Goal: Task Accomplishment & Management: Complete application form

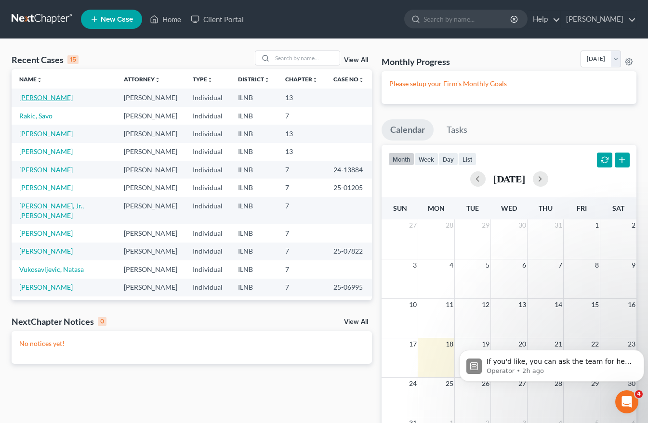
click at [34, 95] on link "[PERSON_NAME]" at bounding box center [45, 97] width 53 height 8
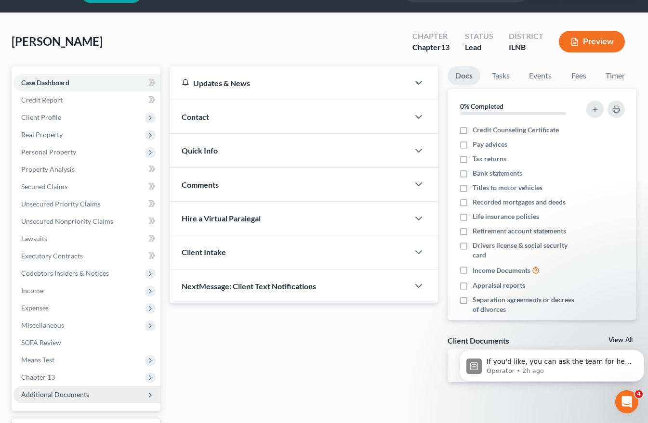
scroll to position [58, 0]
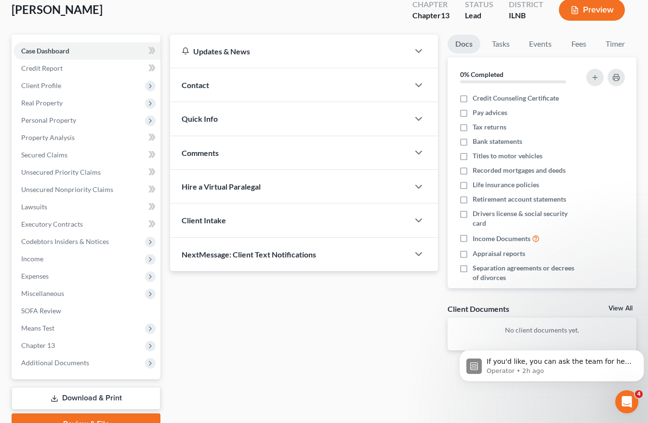
click at [71, 398] on link "Download & Print" at bounding box center [86, 398] width 149 height 23
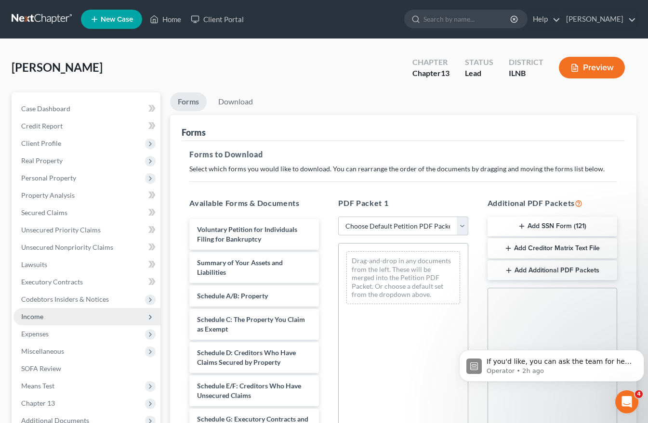
click at [32, 318] on span "Income" at bounding box center [32, 316] width 22 height 8
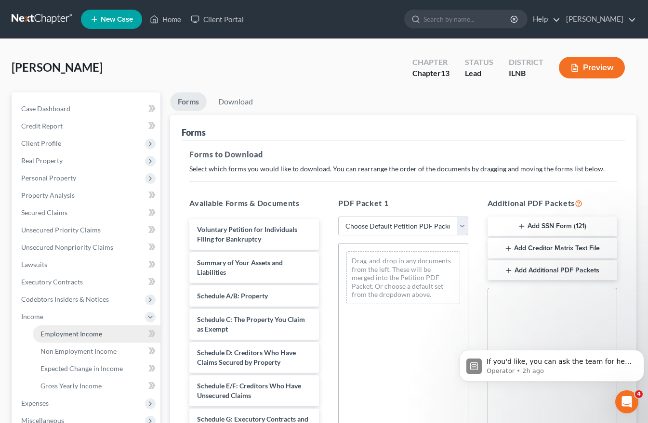
click at [49, 334] on span "Employment Income" at bounding box center [71, 334] width 62 height 8
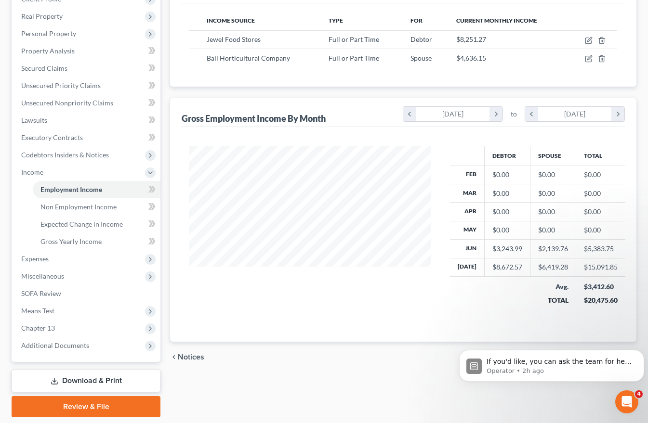
scroll to position [175, 0]
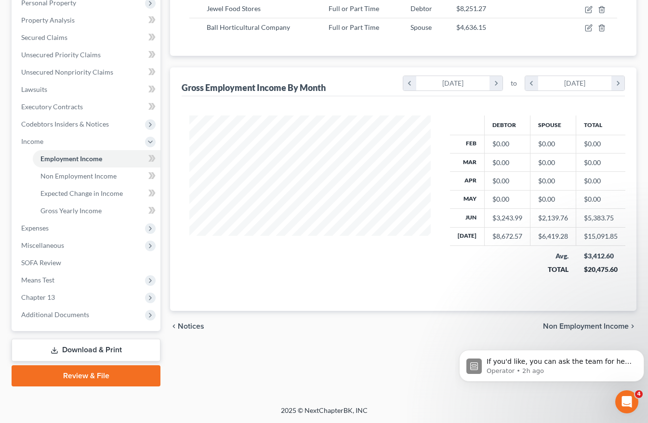
click at [69, 347] on link "Download & Print" at bounding box center [86, 350] width 149 height 23
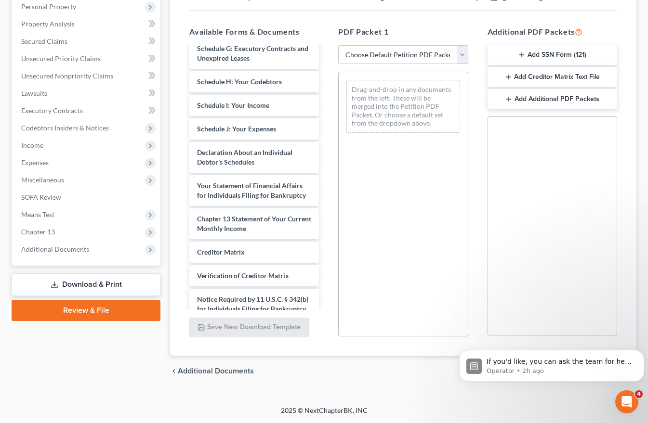
scroll to position [212, 0]
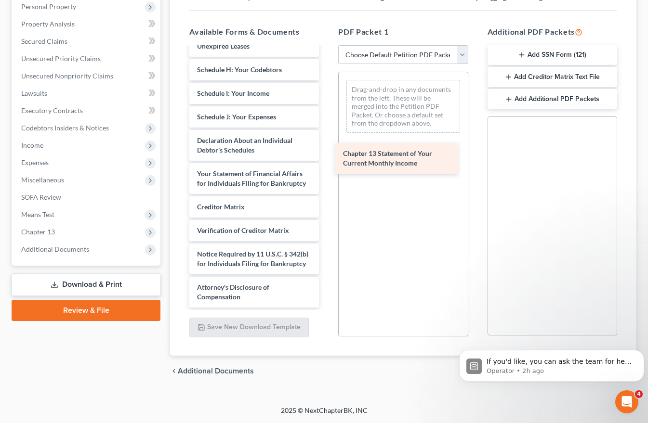
drag, startPoint x: 203, startPoint y: 217, endPoint x: 349, endPoint y: 154, distance: 158.7
click at [326, 154] on div "Chapter 13 Statement of Your Current Monthly Income Voluntary Petition for Indi…" at bounding box center [254, 71] width 145 height 471
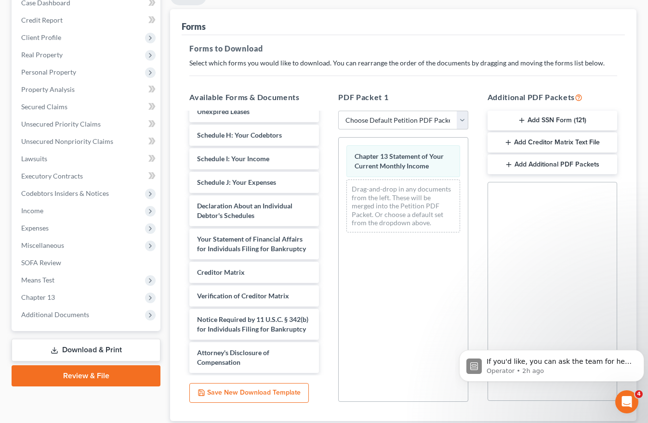
scroll to position [123, 0]
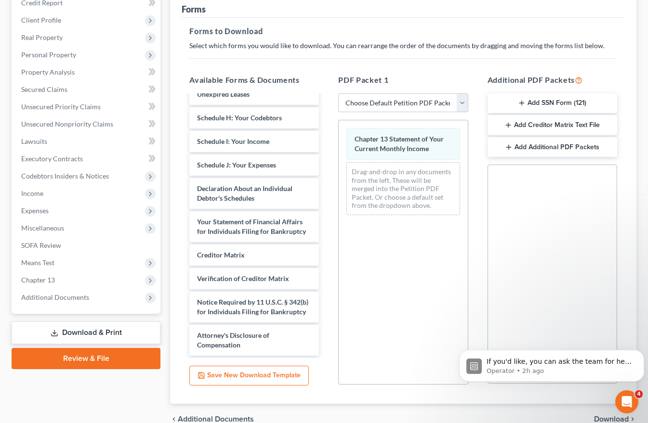
click at [614, 417] on span "Download" at bounding box center [611, 419] width 35 height 8
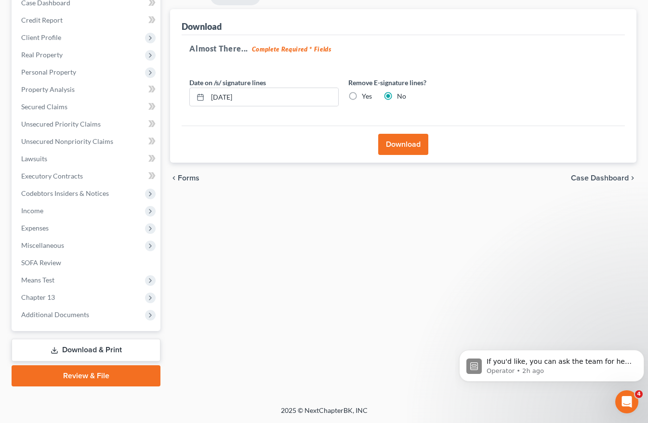
scroll to position [106, 0]
click at [514, 360] on p "If you'd like, you can ask the team for help here." at bounding box center [558, 362] width 145 height 10
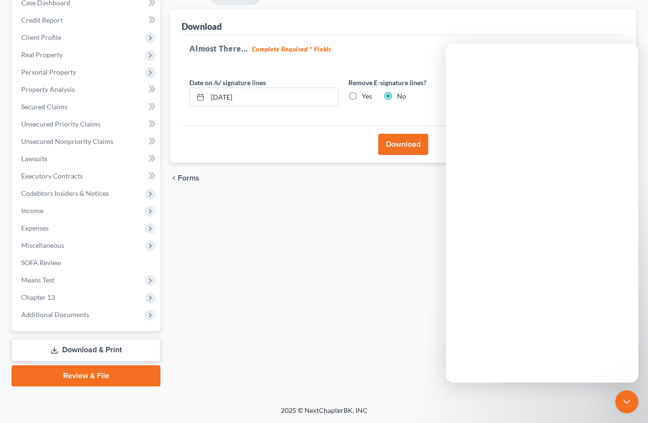
scroll to position [0, 0]
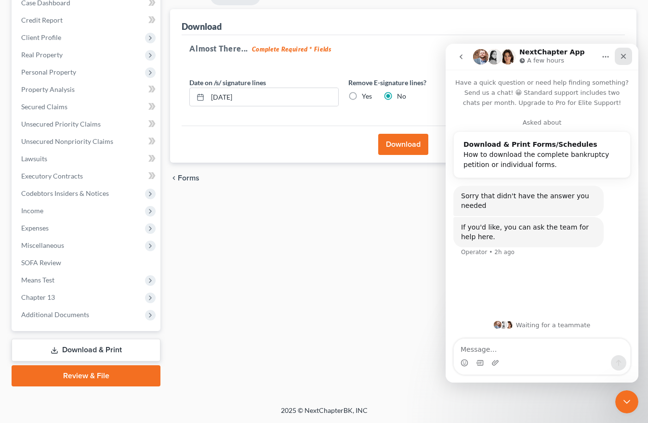
click at [623, 55] on icon "Close" at bounding box center [623, 56] width 8 height 8
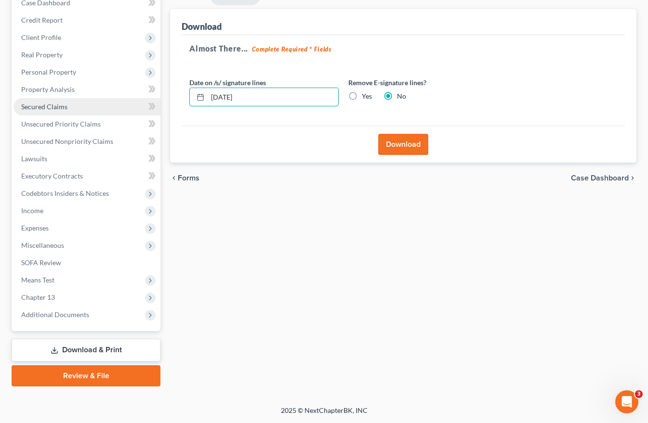
drag, startPoint x: 266, startPoint y: 99, endPoint x: 82, endPoint y: 98, distance: 183.9
click at [91, 98] on div "Petition Navigation Case Dashboard Payments Invoices Payments Payments Credit R…" at bounding box center [324, 187] width 634 height 400
click at [362, 95] on label "Yes" at bounding box center [367, 96] width 10 height 10
click at [365, 95] on input "Yes" at bounding box center [368, 94] width 6 height 6
radio input "true"
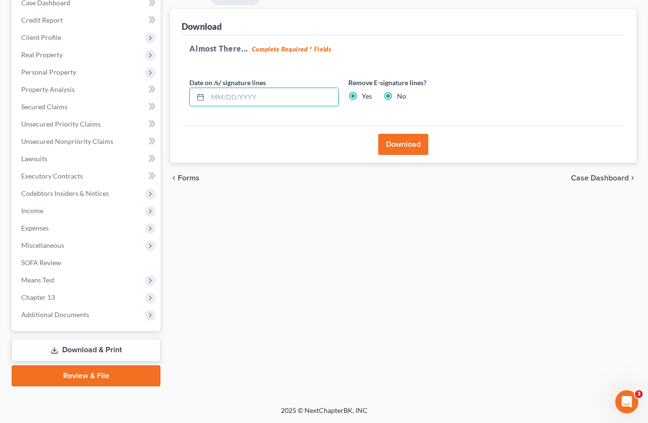
radio input "false"
click at [410, 146] on button "Download" at bounding box center [403, 144] width 50 height 21
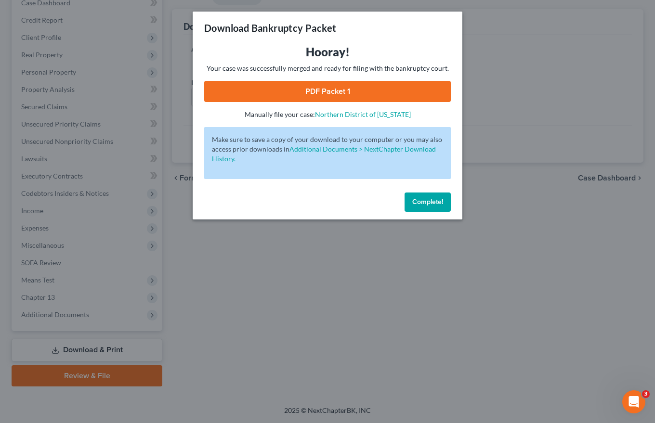
click at [329, 92] on link "PDF Packet 1" at bounding box center [327, 91] width 246 height 21
click at [429, 203] on span "Complete!" at bounding box center [427, 202] width 31 height 8
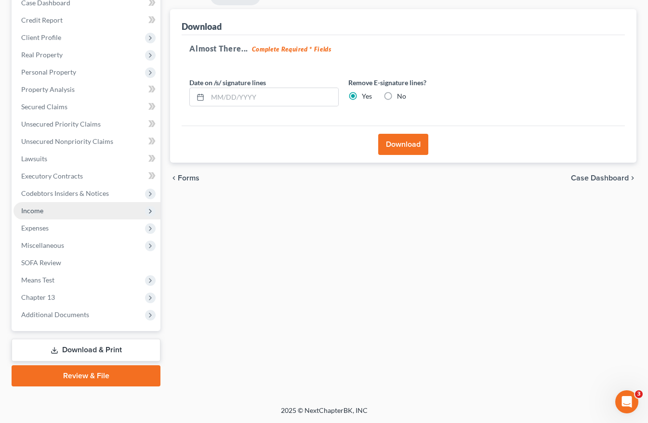
click at [38, 208] on span "Income" at bounding box center [32, 211] width 22 height 8
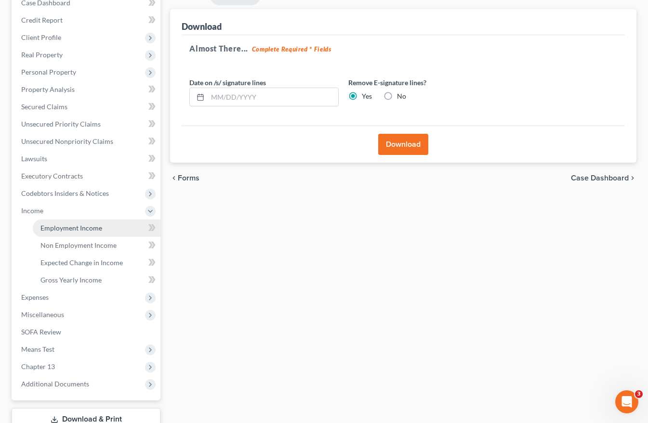
click at [89, 229] on span "Employment Income" at bounding box center [71, 228] width 62 height 8
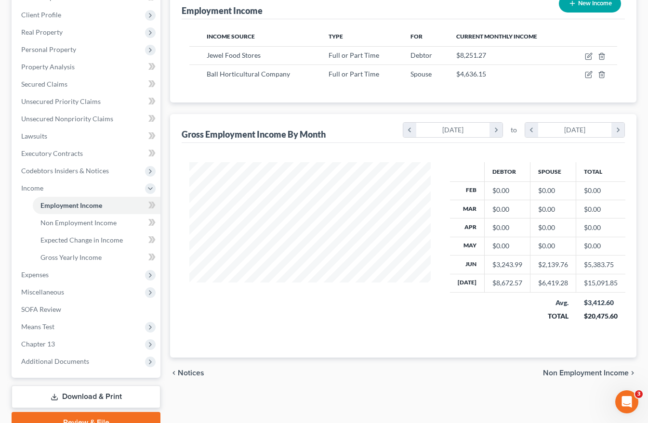
scroll to position [127, 0]
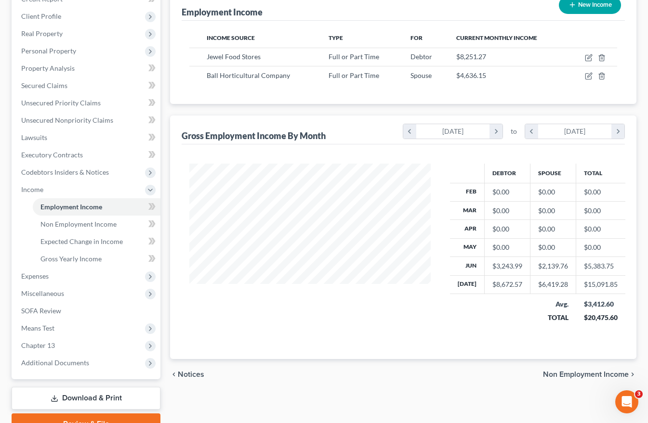
click at [558, 375] on span "Non Employment Income" at bounding box center [586, 375] width 86 height 8
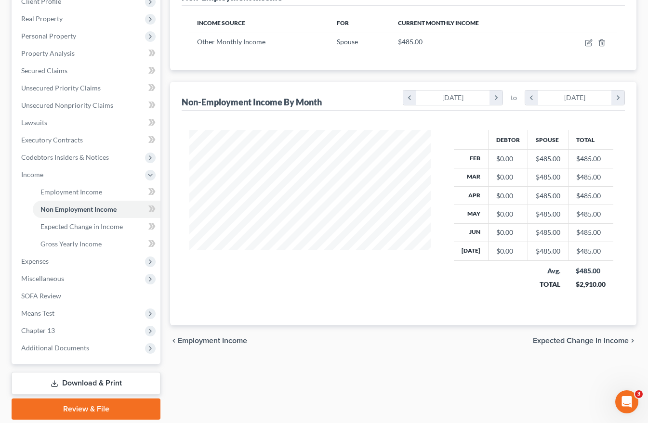
scroll to position [144, 0]
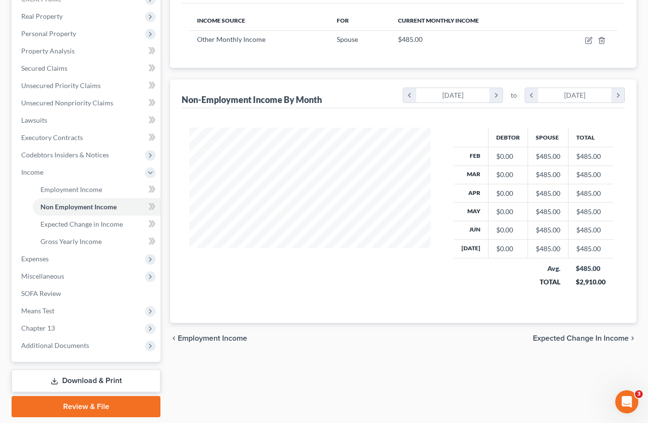
click at [597, 339] on span "Expected Change in Income" at bounding box center [580, 339] width 96 height 8
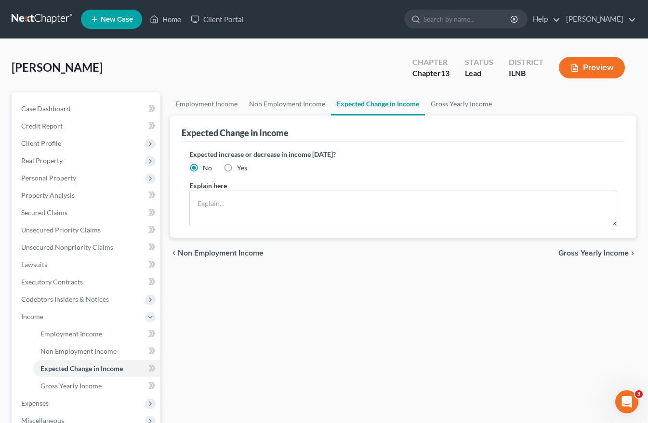
click at [616, 250] on span "Gross Yearly Income" at bounding box center [593, 253] width 70 height 8
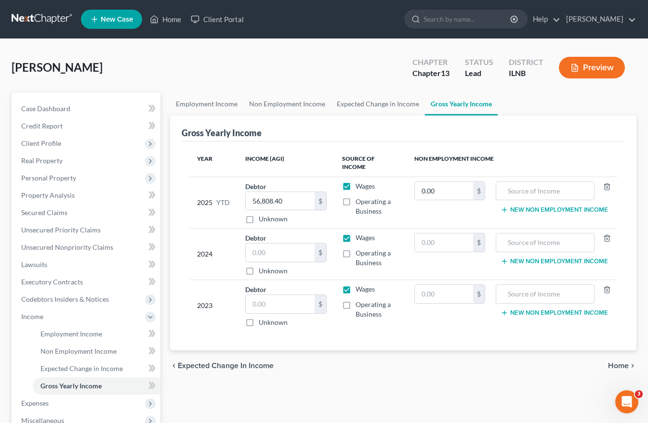
click at [621, 362] on span "Home" at bounding box center [618, 366] width 21 height 8
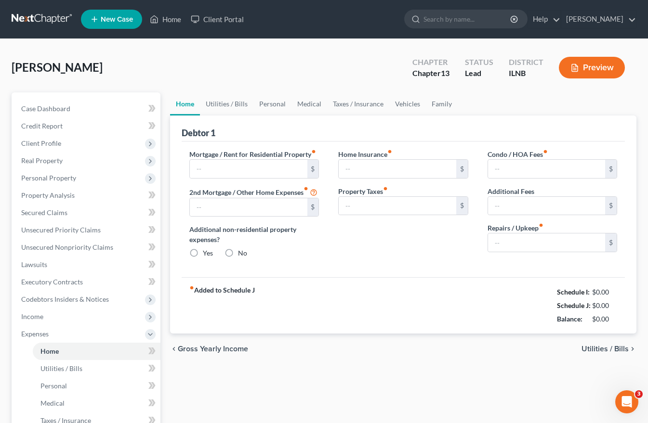
type input "1,979.36"
type input "0.00"
radio input "true"
type input "0.00"
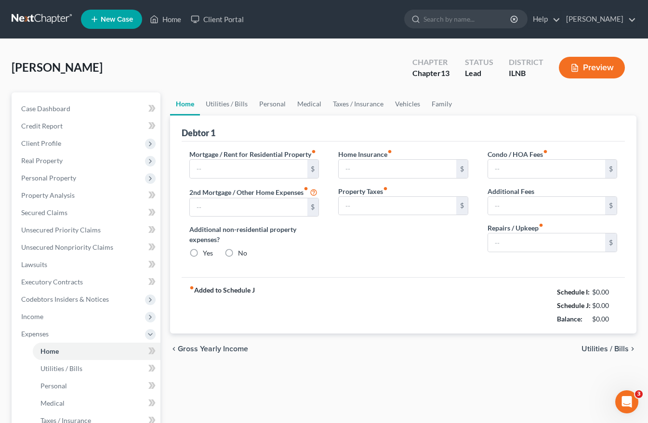
type input "0.00"
type input "100.00"
click at [621, 353] on span "Utilities / Bills" at bounding box center [604, 349] width 47 height 8
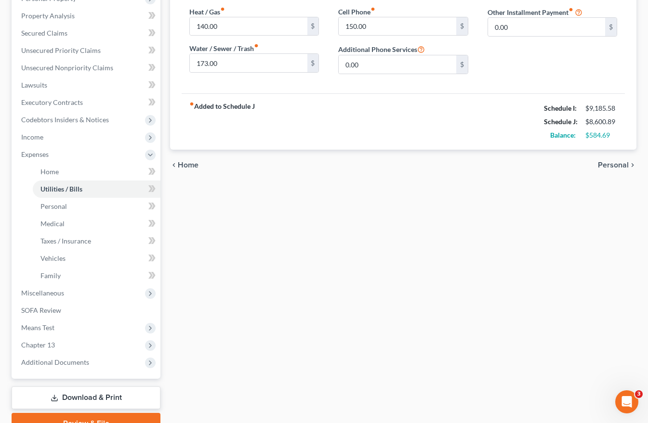
scroll to position [227, 0]
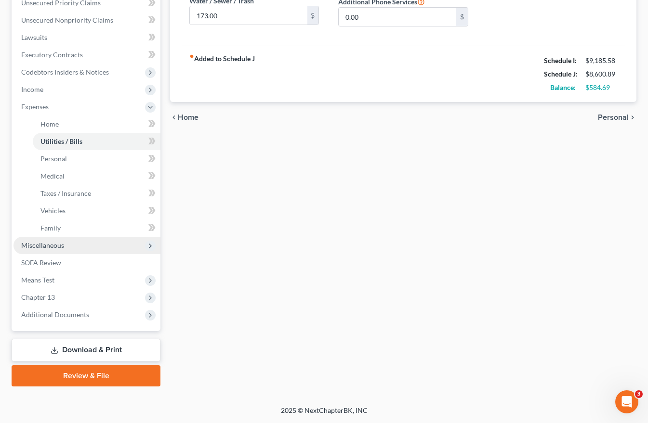
click at [56, 246] on span "Miscellaneous" at bounding box center [42, 245] width 43 height 8
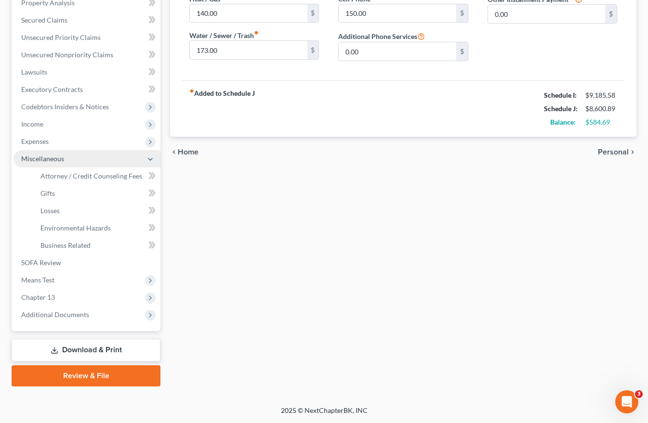
scroll to position [193, 0]
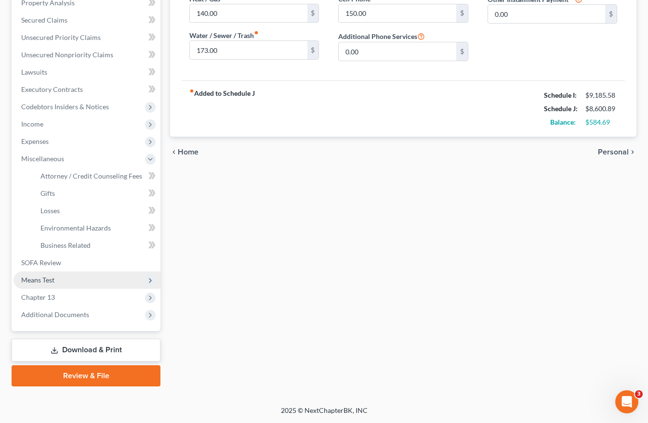
click at [39, 280] on span "Means Test" at bounding box center [37, 280] width 33 height 8
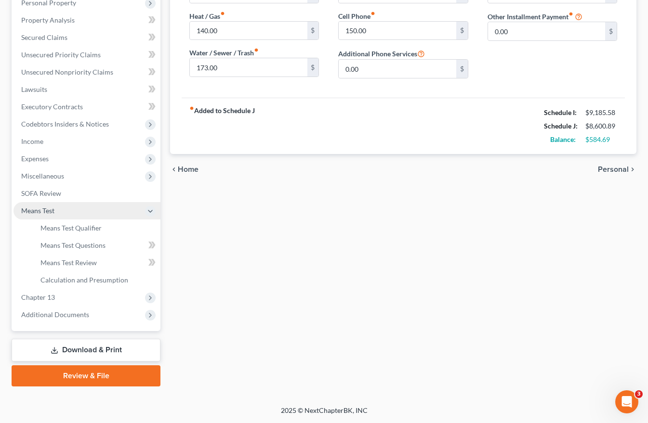
scroll to position [175, 0]
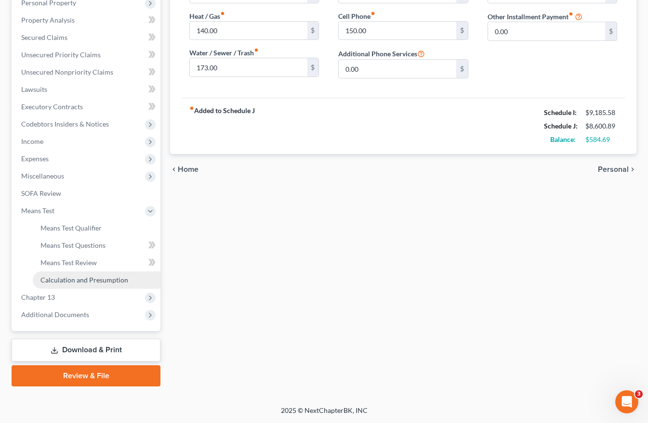
click at [65, 278] on span "Calculation and Presumption" at bounding box center [84, 280] width 88 height 8
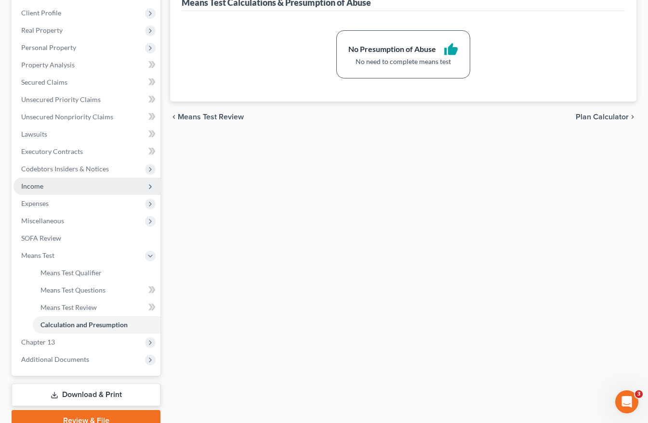
scroll to position [144, 0]
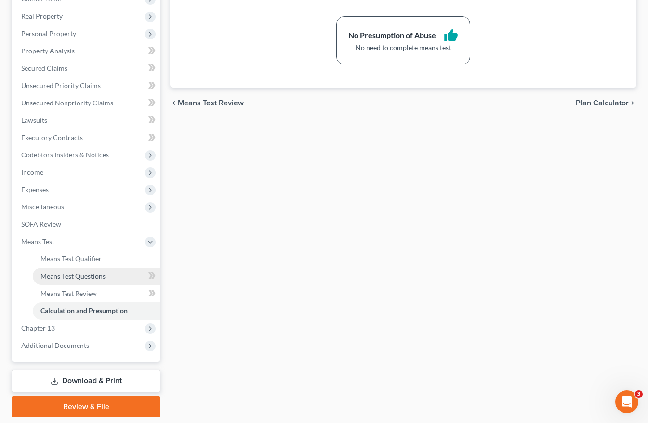
click at [64, 277] on span "Means Test Questions" at bounding box center [72, 276] width 65 height 8
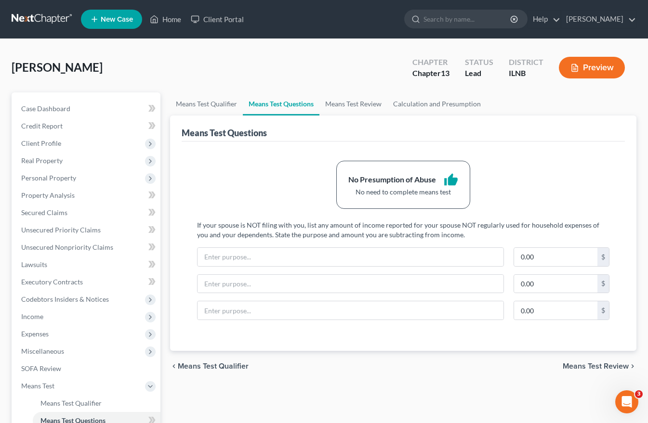
click at [603, 365] on span "Means Test Review" at bounding box center [595, 367] width 66 height 8
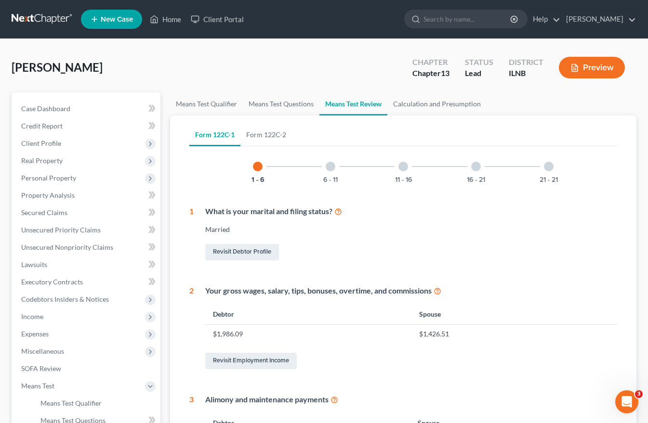
scroll to position [144, 0]
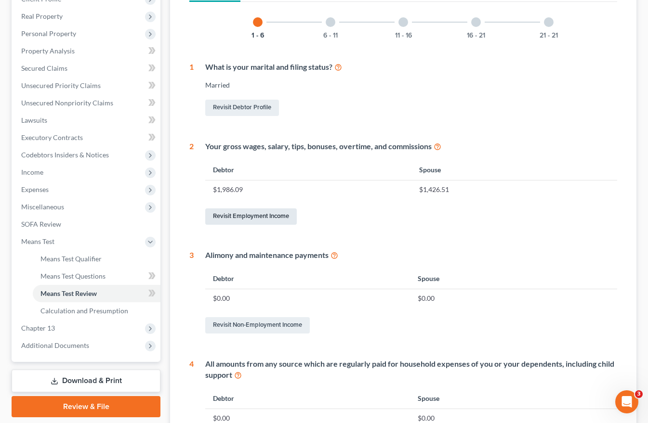
click at [265, 219] on link "Revisit Employment Income" at bounding box center [250, 216] width 91 height 16
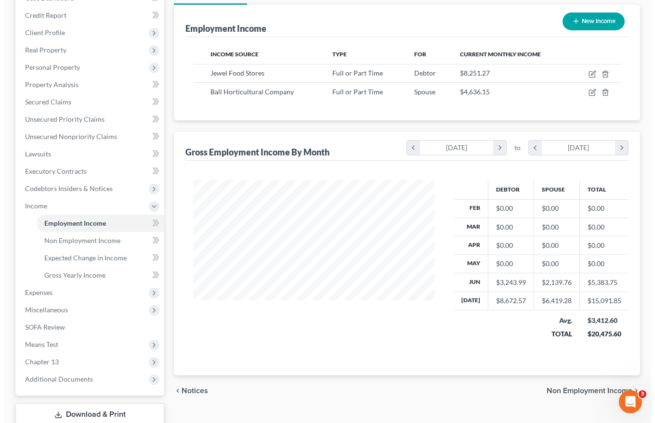
scroll to position [144, 0]
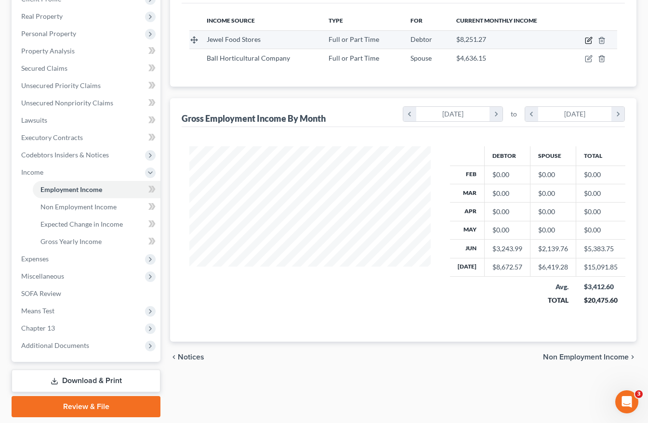
click at [588, 40] on icon "button" at bounding box center [589, 39] width 4 height 4
select select "0"
select select "3"
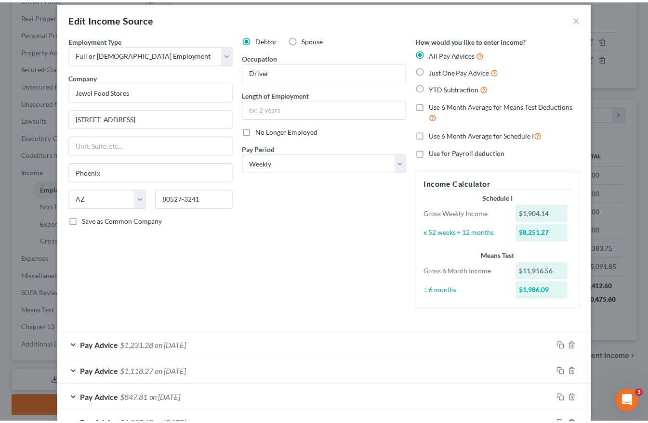
scroll to position [0, 0]
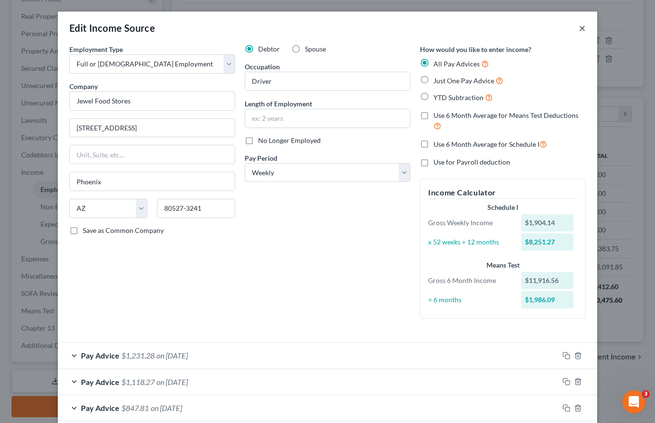
click at [579, 30] on button "×" at bounding box center [582, 28] width 7 height 12
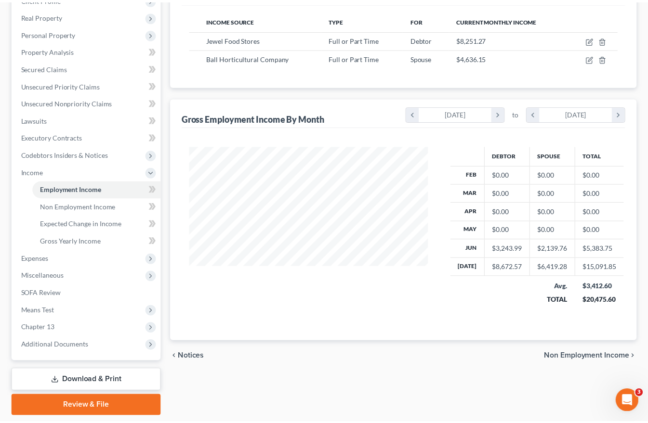
scroll to position [481270, 481182]
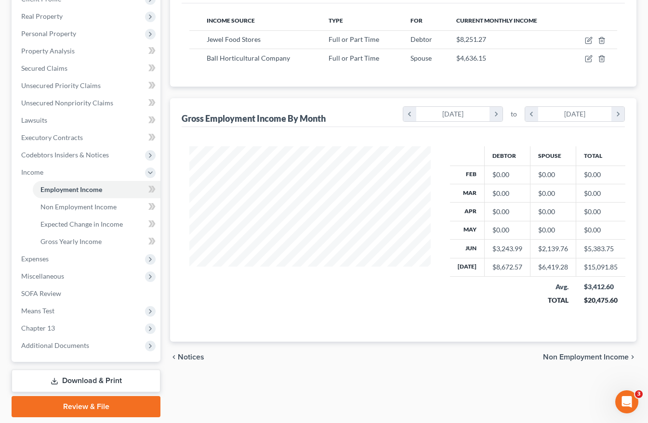
click at [484, 177] on td "$0.00" at bounding box center [507, 175] width 46 height 18
drag, startPoint x: 468, startPoint y: 176, endPoint x: 636, endPoint y: 185, distance: 168.8
click at [636, 185] on div "Employment Income Non Employment Income Expected Change in Income Gross Yearly …" at bounding box center [403, 182] width 476 height 469
click at [496, 111] on icon "chevron_right" at bounding box center [495, 114] width 13 height 14
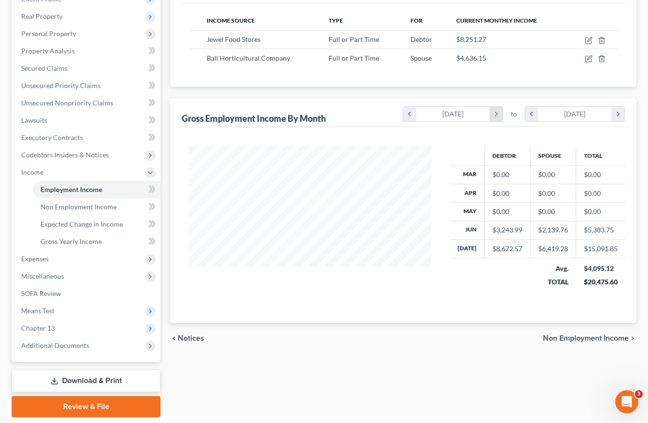
click at [496, 111] on icon "chevron_right" at bounding box center [495, 114] width 13 height 14
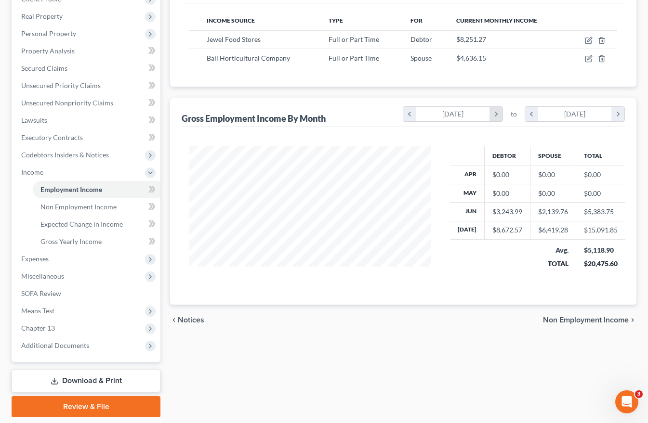
click at [496, 111] on icon "chevron_right" at bounding box center [495, 114] width 13 height 14
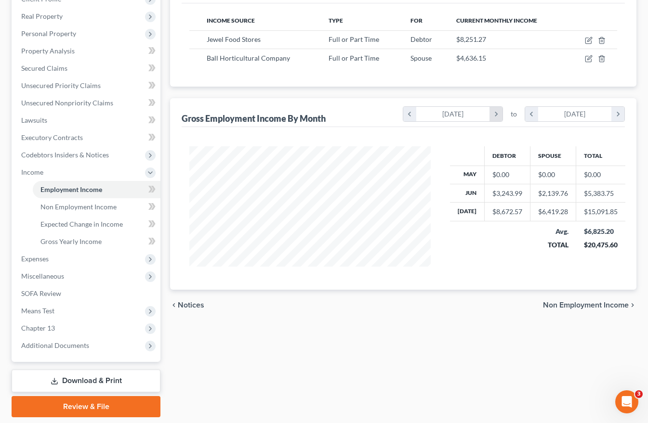
click at [496, 111] on icon "chevron_right" at bounding box center [495, 114] width 13 height 14
click at [615, 115] on icon "chevron_right" at bounding box center [617, 114] width 13 height 14
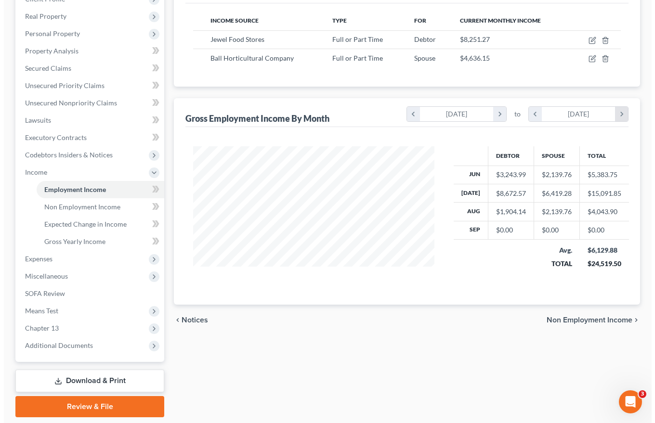
scroll to position [136, 260]
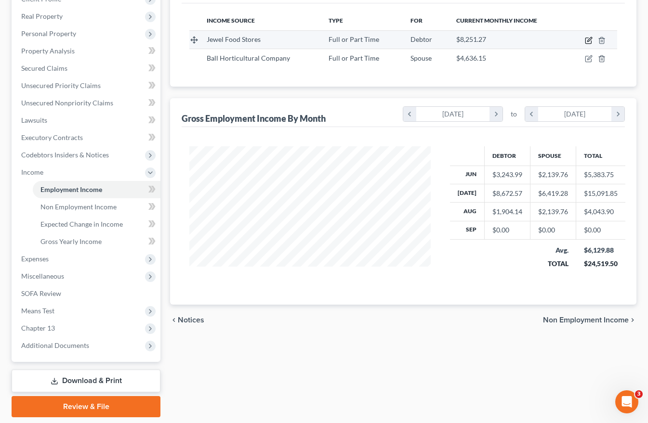
click at [589, 40] on icon "button" at bounding box center [588, 41] width 8 height 8
select select "0"
select select "3"
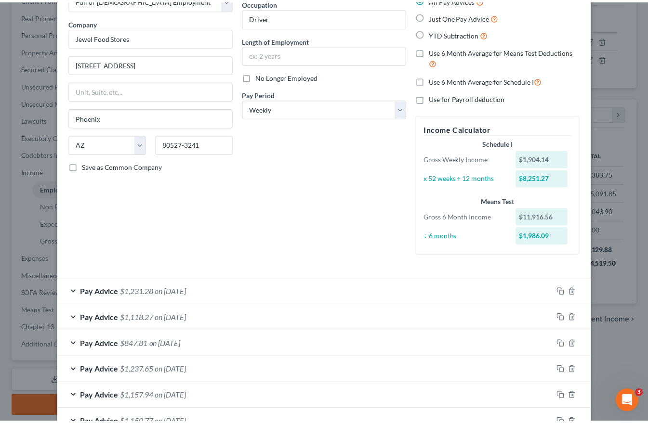
scroll to position [182, 0]
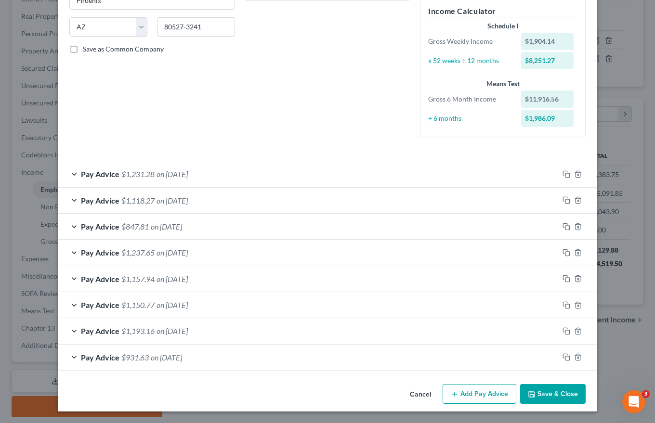
click at [540, 390] on button "Save & Close" at bounding box center [552, 394] width 65 height 20
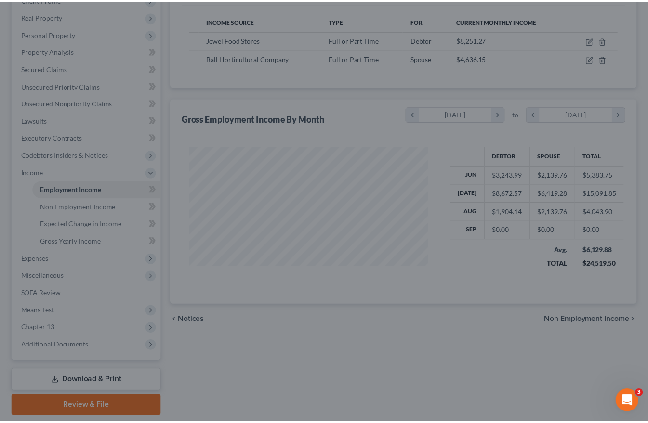
scroll to position [481307, 481182]
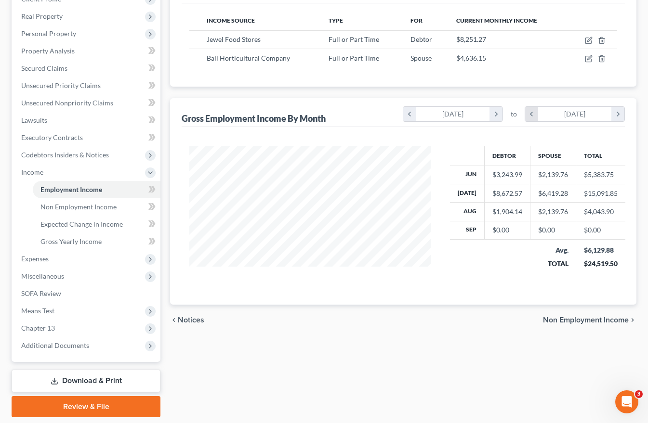
click at [529, 111] on icon "chevron_left" at bounding box center [531, 114] width 13 height 14
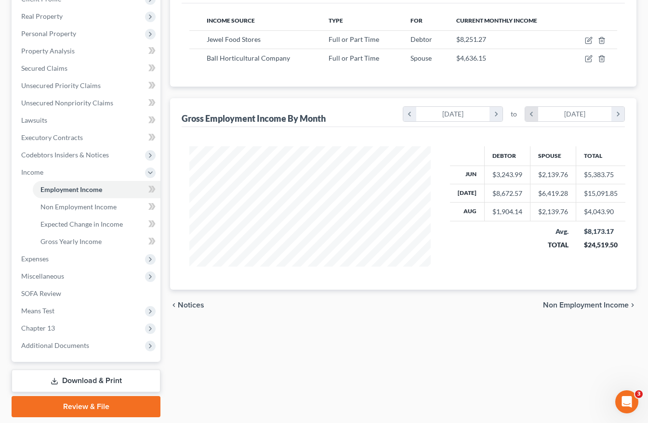
scroll to position [481322, 481182]
click at [414, 336] on div "Employment Income Non Employment Income Expected Change in Income Gross Yearly …" at bounding box center [403, 182] width 476 height 469
click at [44, 309] on span "Means Test" at bounding box center [37, 311] width 33 height 8
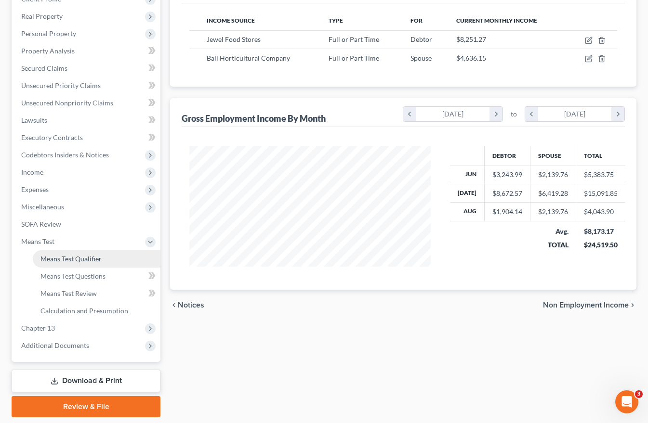
click at [71, 258] on span "Means Test Qualifier" at bounding box center [70, 259] width 61 height 8
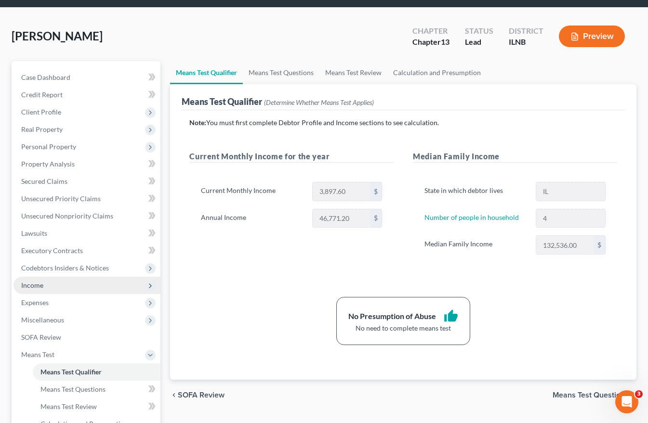
scroll to position [48, 0]
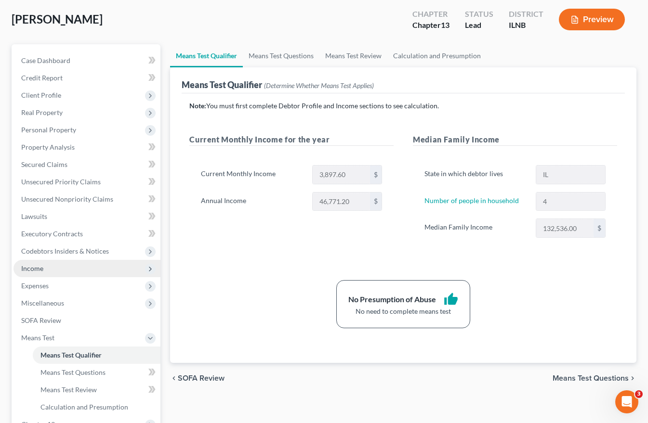
click at [35, 268] on span "Income" at bounding box center [32, 268] width 22 height 8
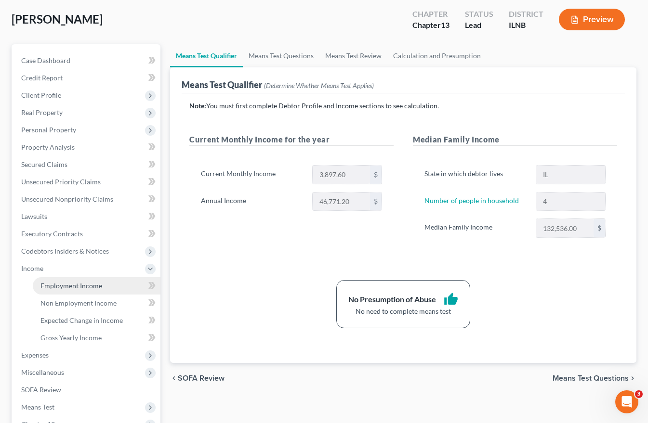
click at [60, 285] on span "Employment Income" at bounding box center [71, 286] width 62 height 8
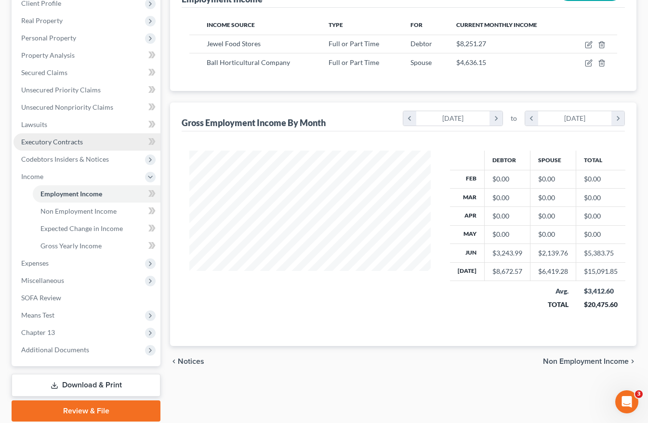
scroll to position [144, 0]
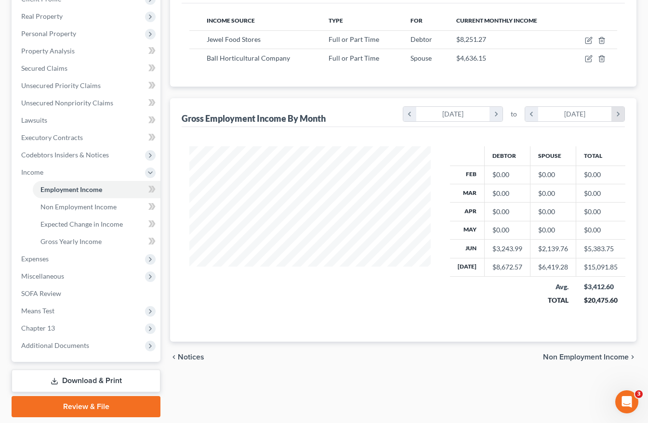
click at [620, 116] on icon "chevron_right" at bounding box center [617, 114] width 13 height 14
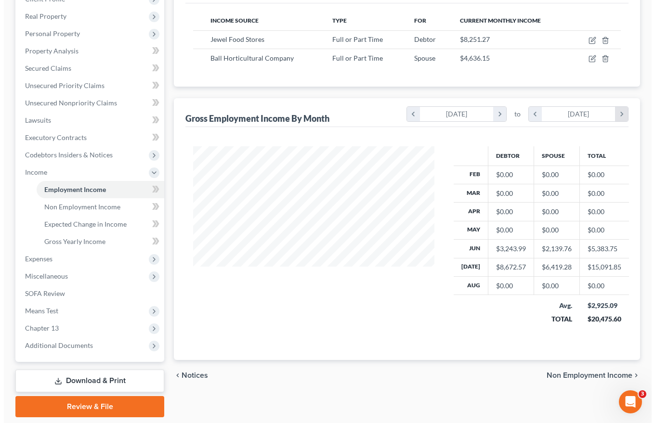
scroll to position [191, 260]
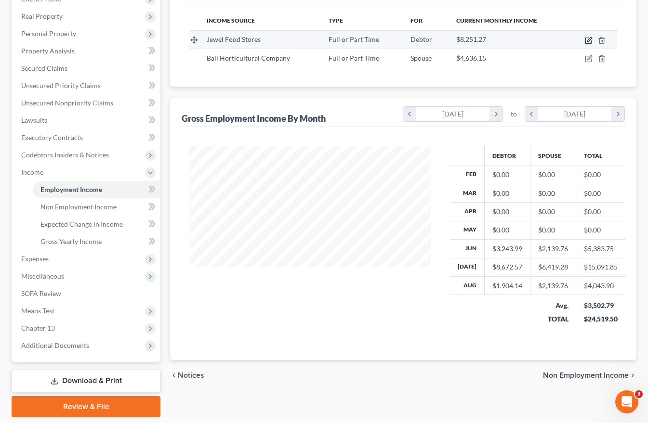
click at [589, 40] on icon "button" at bounding box center [589, 39] width 4 height 4
select select "0"
select select "3"
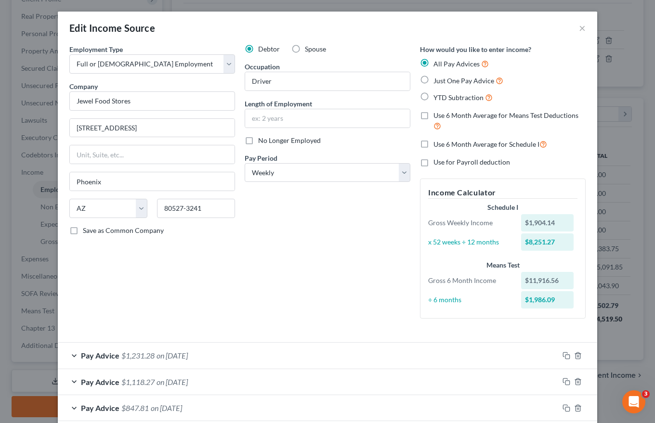
scroll to position [182, 0]
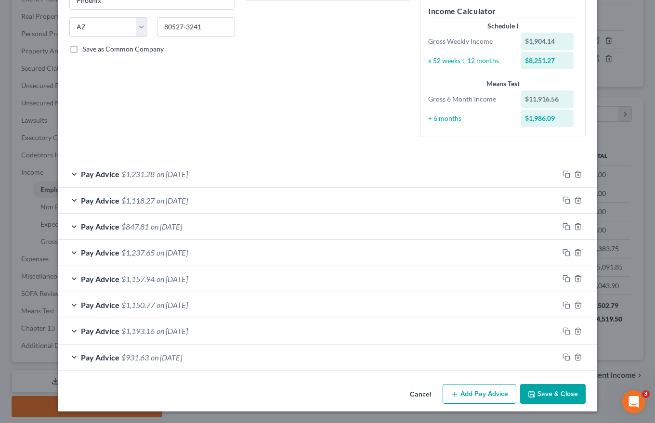
click at [477, 395] on button "Add Pay Advice" at bounding box center [479, 394] width 74 height 20
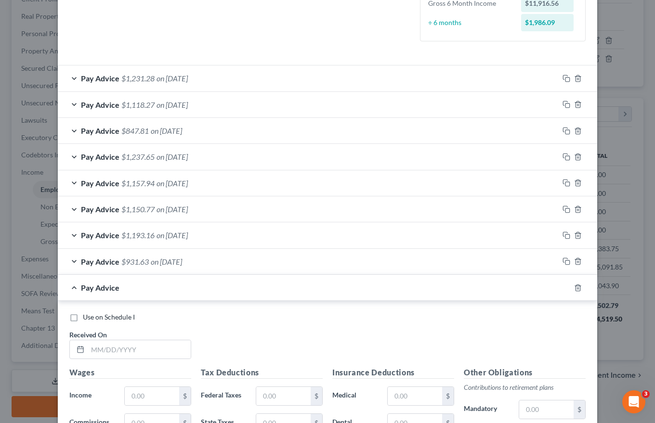
scroll to position [278, 0]
click at [95, 346] on input "text" at bounding box center [139, 349] width 103 height 18
type input "[DATE]"
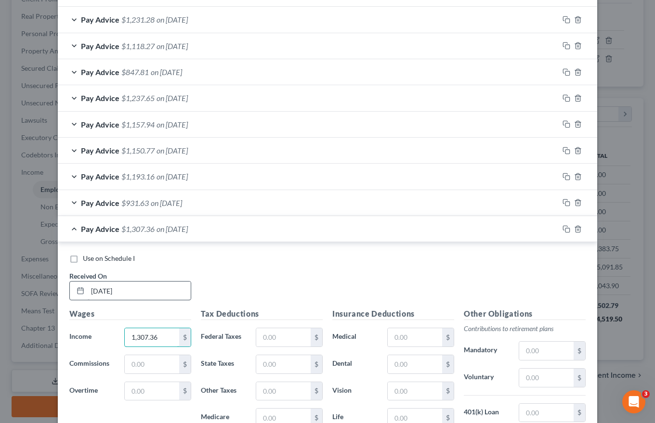
scroll to position [470, 0]
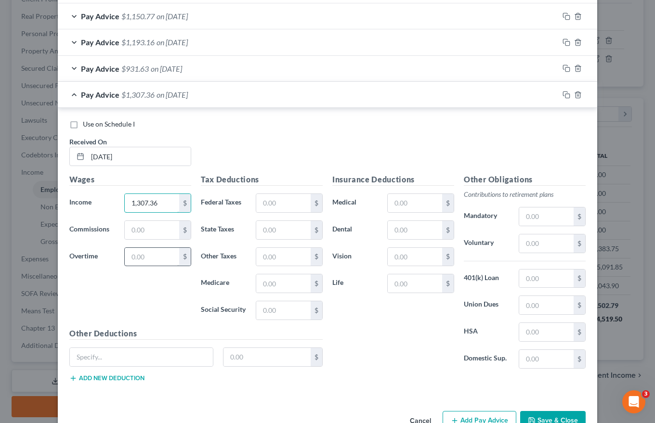
type input "1,307.36"
click at [129, 253] on input "text" at bounding box center [152, 257] width 54 height 18
type input "127.65"
click at [260, 197] on input "text" at bounding box center [283, 203] width 54 height 18
type input "131.54"
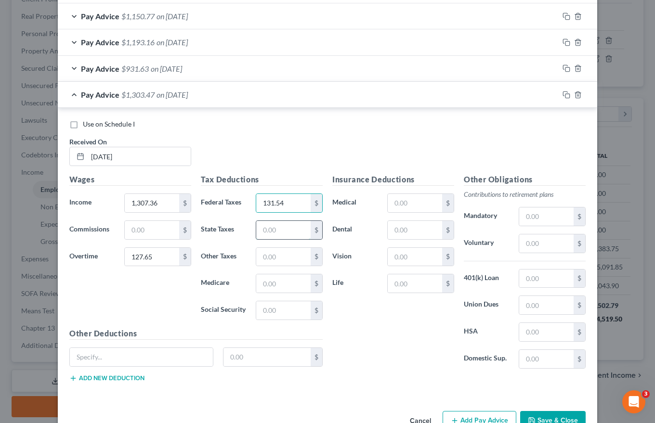
click at [258, 231] on input "text" at bounding box center [283, 230] width 54 height 18
type input "65.88"
click at [266, 285] on input "text" at bounding box center [283, 283] width 54 height 18
type input "19.30"
click at [262, 307] on input "text" at bounding box center [283, 310] width 54 height 18
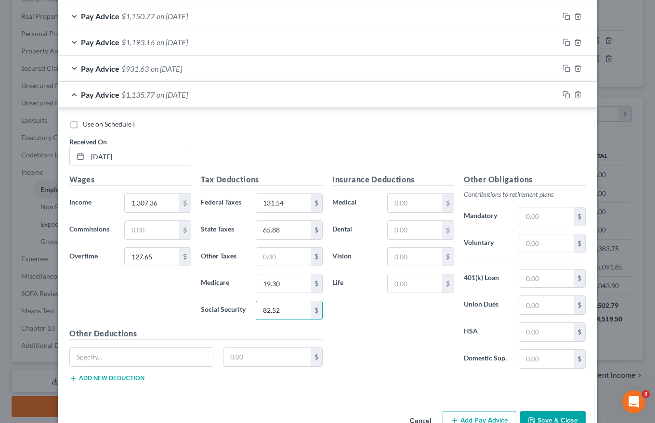
scroll to position [497, 0]
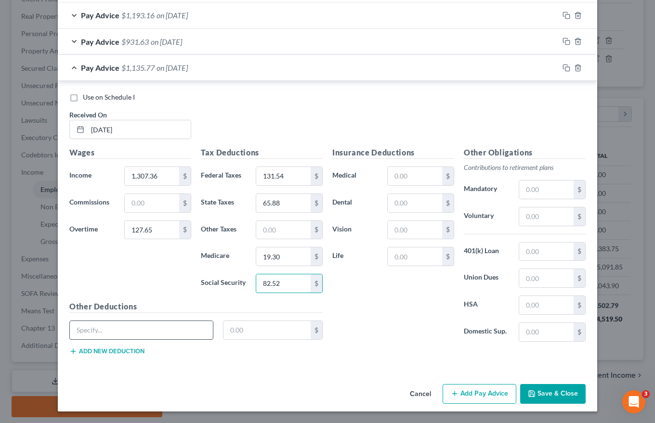
type input "82.52"
click at [94, 329] on input "text" at bounding box center [141, 330] width 143 height 18
drag, startPoint x: 133, startPoint y: 333, endPoint x: 174, endPoint y: 331, distance: 41.4
click at [172, 331] on input "Long Term Disability2.75" at bounding box center [141, 330] width 143 height 18
type input "Long Term Disability"
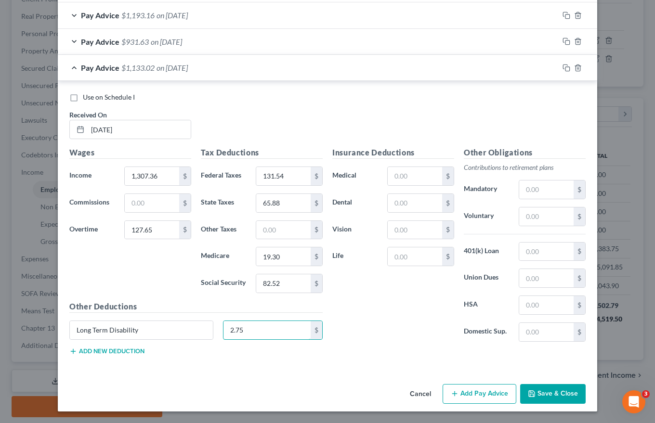
type input "2.75"
click at [87, 348] on button "Add new deduction" at bounding box center [106, 352] width 75 height 8
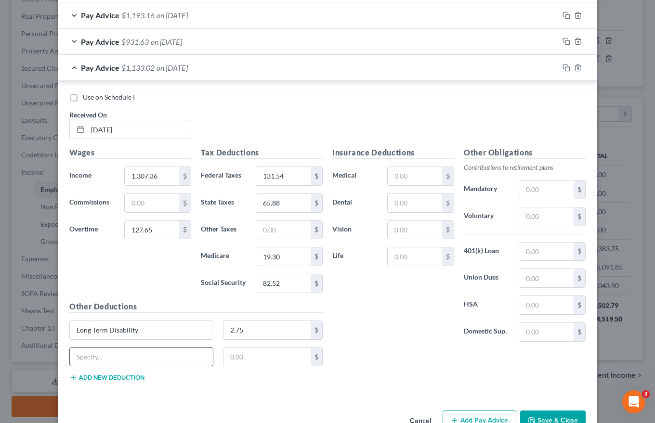
click at [87, 359] on input "text" at bounding box center [141, 357] width 143 height 18
type input "Child Life Ins"
click at [225, 360] on input "text" at bounding box center [267, 357] width 88 height 18
type input "0.19"
click at [117, 376] on button "Add new deduction" at bounding box center [106, 378] width 75 height 8
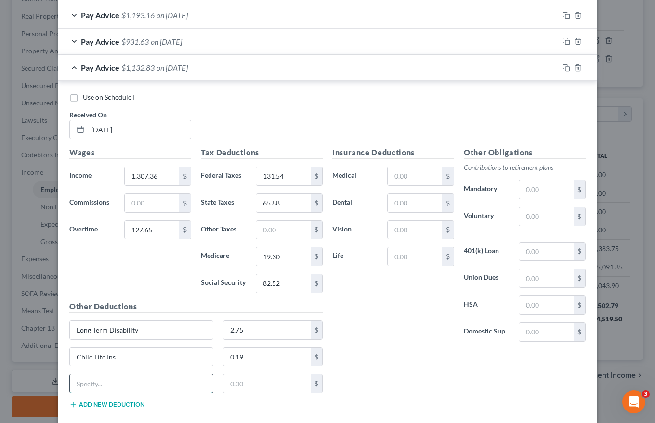
click at [107, 387] on input "text" at bounding box center [141, 384] width 143 height 18
click at [79, 381] on input "text" at bounding box center [141, 384] width 143 height 18
type input "[MEDICAL_DATA]"
type input "1.94"
click at [393, 258] on input "text" at bounding box center [415, 256] width 54 height 18
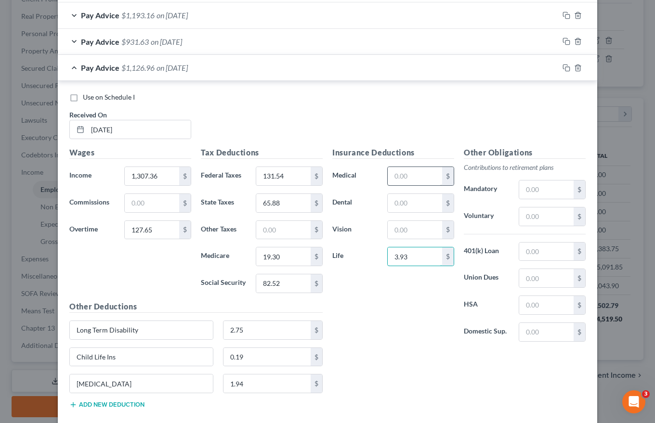
type input "3.93"
click at [391, 177] on input "text" at bounding box center [415, 176] width 54 height 18
type input "92.58"
click at [393, 205] on input "text" at bounding box center [415, 203] width 54 height 18
type input "6.00"
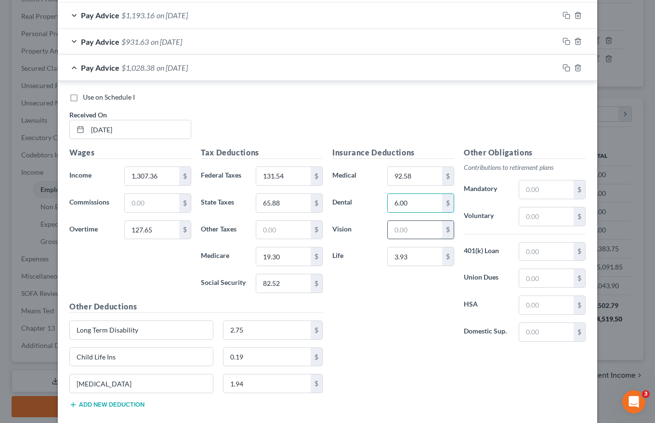
click at [392, 230] on input "text" at bounding box center [415, 230] width 54 height 18
type input "6.54"
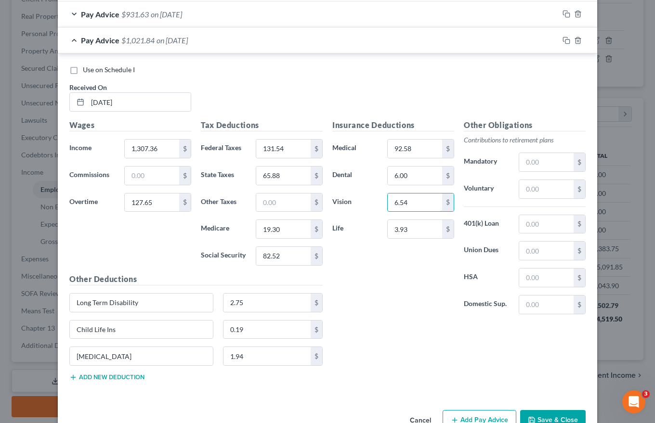
scroll to position [551, 0]
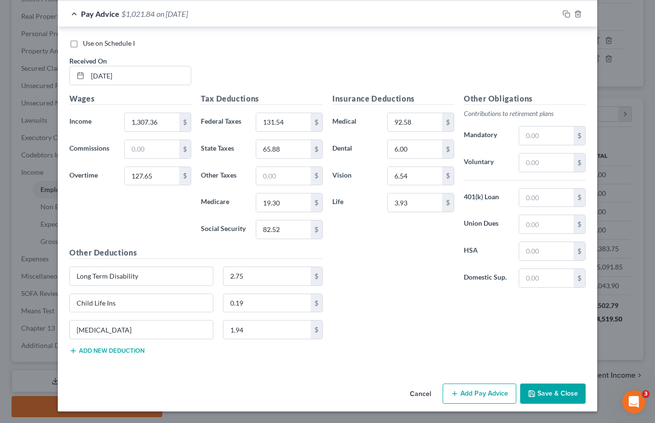
click at [480, 392] on button "Add Pay Advice" at bounding box center [479, 394] width 74 height 20
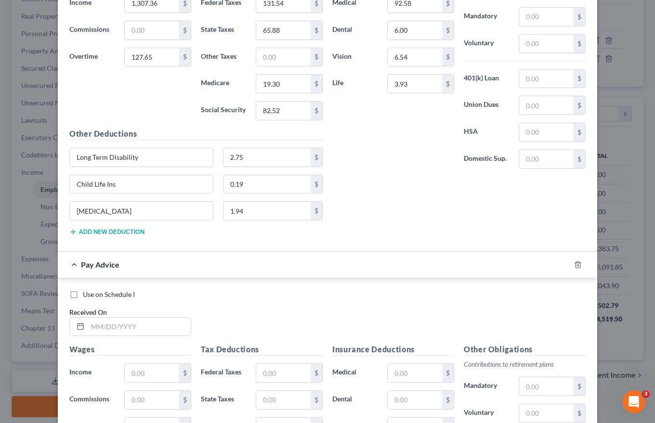
scroll to position [696, 0]
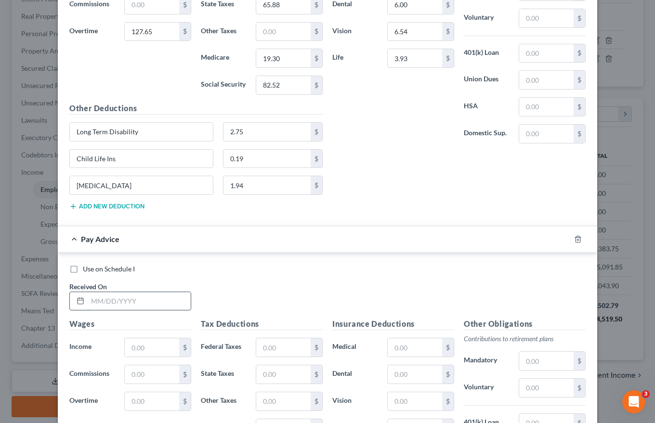
drag, startPoint x: 89, startPoint y: 300, endPoint x: 95, endPoint y: 300, distance: 6.3
click at [90, 300] on input "text" at bounding box center [139, 301] width 103 height 18
type input "[DATE]"
click at [133, 351] on input "text" at bounding box center [152, 347] width 54 height 18
type input "920.00"
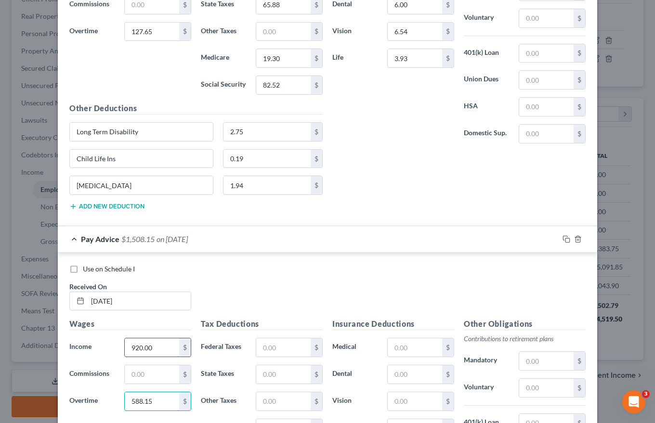
type input "588.15"
click at [156, 345] on input "920.00" at bounding box center [152, 347] width 54 height 18
type input "943.00"
click at [264, 341] on input "text" at bounding box center [283, 347] width 54 height 18
type input "152.69"
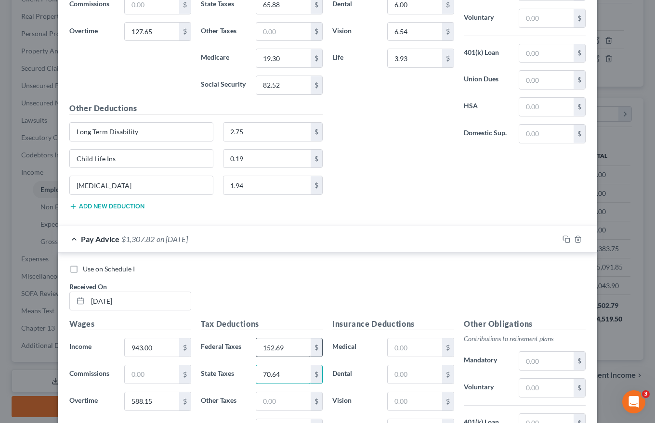
type input "70.64"
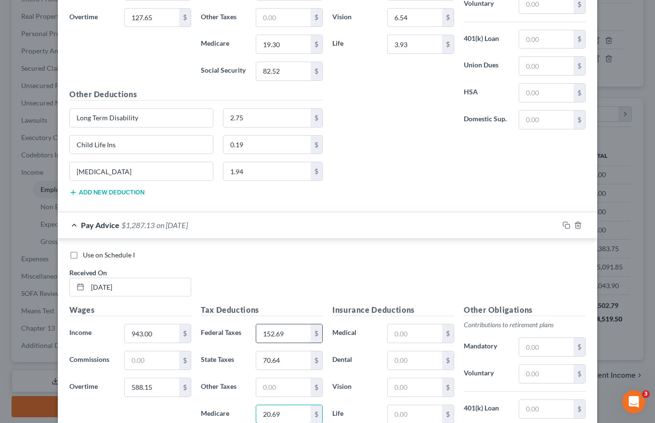
type input "20.69"
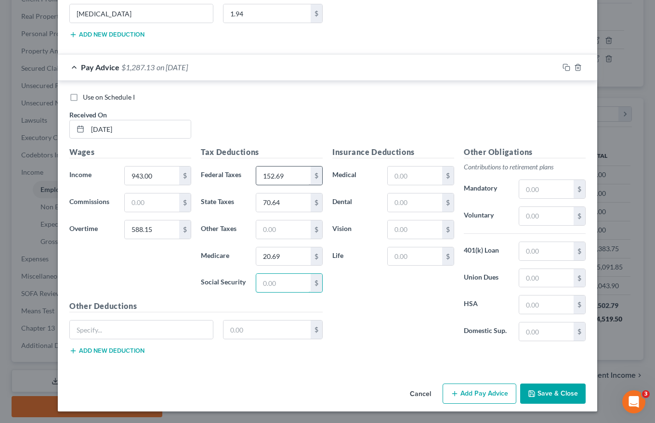
type input "4"
type input "88.48"
drag, startPoint x: 388, startPoint y: 176, endPoint x: 414, endPoint y: 179, distance: 26.6
click at [389, 176] on input "text" at bounding box center [415, 176] width 54 height 18
type input "92.58"
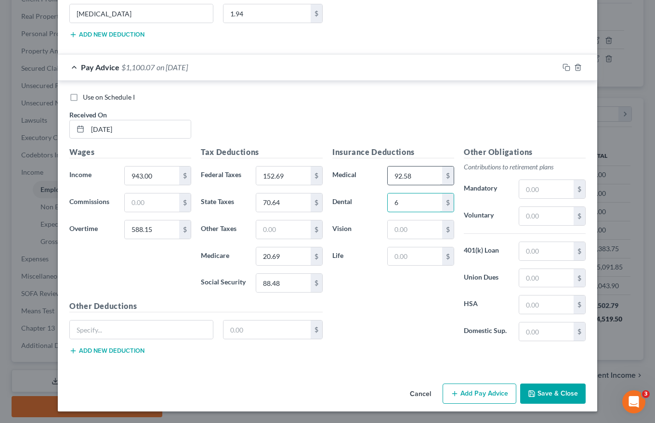
type input "6"
type input "6.54"
click at [397, 200] on input "6" at bounding box center [415, 203] width 54 height 18
type input "6.00"
click at [398, 260] on input "text" at bounding box center [415, 256] width 54 height 18
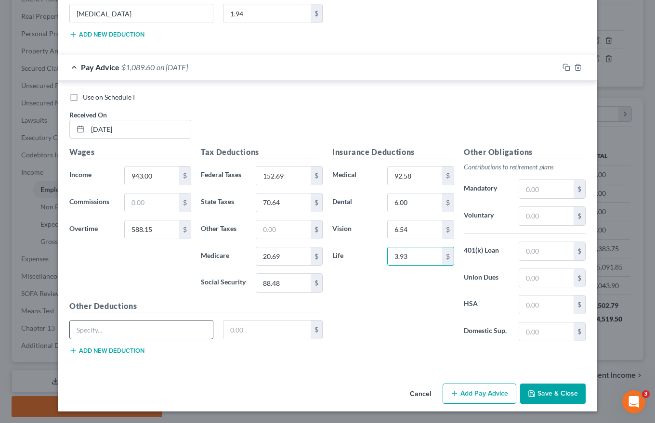
type input "3.93"
click at [92, 329] on input "text" at bounding box center [141, 330] width 143 height 18
type input "Long Term Disability"
click at [226, 328] on input "text" at bounding box center [267, 330] width 88 height 18
type input "2.75"
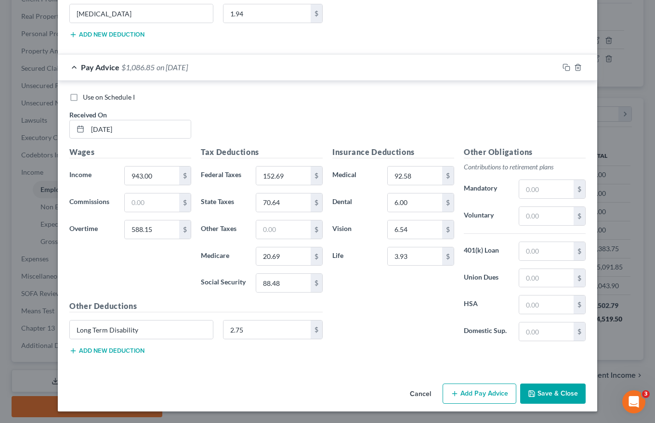
click at [106, 349] on button "Add new deduction" at bounding box center [106, 351] width 75 height 8
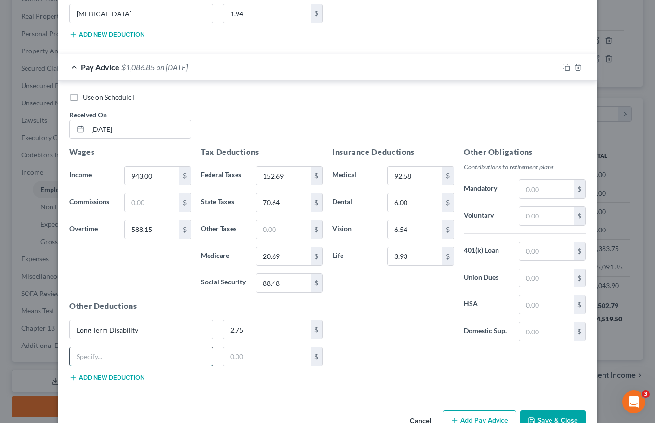
click at [95, 355] on input "text" at bounding box center [141, 357] width 143 height 18
type input "Child Life Ins"
click at [231, 356] on input "text" at bounding box center [267, 357] width 88 height 18
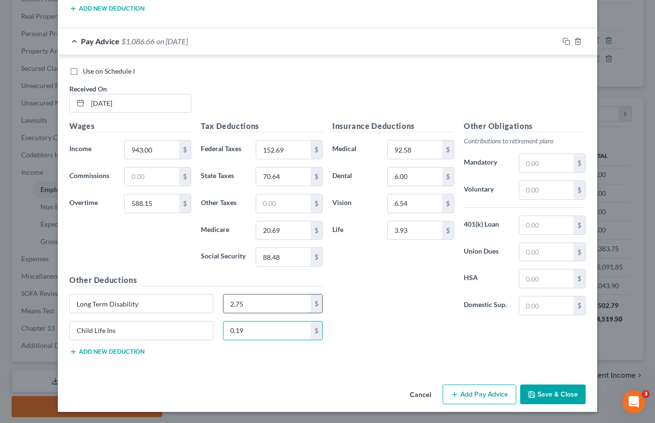
scroll to position [894, 0]
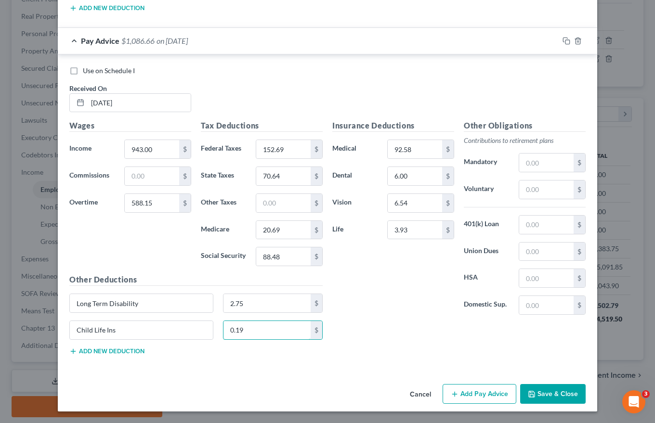
type input "0.19"
click at [120, 348] on button "Add new deduction" at bounding box center [106, 352] width 75 height 8
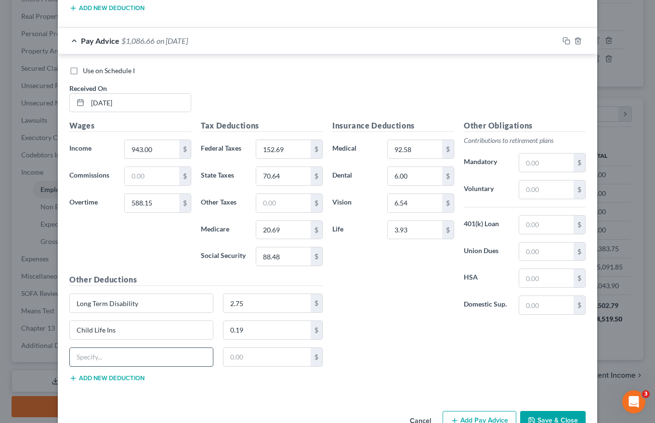
click at [101, 358] on input "text" at bounding box center [141, 357] width 143 height 18
type input "[MEDICAL_DATA]"
type input "1.94"
click at [523, 163] on input "text" at bounding box center [546, 163] width 54 height 18
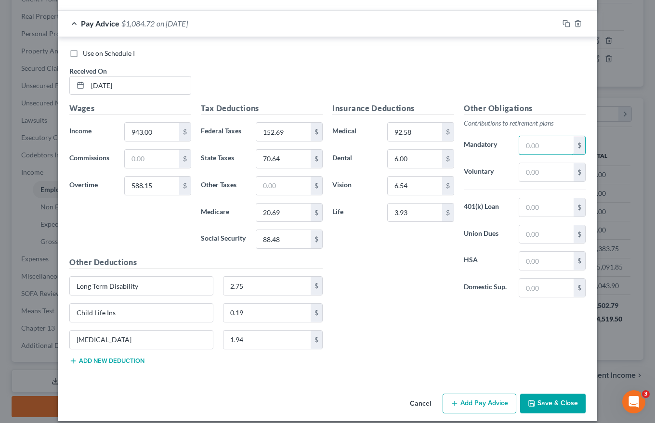
scroll to position [921, 0]
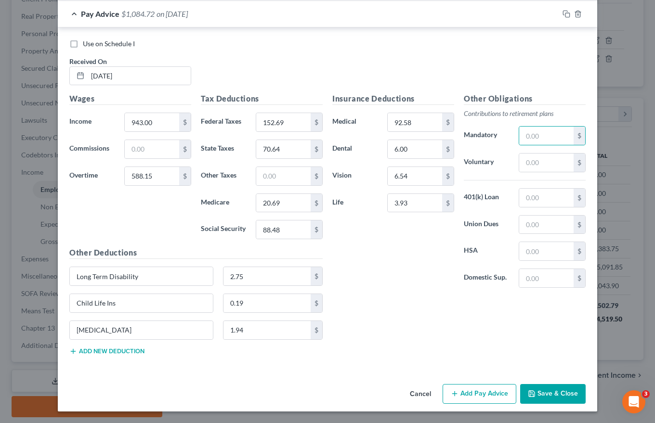
click at [422, 349] on div "Insurance Deductions Medical 92.58 $ Dental 6.00 $ Vision 6.54 $ Life 3.93 $ Ot…" at bounding box center [458, 228] width 263 height 270
click at [469, 394] on button "Add Pay Advice" at bounding box center [479, 394] width 74 height 20
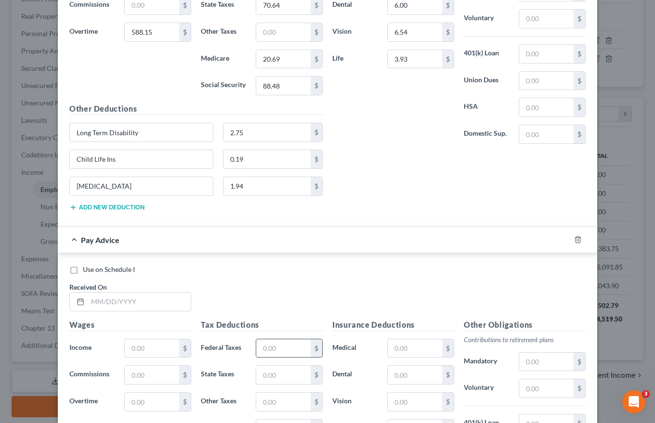
scroll to position [1065, 0]
click at [89, 298] on input "text" at bounding box center [139, 301] width 103 height 18
type input "[DATE]"
click at [131, 346] on input "text" at bounding box center [152, 348] width 54 height 18
type input "920.00"
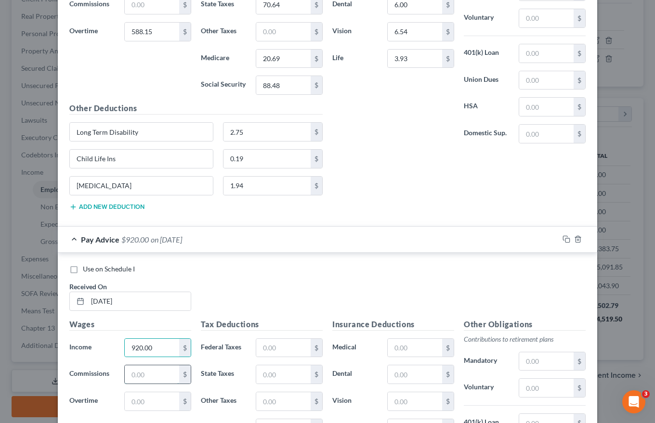
click at [126, 370] on input "text" at bounding box center [152, 374] width 54 height 18
click at [127, 403] on input "text" at bounding box center [152, 401] width 54 height 18
type input "383.09"
click at [261, 349] on input "text" at bounding box center [283, 348] width 54 height 18
type input "104.68"
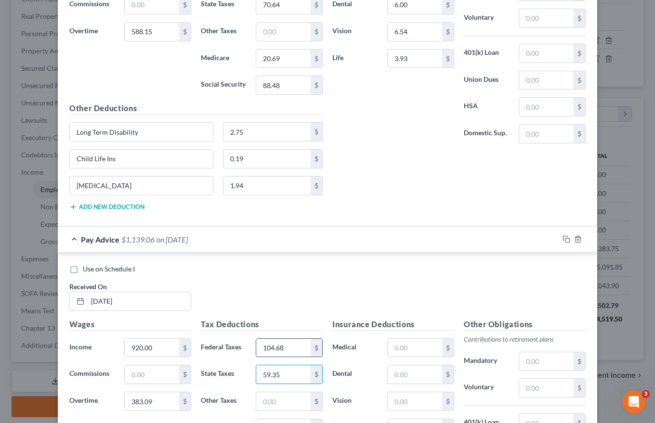
type input "59.35"
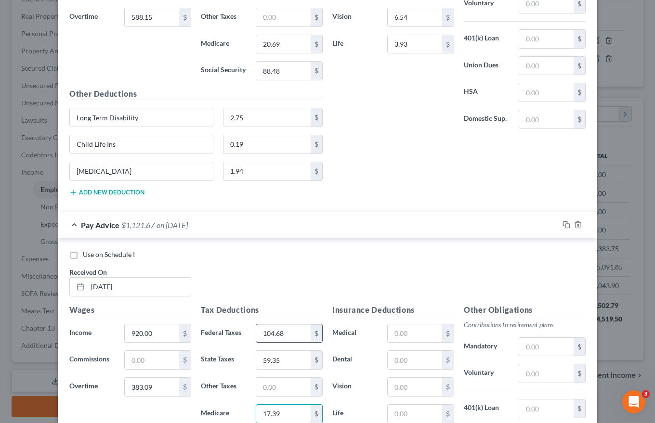
type input "17.39"
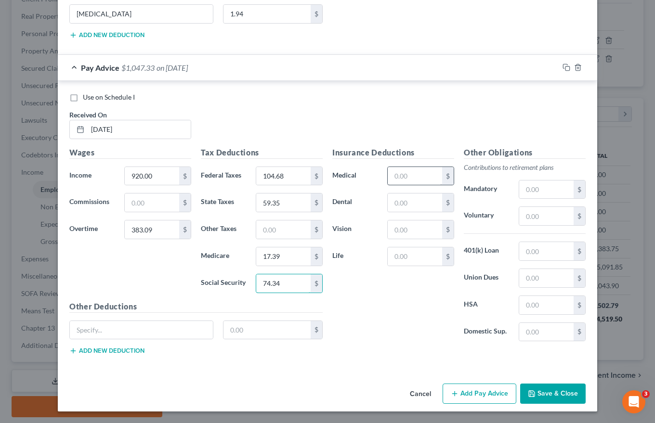
type input "74.34"
click at [391, 177] on input "text" at bounding box center [415, 176] width 54 height 18
type input "92.58"
type input "6.00"
click at [404, 230] on input "text" at bounding box center [415, 230] width 54 height 18
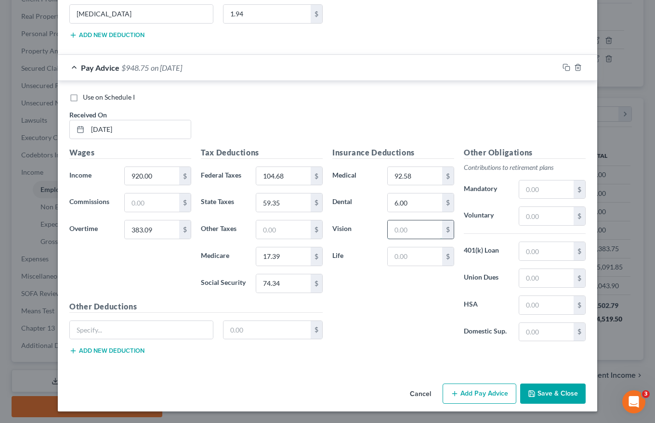
type input "6.54"
click at [395, 256] on input "text" at bounding box center [415, 256] width 54 height 18
type input "1.94"
click at [88, 328] on input "text" at bounding box center [141, 330] width 143 height 18
type input "Long Term Disability"
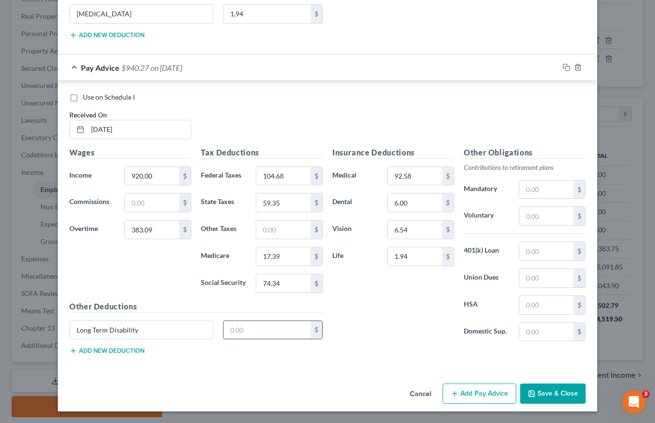
click at [229, 325] on input "text" at bounding box center [267, 330] width 88 height 18
type input "2.75"
click at [129, 351] on button "Add new deduction" at bounding box center [106, 351] width 75 height 8
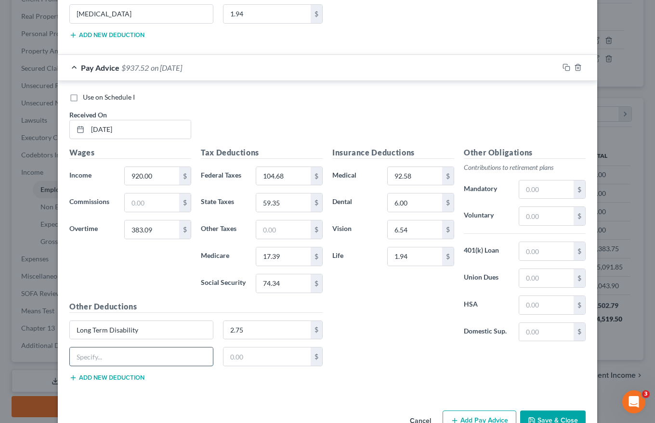
click at [89, 354] on input "text" at bounding box center [141, 357] width 143 height 18
type input "Child Life Ins"
click at [241, 361] on input "text" at bounding box center [267, 357] width 88 height 18
type input "0.19"
click at [112, 376] on button "Add new deduction" at bounding box center [106, 378] width 75 height 8
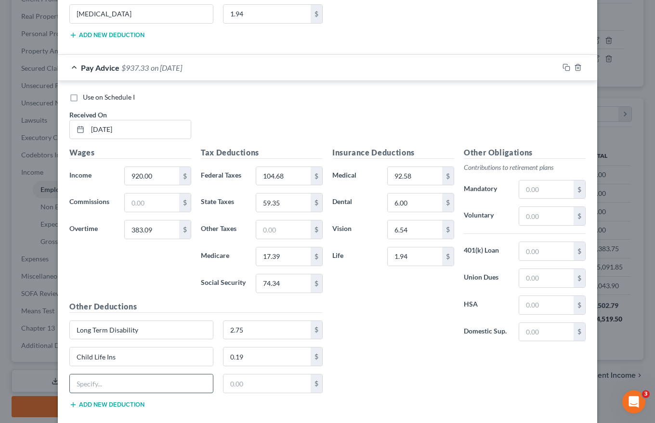
click at [86, 380] on input "text" at bounding box center [141, 384] width 143 height 18
type input "[MEDICAL_DATA]"
type input "1.94"
click at [525, 280] on input "text" at bounding box center [546, 278] width 54 height 18
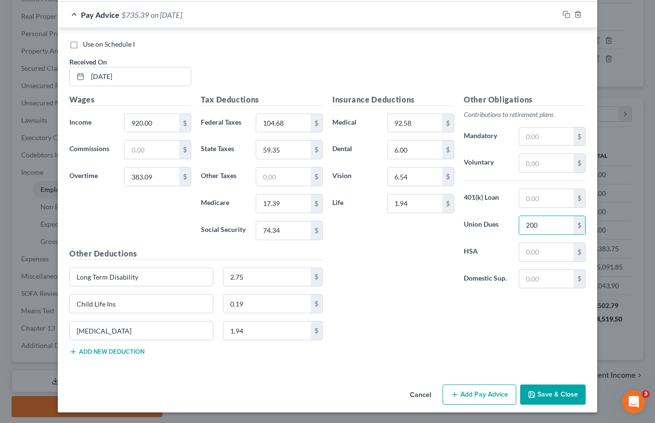
scroll to position [1291, 0]
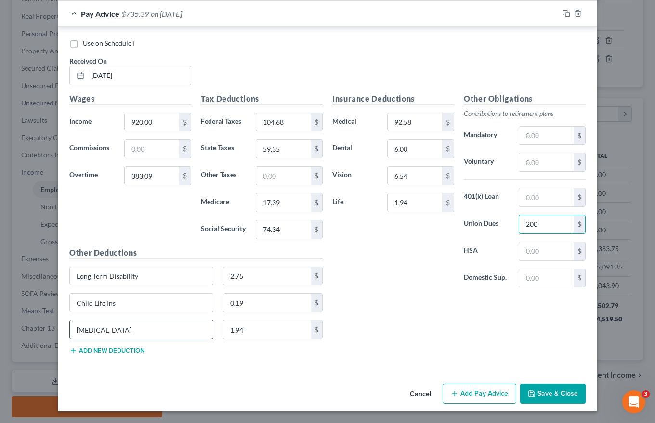
type input "200"
click at [75, 333] on input "[MEDICAL_DATA]" at bounding box center [141, 330] width 143 height 18
type input "[MEDICAL_DATA]"
click at [479, 395] on button "Add Pay Advice" at bounding box center [479, 394] width 74 height 20
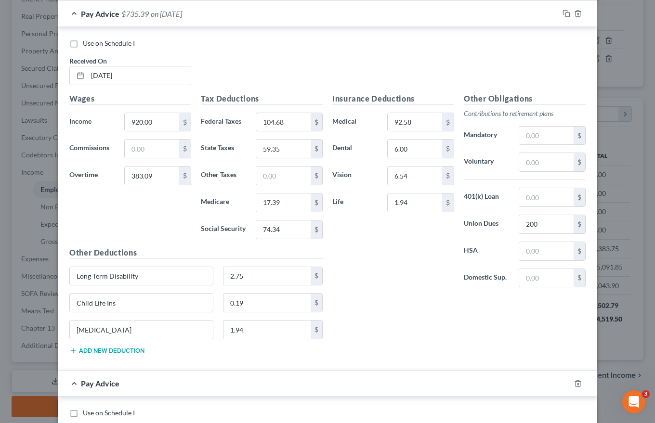
scroll to position [1532, 0]
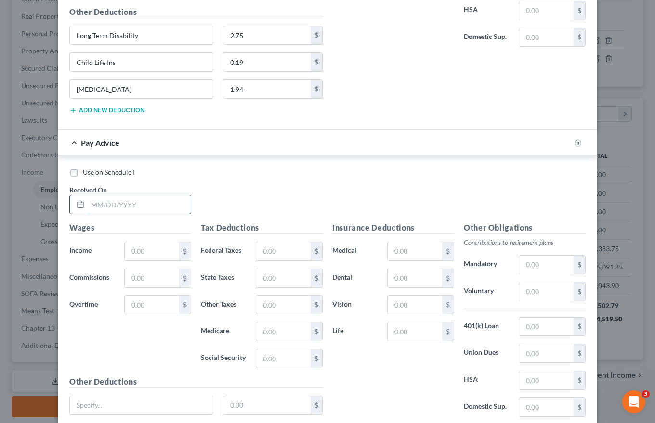
drag, startPoint x: 89, startPoint y: 202, endPoint x: 107, endPoint y: 204, distance: 18.0
click at [89, 202] on input "text" at bounding box center [139, 204] width 103 height 18
type input "[DATE]"
click at [128, 248] on input "text" at bounding box center [152, 251] width 54 height 18
type input "1,356.41"
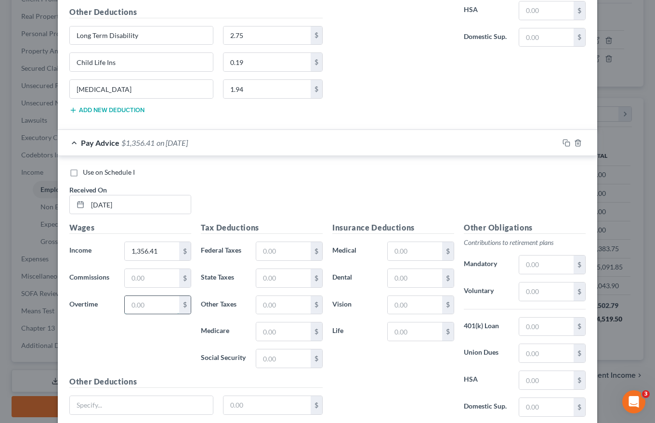
click at [127, 303] on input "text" at bounding box center [152, 305] width 54 height 18
type input "554.30"
click at [259, 250] on input "text" at bounding box center [283, 251] width 54 height 18
type input "236.31"
drag, startPoint x: 260, startPoint y: 281, endPoint x: 267, endPoint y: 281, distance: 7.2
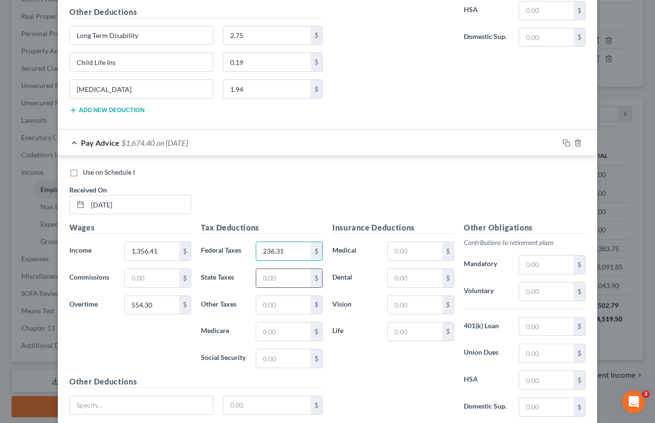
click at [260, 281] on input "text" at bounding box center [283, 278] width 54 height 18
type input "89.46"
type input "26.20"
type input "112.04"
click at [391, 249] on input "text" at bounding box center [415, 251] width 54 height 18
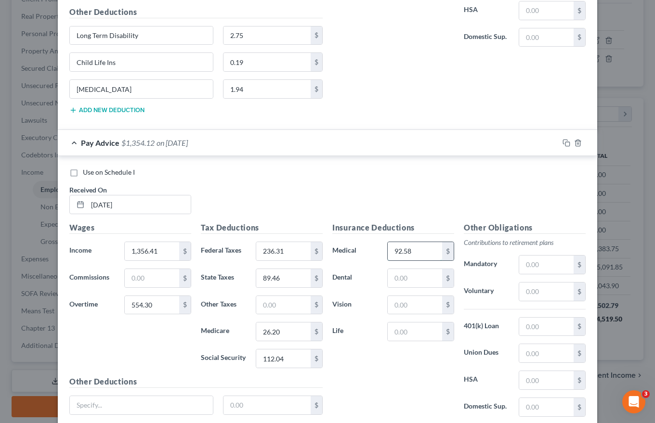
type input "92.58"
type input "6.00"
click at [404, 305] on input "text" at bounding box center [415, 305] width 54 height 18
type input "6.54"
click at [405, 334] on input "text" at bounding box center [415, 332] width 54 height 18
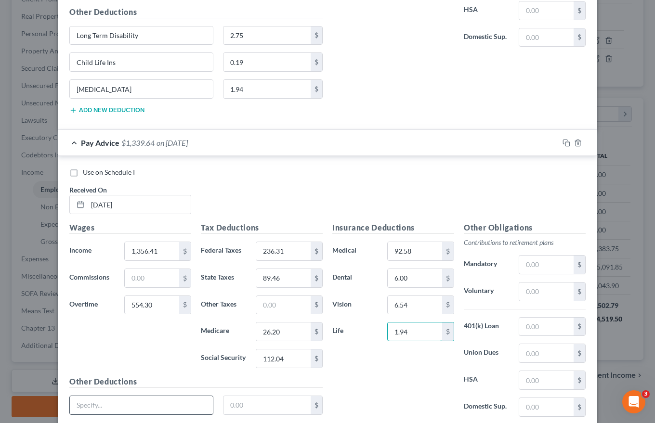
type input "1.94"
click at [101, 400] on input "text" at bounding box center [141, 405] width 143 height 18
type input "Long Term Disability"
click at [229, 406] on input "text" at bounding box center [267, 405] width 88 height 18
type input "2.75"
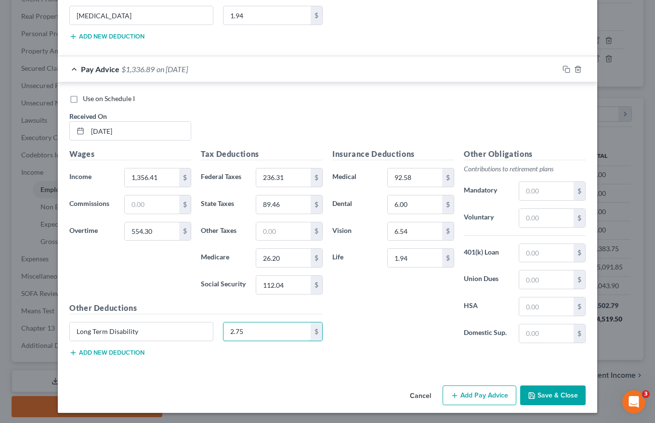
scroll to position [1607, 0]
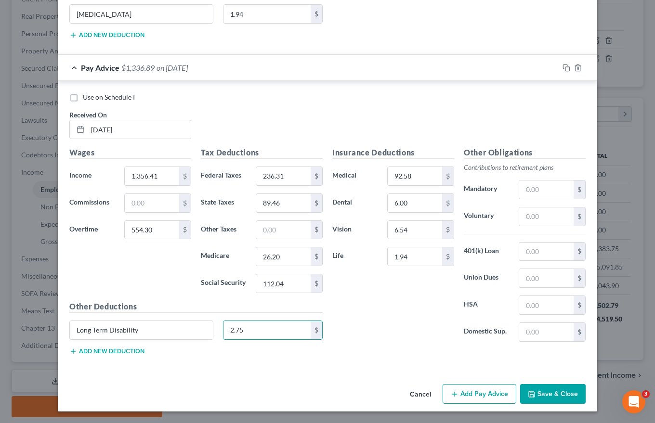
click at [94, 351] on button "Add new deduction" at bounding box center [106, 352] width 75 height 8
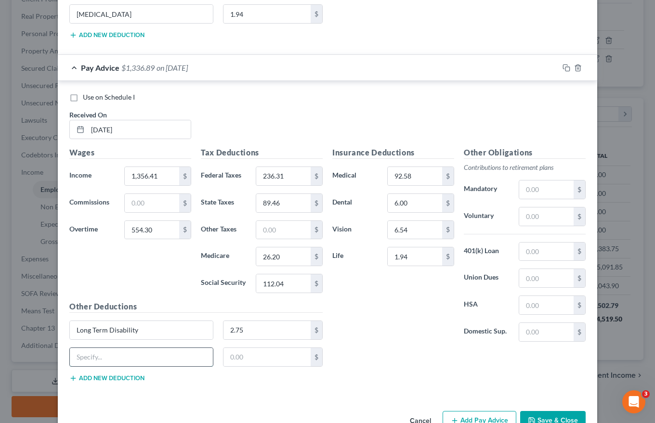
click at [94, 351] on input "text" at bounding box center [141, 357] width 143 height 18
type input "Child Life Ins"
click at [233, 361] on input "text" at bounding box center [267, 357] width 88 height 18
type input "0.19"
click at [99, 377] on button "Add new deduction" at bounding box center [106, 379] width 75 height 8
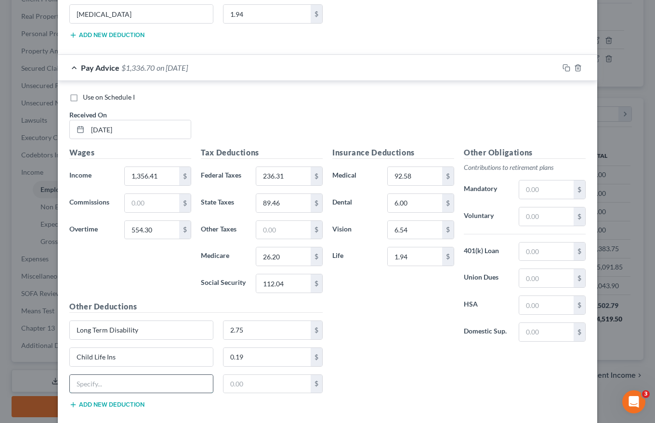
click at [80, 385] on input "text" at bounding box center [141, 384] width 143 height 18
type input "[MEDICAL_DATA]"
click at [225, 385] on input "text" at bounding box center [267, 384] width 88 height 18
type input "1.94"
type input "3.93"
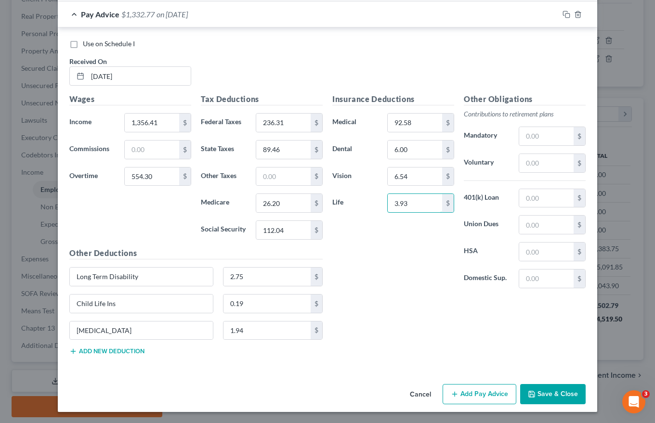
scroll to position [1661, 0]
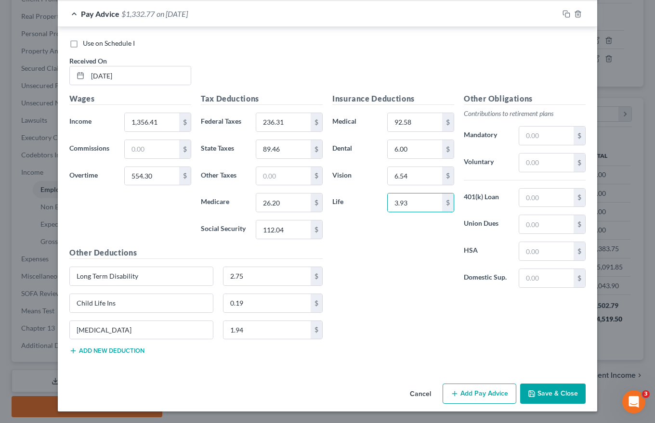
click at [474, 393] on button "Add Pay Advice" at bounding box center [479, 394] width 74 height 20
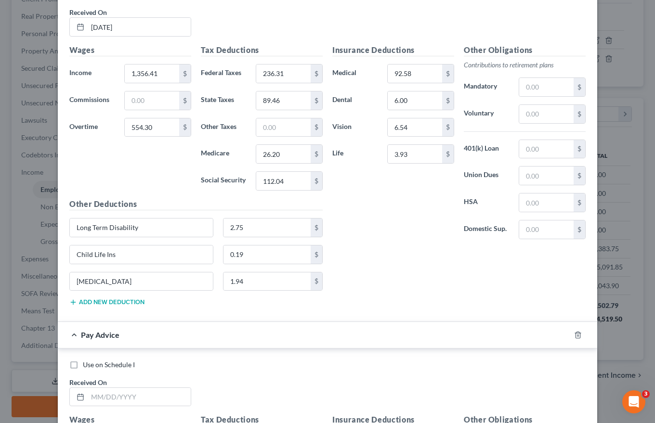
scroll to position [1805, 0]
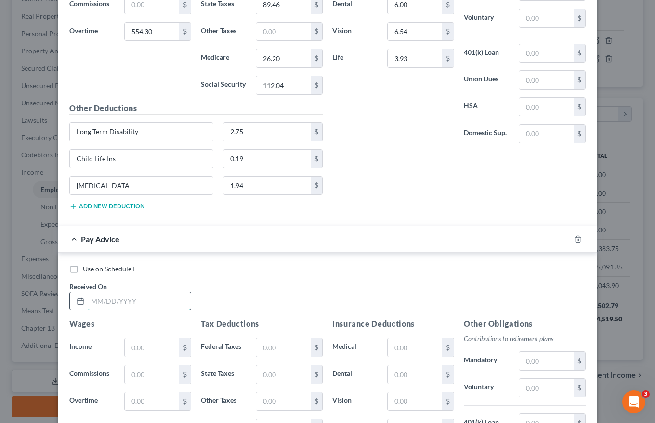
click at [89, 301] on input "text" at bounding box center [139, 301] width 103 height 18
type input "[DATE]"
click at [129, 345] on input "text" at bounding box center [152, 347] width 54 height 18
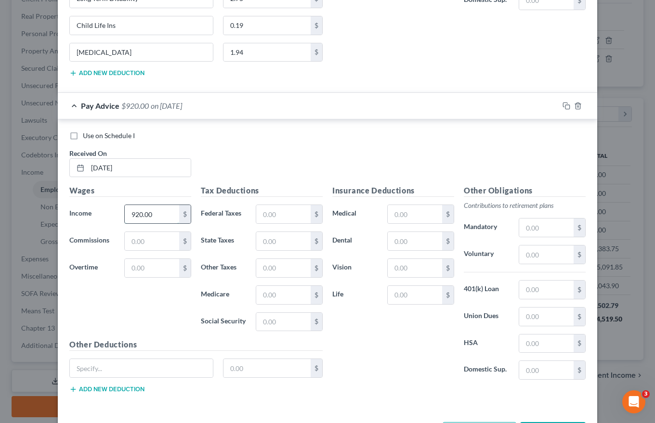
scroll to position [1950, 0]
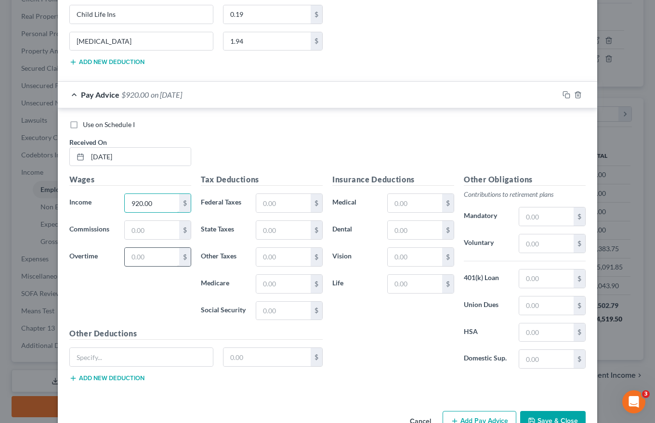
type input "920.00"
click at [131, 258] on input "text" at bounding box center [152, 257] width 54 height 18
type input "861.95"
click at [267, 206] on input "text" at bounding box center [283, 203] width 54 height 18
type input "207.87"
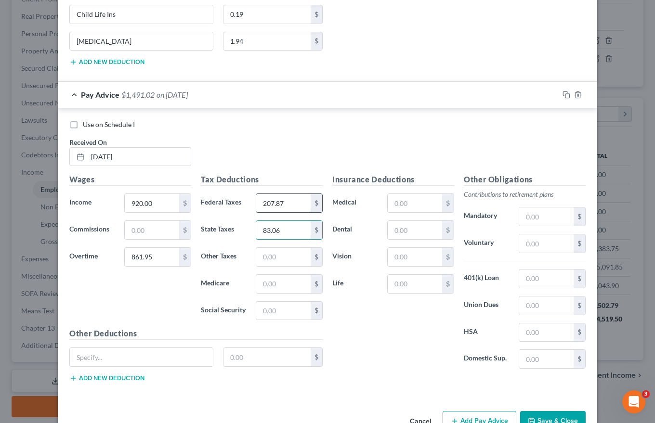
type input "83.06"
type input "24.33"
click at [257, 316] on input "text" at bounding box center [283, 311] width 54 height 18
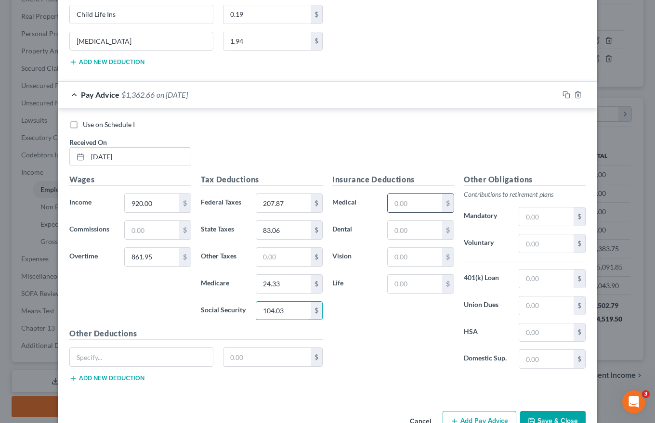
type input "104.03"
click at [393, 204] on input "text" at bounding box center [415, 203] width 54 height 18
type input "92.58"
type input "6.00"
click at [405, 258] on input "text" at bounding box center [415, 257] width 54 height 18
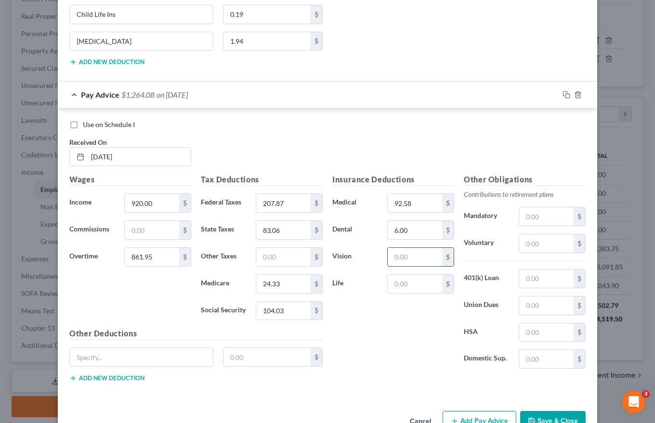
type input "6.54"
click at [402, 285] on input "text" at bounding box center [415, 284] width 54 height 18
type input "3.93"
click at [106, 360] on input "text" at bounding box center [141, 357] width 143 height 18
type input "Long Term Disability"
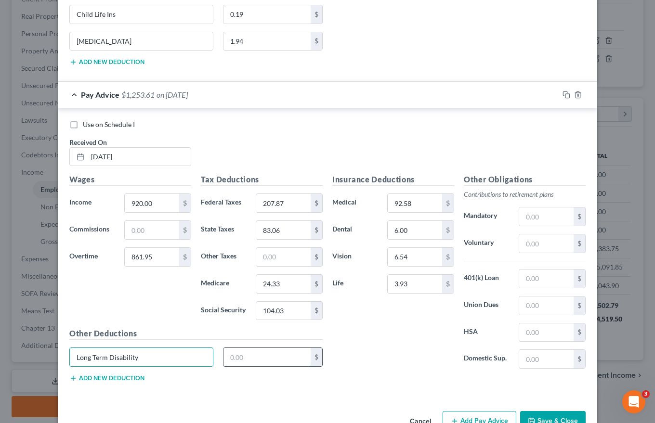
click at [236, 351] on input "text" at bounding box center [267, 357] width 88 height 18
type input "2.75"
click at [109, 376] on button "Add new deduction" at bounding box center [106, 379] width 75 height 8
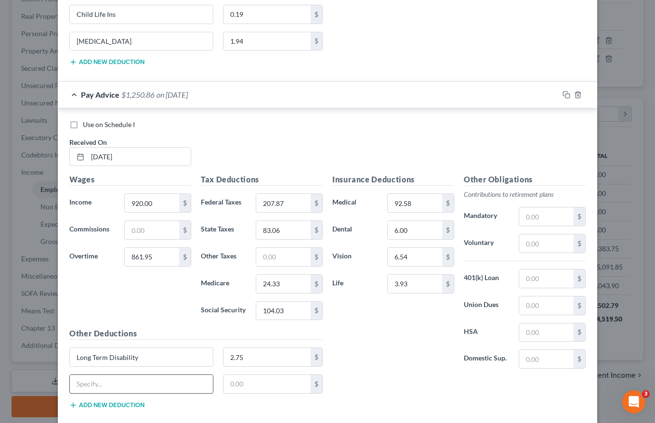
click at [84, 385] on input "text" at bounding box center [141, 384] width 143 height 18
type input "Child Life Ins"
click at [237, 384] on input "text" at bounding box center [267, 384] width 88 height 18
type input "0.19"
click at [85, 405] on button "Add new deduction" at bounding box center [106, 406] width 75 height 8
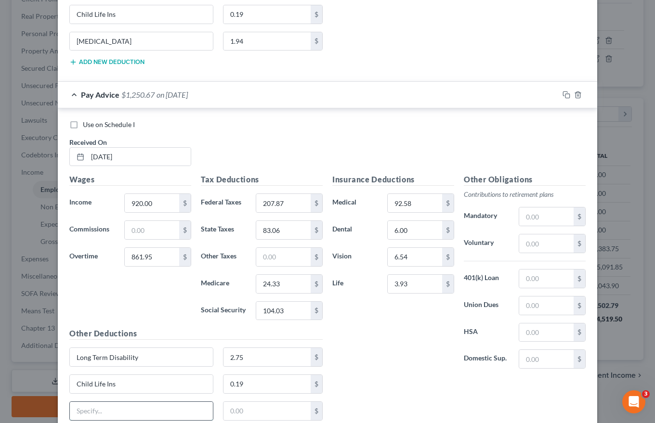
click at [74, 407] on input "text" at bounding box center [141, 411] width 143 height 18
type input "[MEDICAL_DATA]"
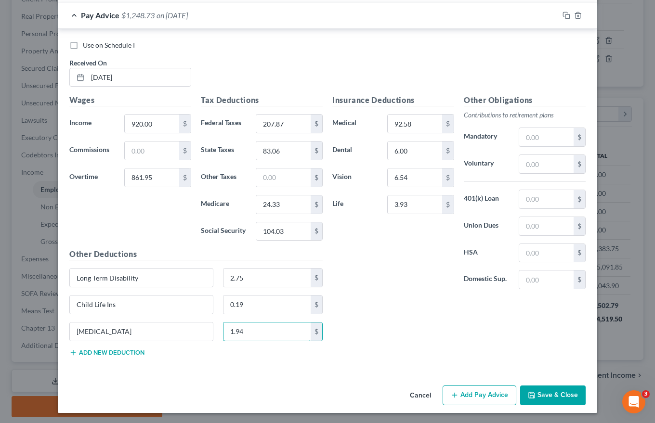
scroll to position [2031, 0]
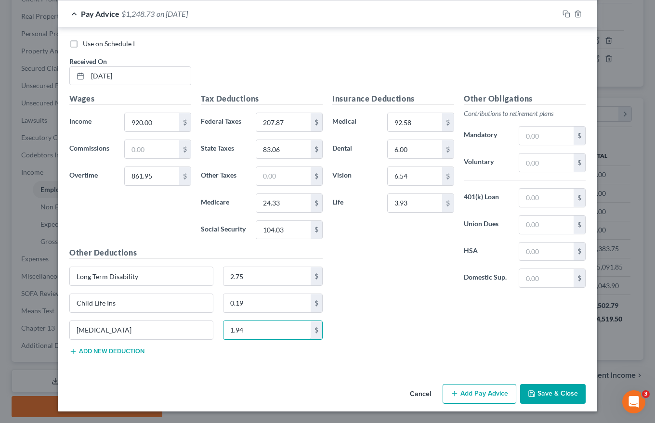
type input "1.94"
click at [500, 394] on button "Add Pay Advice" at bounding box center [479, 394] width 74 height 20
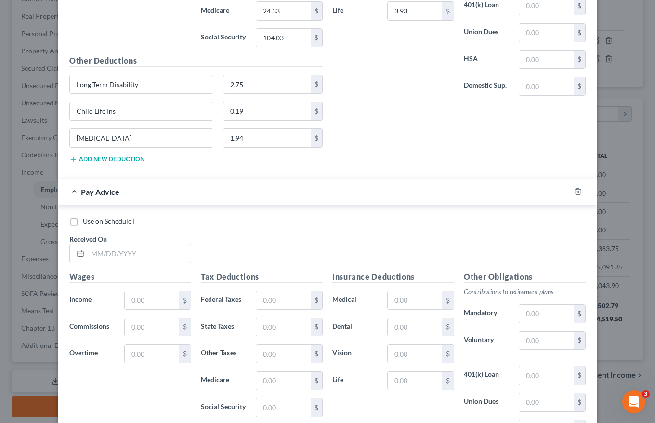
scroll to position [2223, 0]
click at [89, 251] on input "text" at bounding box center [139, 253] width 103 height 18
type input "[DATE]"
click at [128, 300] on input "text" at bounding box center [152, 300] width 54 height 18
type input "736.00"
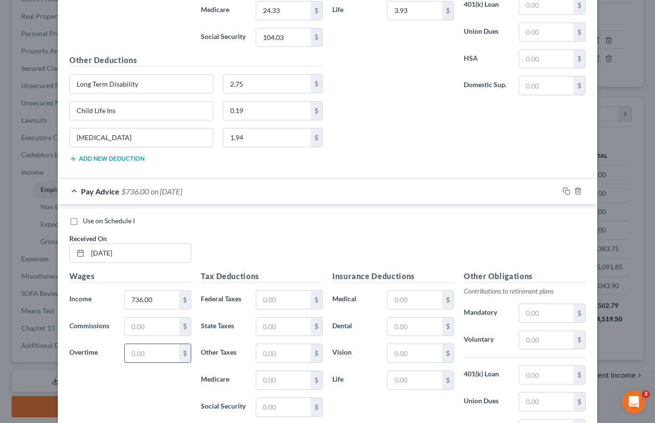
click at [131, 356] on input "text" at bounding box center [152, 353] width 54 height 18
click at [126, 353] on input "text" at bounding box center [152, 353] width 54 height 18
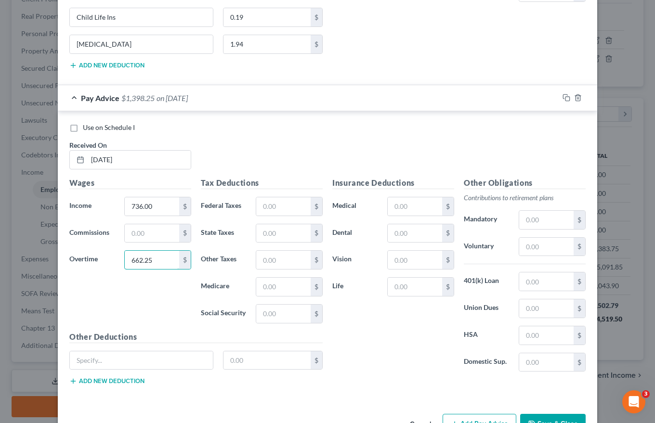
scroll to position [2320, 0]
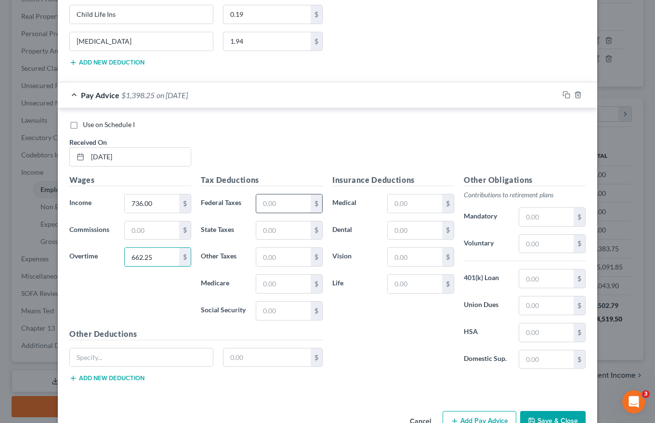
type input "662.25"
click at [297, 201] on input "text" at bounding box center [283, 204] width 54 height 18
type input "80.10"
type input "49.21"
type input "14.42"
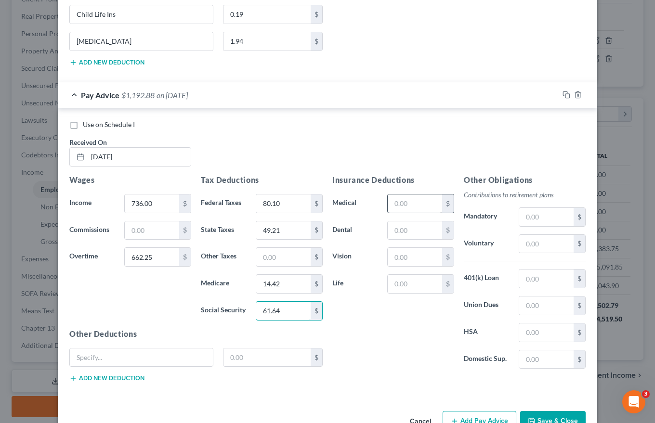
type input "61.64"
click at [396, 202] on input "text" at bounding box center [415, 204] width 54 height 18
type input "92.58"
click at [402, 223] on input "text" at bounding box center [415, 230] width 54 height 18
type input "6.00"
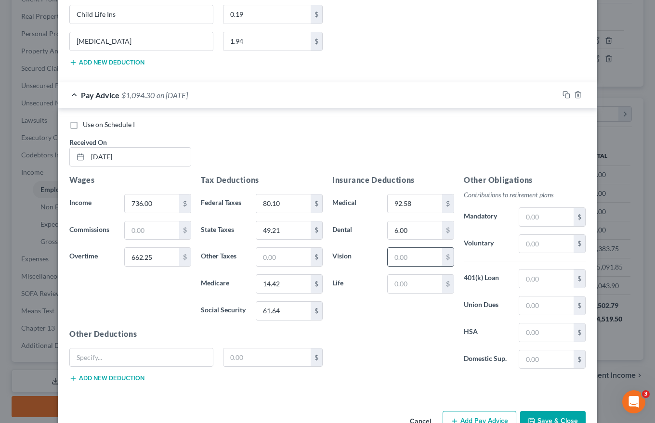
click at [398, 261] on input "text" at bounding box center [415, 257] width 54 height 18
type input "6.54"
click at [400, 282] on input "text" at bounding box center [415, 284] width 54 height 18
click at [391, 287] on input "text" at bounding box center [415, 284] width 54 height 18
type input "3.93"
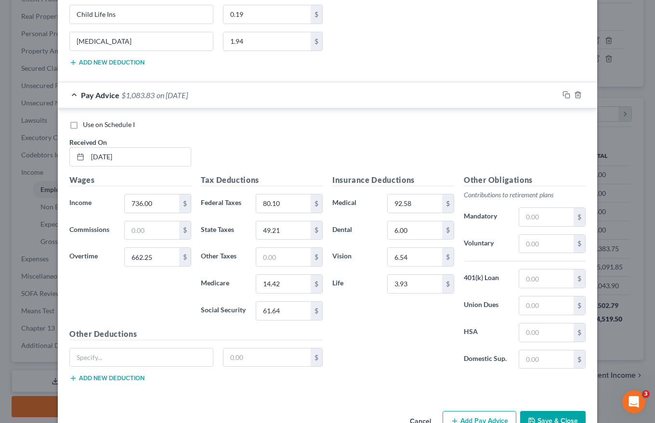
click at [88, 378] on button "Add new deduction" at bounding box center [106, 379] width 75 height 8
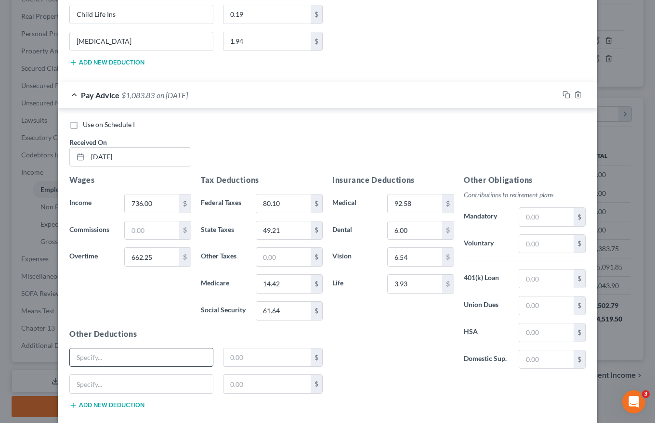
click at [88, 360] on input "text" at bounding box center [141, 358] width 143 height 18
type input "Long Term Disability"
click at [227, 353] on input "text" at bounding box center [267, 358] width 88 height 18
type input "2.75"
click at [86, 385] on input "text" at bounding box center [141, 384] width 143 height 18
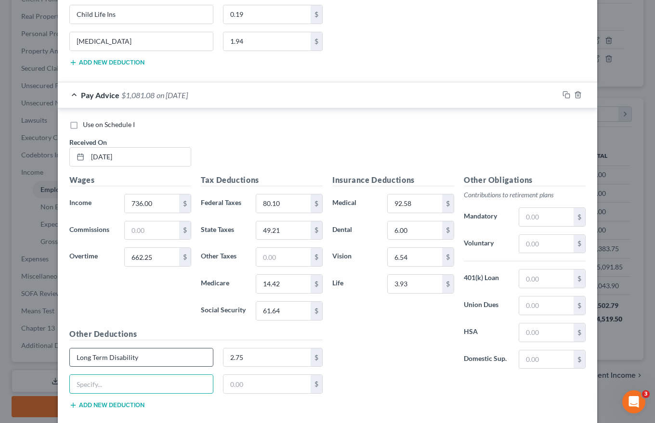
type input "Child Life Ins"
click at [223, 384] on input "text" at bounding box center [267, 384] width 88 height 18
type input "0.19"
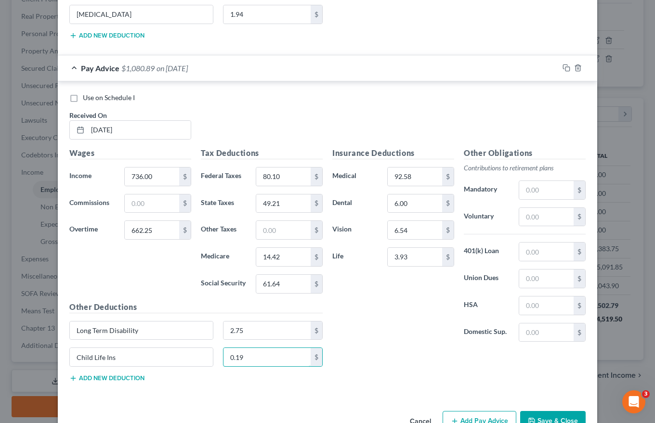
scroll to position [2374, 0]
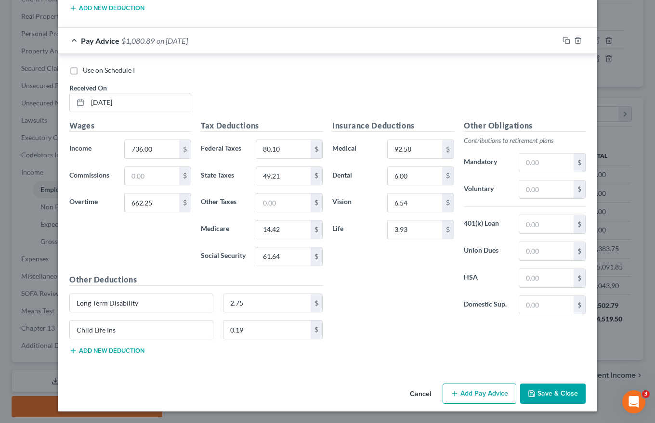
click at [105, 350] on button "Add new deduction" at bounding box center [106, 351] width 75 height 8
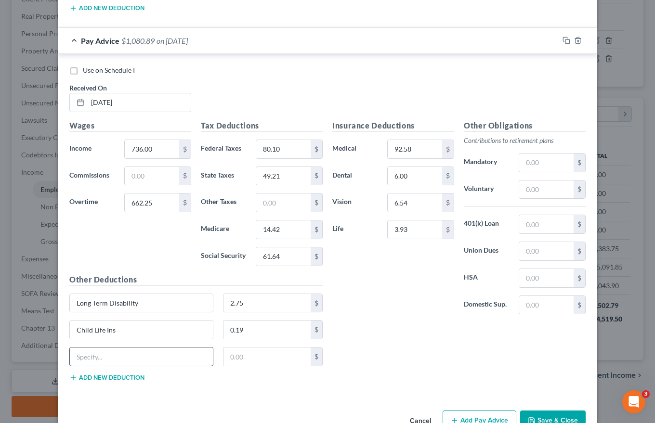
click at [85, 360] on input "text" at bounding box center [141, 357] width 143 height 18
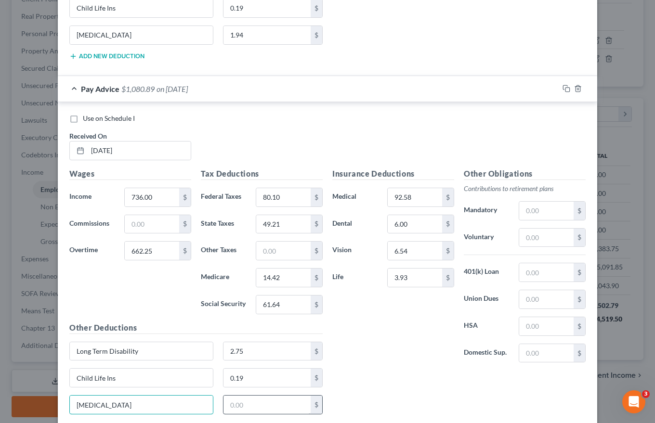
type input "[MEDICAL_DATA]"
click at [229, 402] on input "text" at bounding box center [267, 405] width 88 height 18
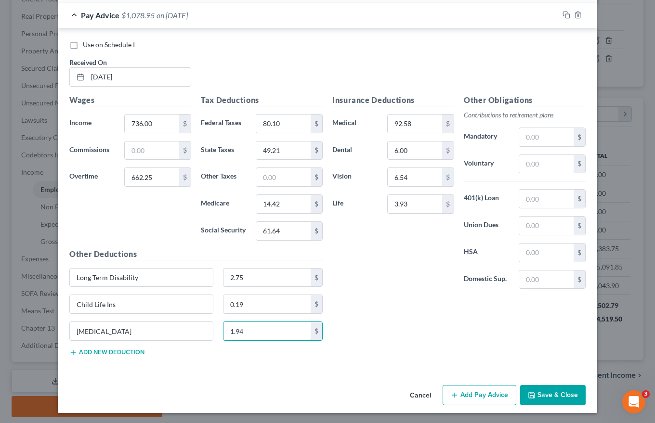
scroll to position [2401, 0]
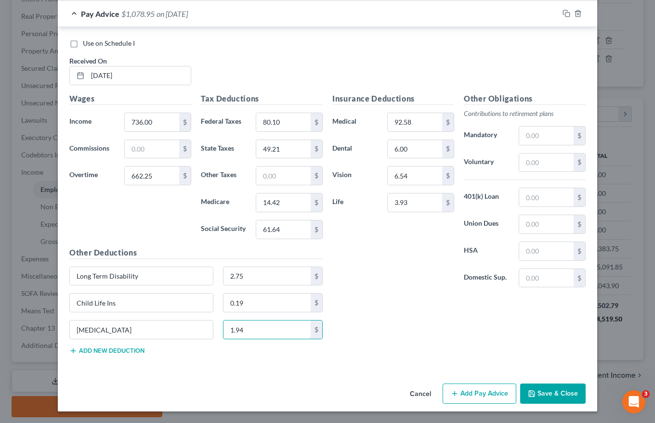
type input "1.94"
click at [464, 390] on button "Add Pay Advice" at bounding box center [479, 394] width 74 height 20
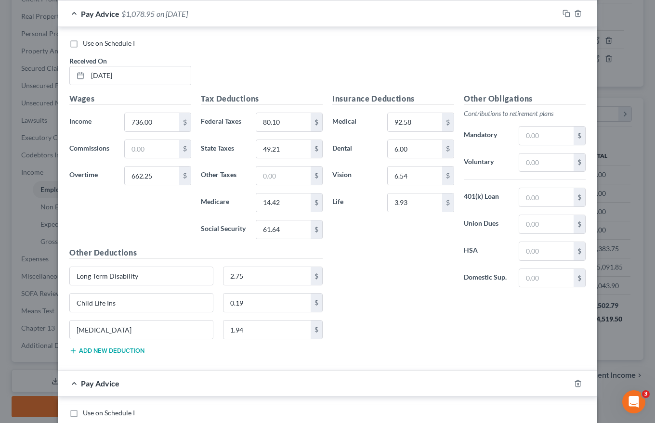
scroll to position [2594, 0]
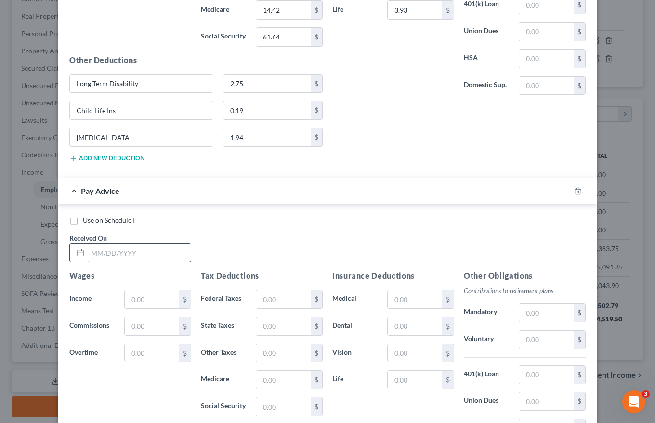
click at [93, 252] on input "text" at bounding box center [139, 253] width 103 height 18
type input "[DATE]"
click at [131, 296] on input "text" at bounding box center [152, 299] width 54 height 18
type input "920.00"
click at [132, 350] on input "text" at bounding box center [152, 353] width 54 height 18
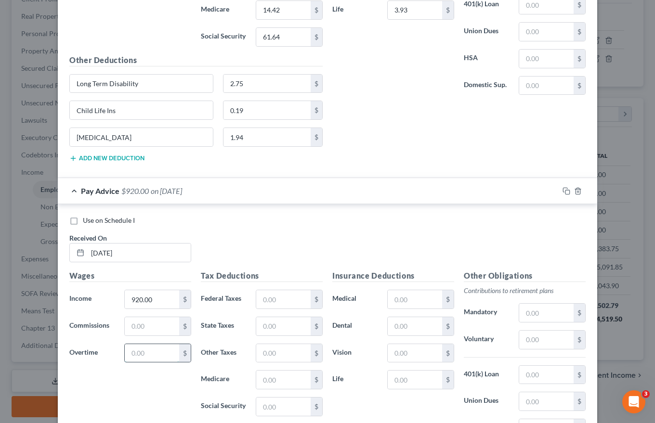
click at [126, 350] on input "text" at bounding box center [152, 353] width 54 height 18
type input "738.39"
click at [268, 297] on input "text" at bounding box center [283, 299] width 54 height 18
type input "188.30"
type input "78.65"
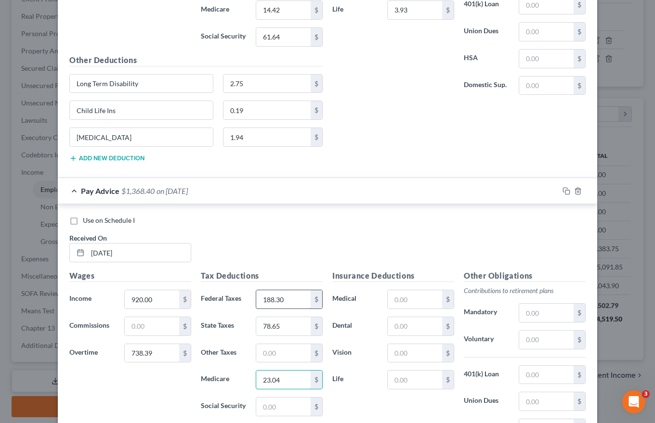
type input "23.04"
type input "98.52"
click at [395, 300] on input "text" at bounding box center [415, 299] width 54 height 18
drag, startPoint x: 390, startPoint y: 299, endPoint x: 433, endPoint y: 299, distance: 43.3
click at [433, 299] on input "text" at bounding box center [415, 299] width 54 height 18
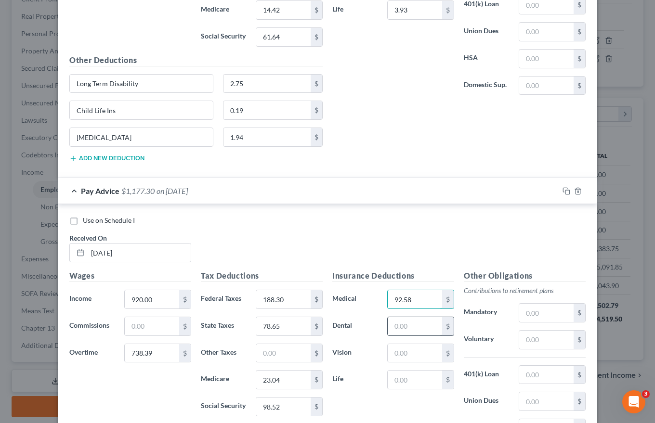
type input "92.58"
click at [410, 324] on input "text" at bounding box center [415, 326] width 54 height 18
type input "6.00"
click at [404, 352] on input "text" at bounding box center [415, 353] width 54 height 18
type input "6.54"
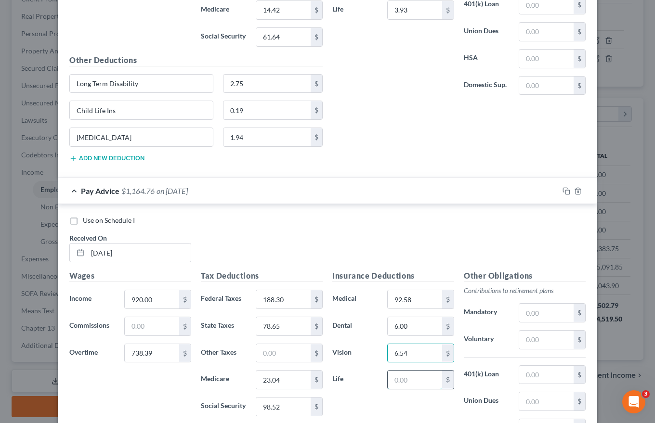
click at [401, 384] on input "text" at bounding box center [415, 380] width 54 height 18
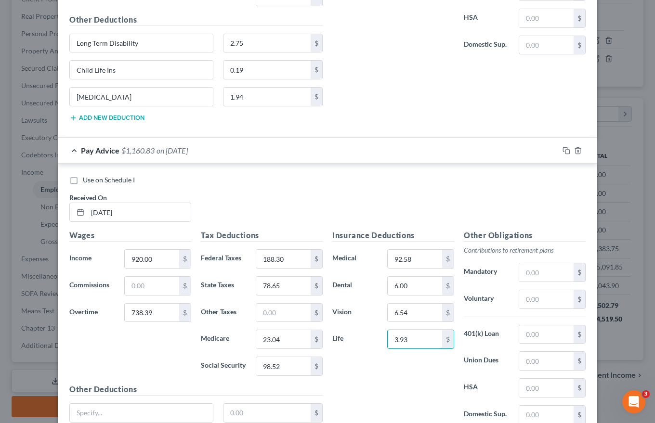
scroll to position [2717, 0]
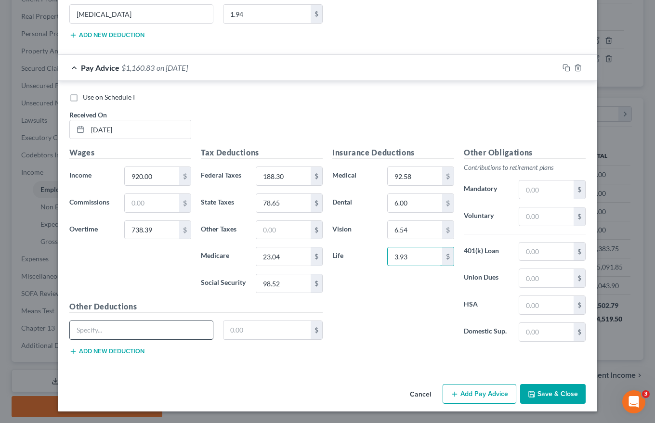
type input "3.93"
click at [85, 330] on input "text" at bounding box center [141, 330] width 143 height 18
type input "Long Term Disability"
click at [223, 333] on input "text" at bounding box center [267, 330] width 88 height 18
type input "2.75"
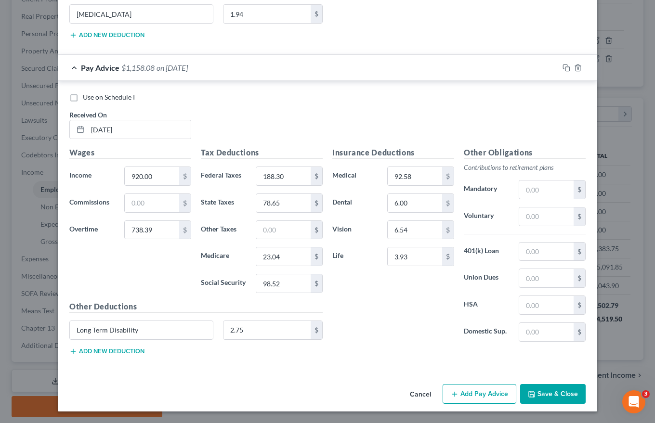
click at [108, 349] on button "Add new deduction" at bounding box center [106, 352] width 75 height 8
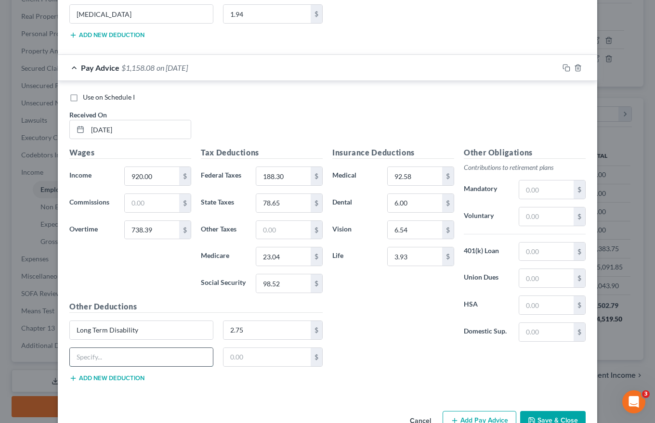
click at [93, 355] on input "text" at bounding box center [141, 357] width 143 height 18
type input "Child Life Ins"
click at [244, 359] on input "text" at bounding box center [267, 357] width 88 height 18
type input "0.19"
click at [119, 375] on button "Add new deduction" at bounding box center [106, 379] width 75 height 8
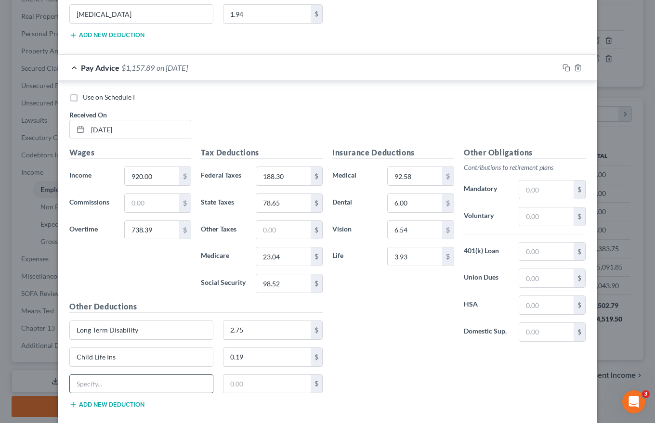
click at [83, 379] on input "text" at bounding box center [141, 384] width 143 height 18
type input "[MEDICAL_DATA]"
click at [226, 383] on input "text" at bounding box center [267, 384] width 88 height 18
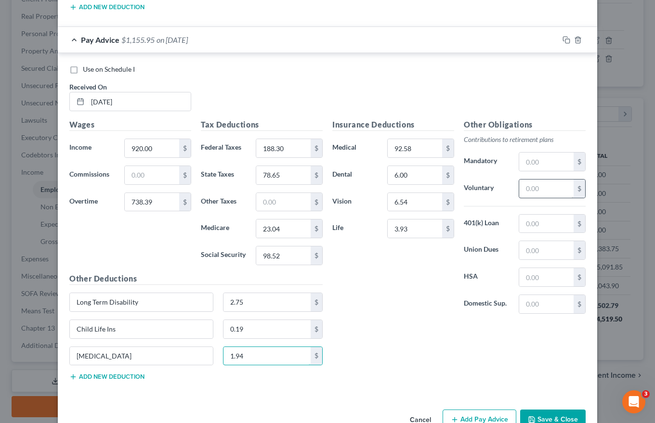
scroll to position [2771, 0]
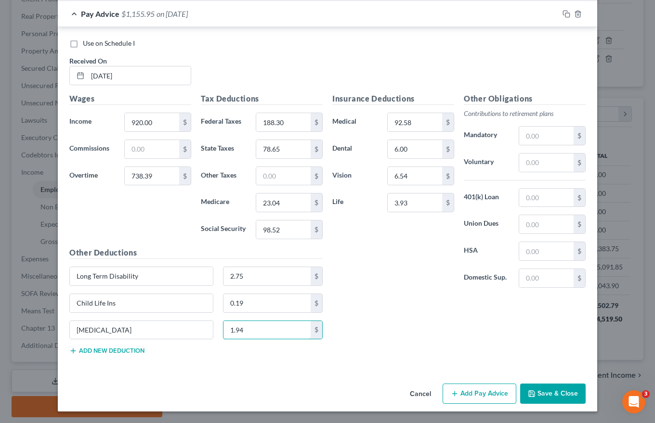
type input "1.94"
click at [486, 391] on button "Add Pay Advice" at bounding box center [479, 394] width 74 height 20
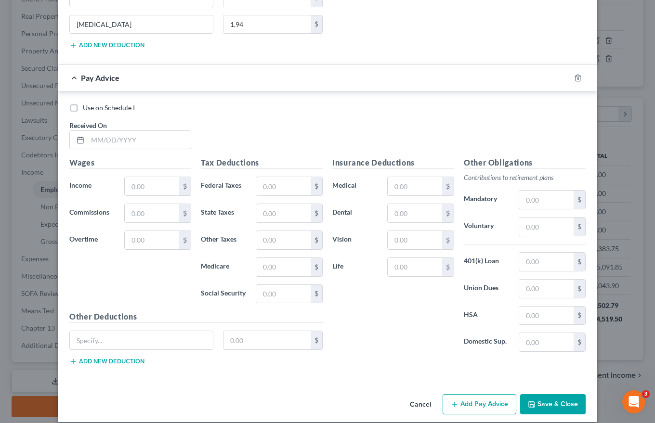
scroll to position [3087, 0]
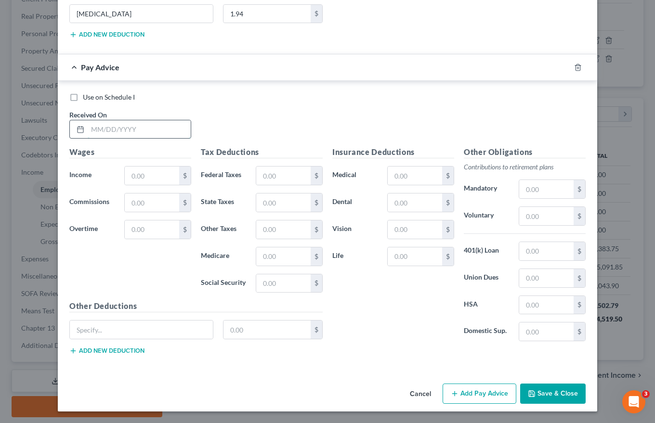
click at [91, 131] on input "text" at bounding box center [139, 129] width 103 height 18
click at [96, 122] on input "0309/2025" at bounding box center [139, 129] width 103 height 18
type input "[DATE]"
click at [129, 175] on input "text" at bounding box center [152, 176] width 54 height 18
click at [129, 176] on input "text" at bounding box center [152, 176] width 54 height 18
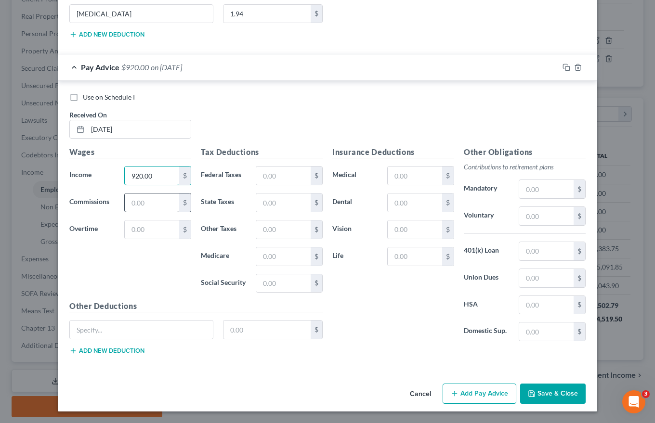
type input "920.00"
click at [129, 200] on input "text" at bounding box center [152, 203] width 54 height 18
click at [128, 231] on input "text" at bounding box center [152, 230] width 54 height 18
type input "357.40"
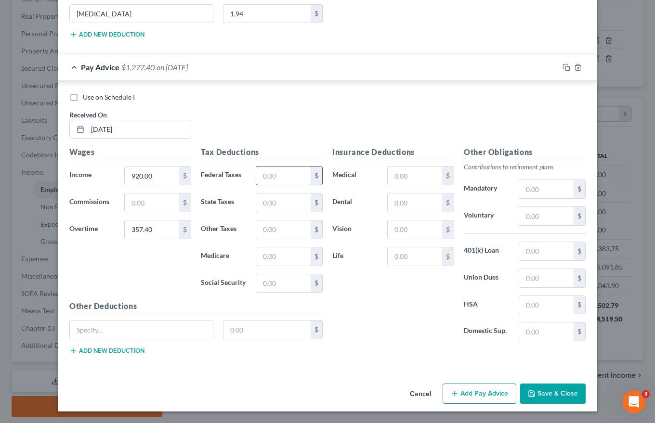
click at [266, 174] on input "text" at bounding box center [283, 176] width 54 height 18
type input "162.98"
click at [259, 203] on input "text" at bounding box center [283, 203] width 54 height 18
type input "72.96"
type input "21.37"
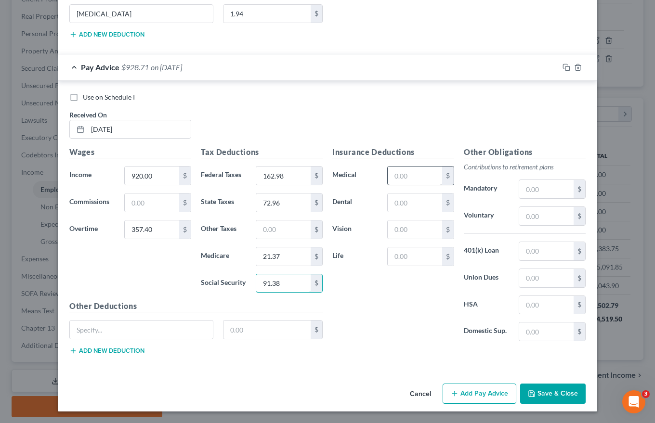
type input "91.38"
click at [389, 172] on input "text" at bounding box center [415, 176] width 54 height 18
click at [392, 176] on input "text" at bounding box center [415, 176] width 54 height 18
type input "3"
type input "92.58"
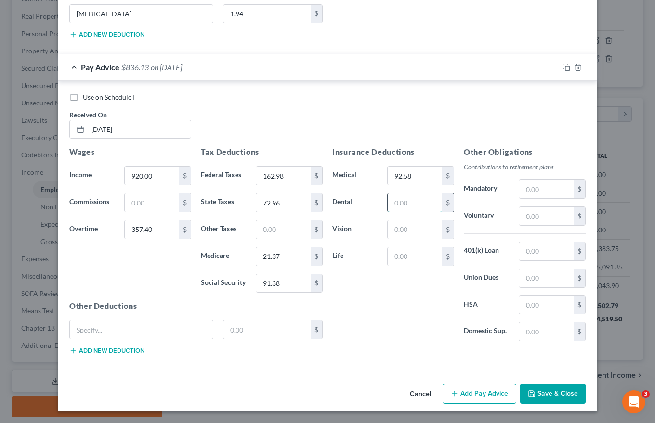
click at [393, 201] on input "text" at bounding box center [415, 203] width 54 height 18
type input "6.00"
click at [396, 231] on input "text" at bounding box center [415, 230] width 54 height 18
type input "6.54"
click at [392, 255] on input "text" at bounding box center [415, 256] width 54 height 18
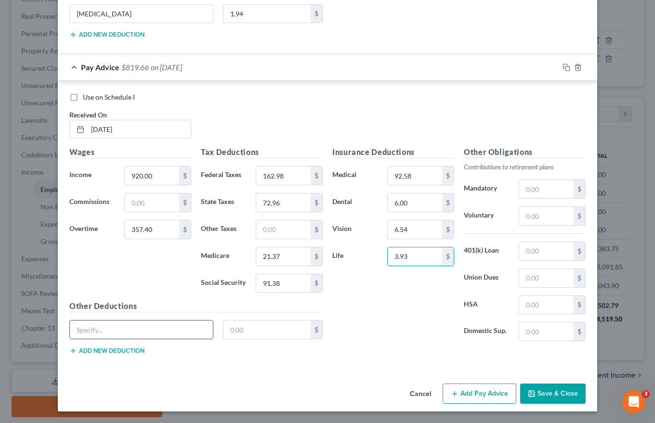
type input "3.93"
click at [83, 332] on input "text" at bounding box center [141, 330] width 143 height 18
type input "Long Term Disability"
click at [226, 330] on input "text" at bounding box center [267, 330] width 88 height 18
type input "2.75"
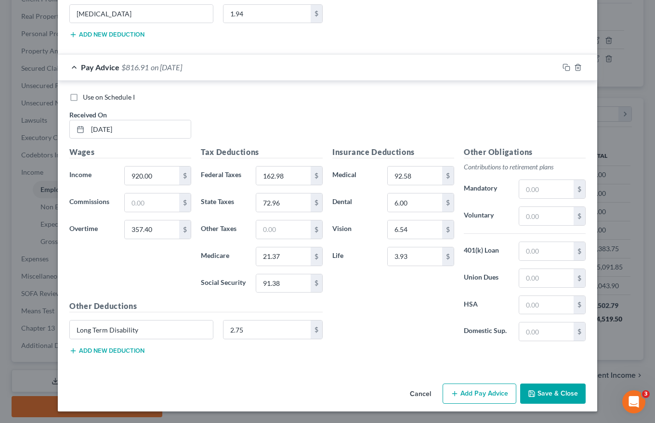
click at [99, 349] on button "Add new deduction" at bounding box center [106, 351] width 75 height 8
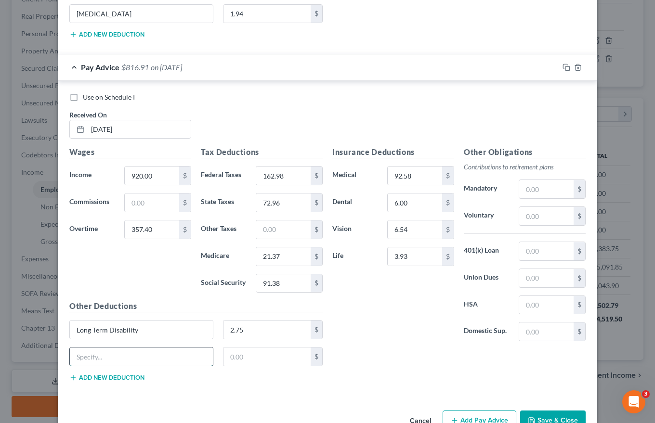
click at [96, 352] on input "text" at bounding box center [141, 357] width 143 height 18
type input "Child Life Ins"
click at [232, 353] on input "text" at bounding box center [267, 357] width 88 height 18
type input "0.19"
click at [109, 379] on button "Add new deduction" at bounding box center [106, 378] width 75 height 8
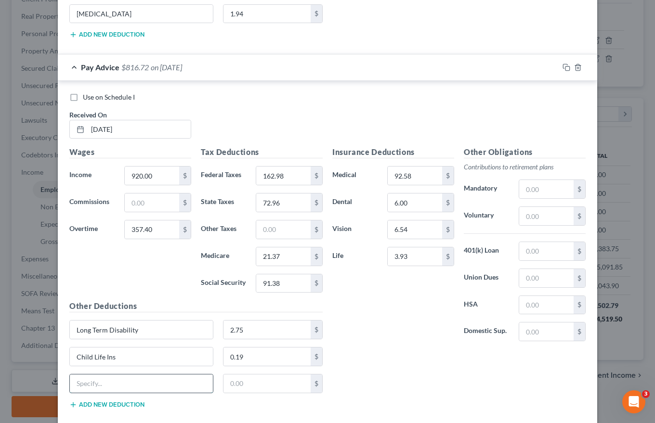
drag, startPoint x: 75, startPoint y: 380, endPoint x: 79, endPoint y: 376, distance: 5.8
click at [77, 378] on input "text" at bounding box center [141, 384] width 143 height 18
type input "[MEDICAL_DATA]"
click at [226, 383] on input "text" at bounding box center [267, 384] width 88 height 18
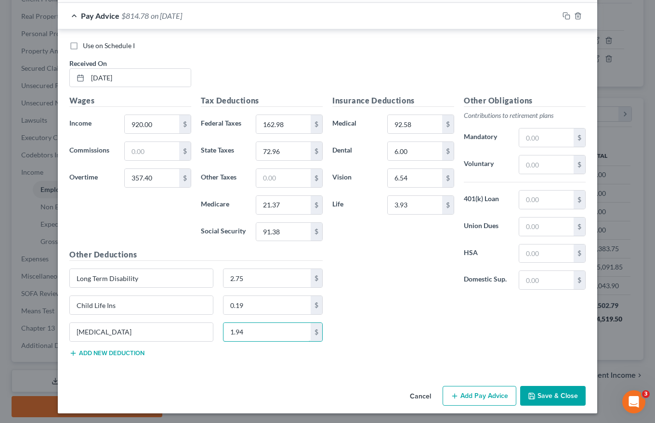
scroll to position [3140, 0]
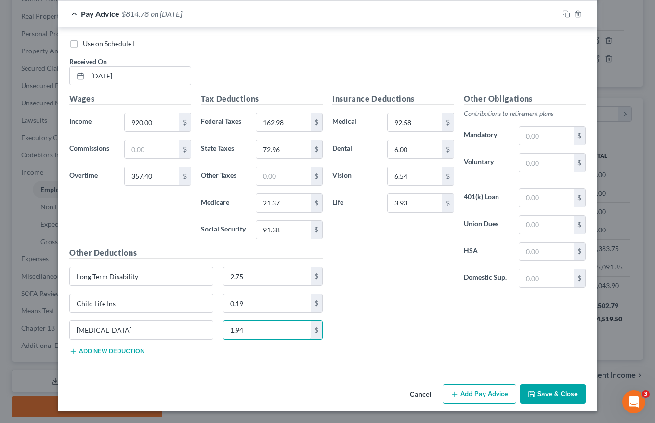
type input "1.94"
click at [476, 393] on button "Add Pay Advice" at bounding box center [479, 394] width 74 height 20
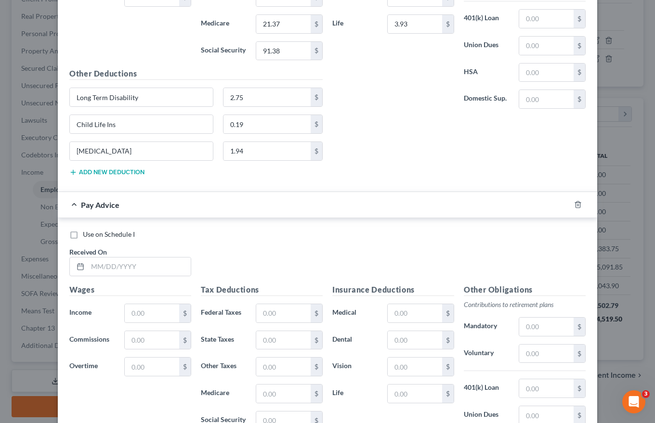
scroll to position [3333, 0]
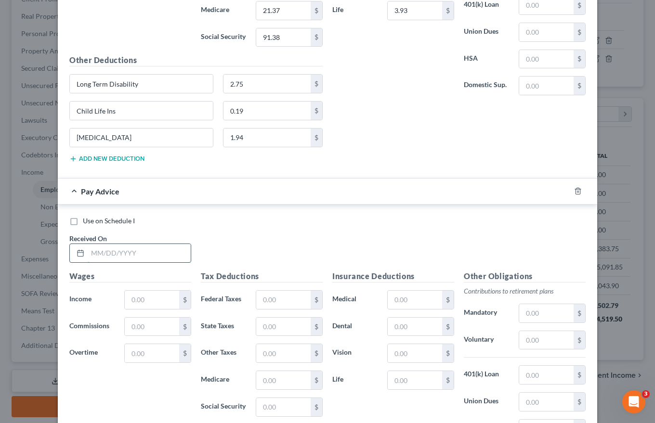
drag, startPoint x: 89, startPoint y: 249, endPoint x: 99, endPoint y: 251, distance: 10.2
click at [89, 249] on input "text" at bounding box center [139, 253] width 103 height 18
type input "[DATE]"
click at [131, 298] on input "text" at bounding box center [152, 300] width 54 height 18
type input "736.00"
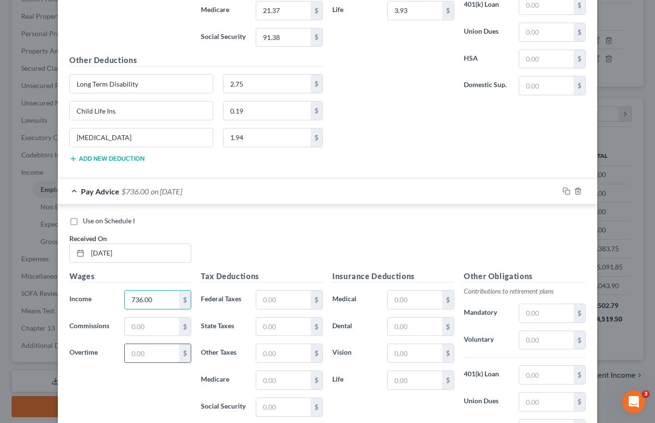
click at [126, 361] on input "text" at bounding box center [152, 353] width 54 height 18
type input "362.25"
click at [260, 298] on input "text" at bounding box center [283, 300] width 54 height 18
type input "80.10"
type input "49.21"
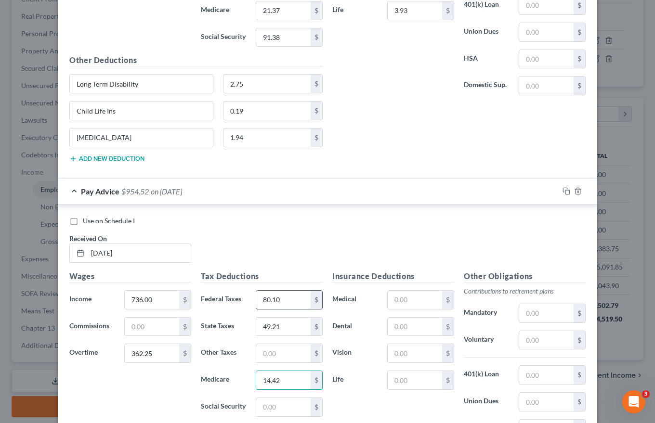
type input "14.42"
type input "61.64"
click at [394, 300] on input "text" at bounding box center [415, 300] width 54 height 18
type input "92.58"
type input "6.00"
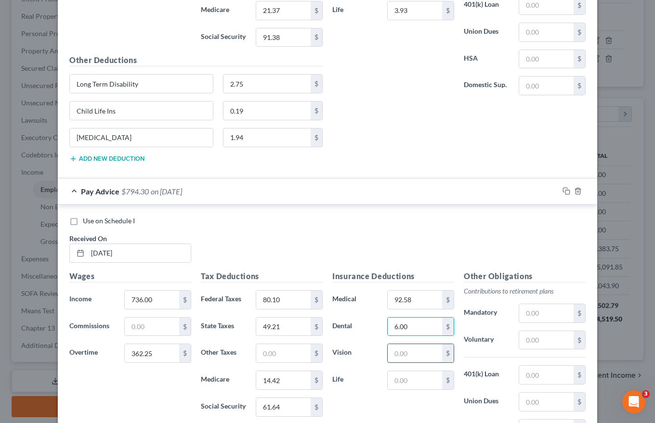
click at [408, 357] on input "text" at bounding box center [415, 353] width 54 height 18
type input "6.54"
click at [398, 379] on input "text" at bounding box center [415, 380] width 54 height 18
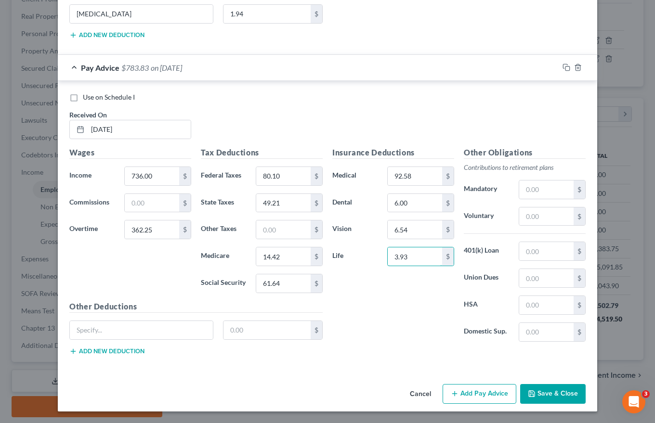
scroll to position [3409, 0]
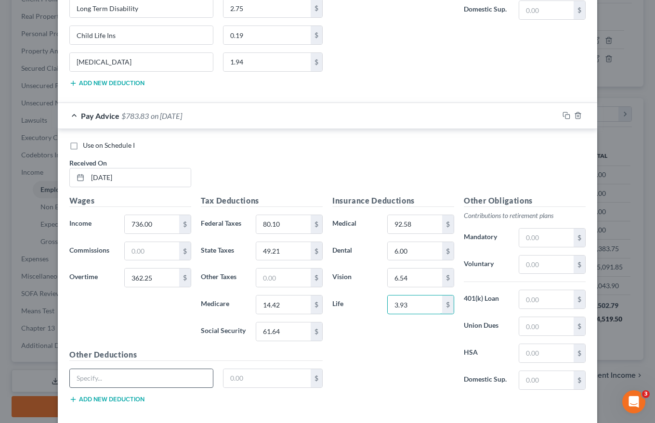
type input "3.93"
click at [89, 376] on input "text" at bounding box center [141, 378] width 143 height 18
click at [83, 398] on button "Add new deduction" at bounding box center [106, 400] width 75 height 8
click at [87, 378] on input "text" at bounding box center [141, 378] width 143 height 18
type input "Long Term Disability"
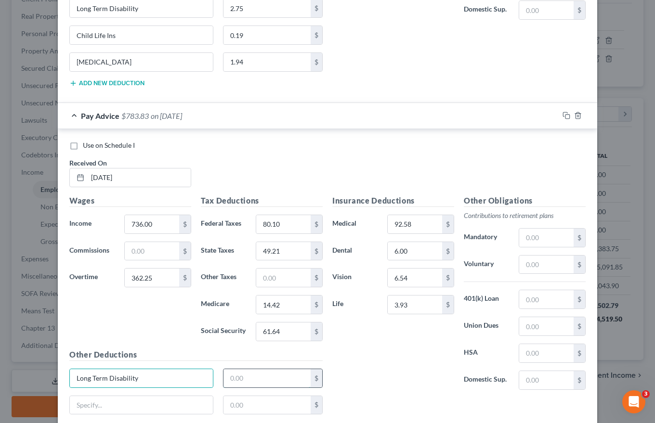
click at [226, 378] on input "text" at bounding box center [267, 378] width 88 height 18
type input "2.75"
click at [106, 410] on input "text" at bounding box center [141, 405] width 143 height 18
type input "Child Life Ins"
drag, startPoint x: 226, startPoint y: 408, endPoint x: 233, endPoint y: 408, distance: 6.7
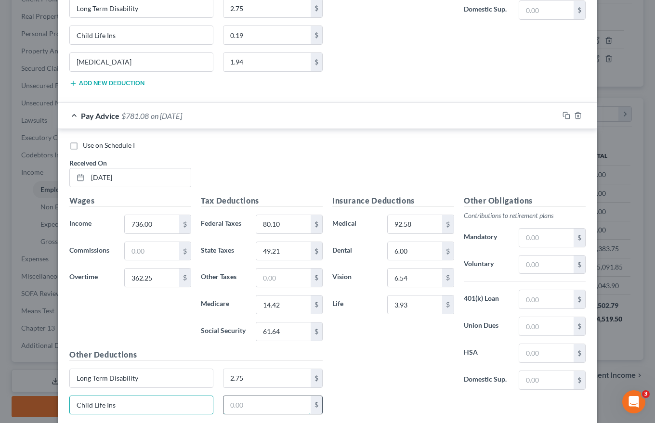
click at [226, 408] on input "text" at bounding box center [267, 405] width 88 height 18
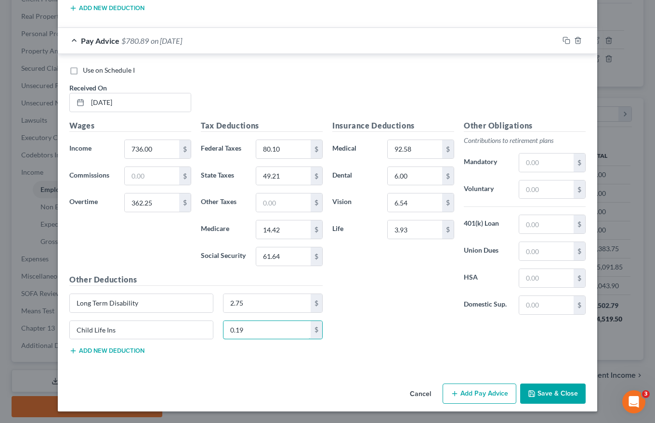
type input "0.19"
click at [130, 351] on button "Add new deduction" at bounding box center [106, 351] width 75 height 8
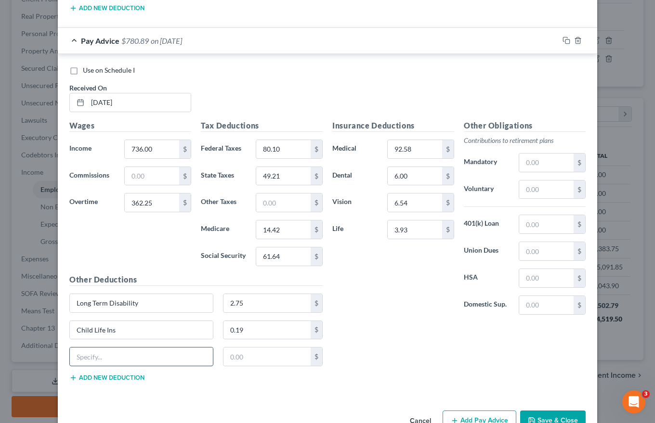
click at [89, 353] on input "text" at bounding box center [141, 357] width 143 height 18
type input "[MEDICAL_DATA]"
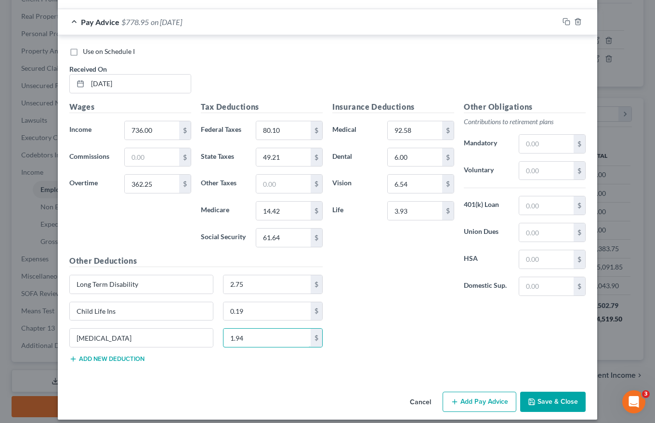
scroll to position [3511, 0]
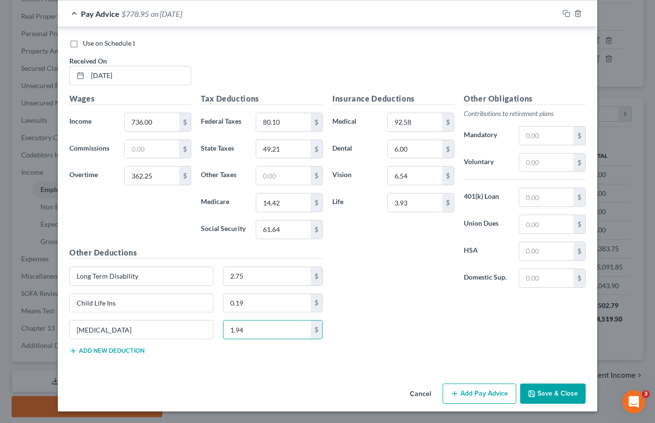
type input "1.94"
click at [460, 393] on button "Add Pay Advice" at bounding box center [479, 394] width 74 height 20
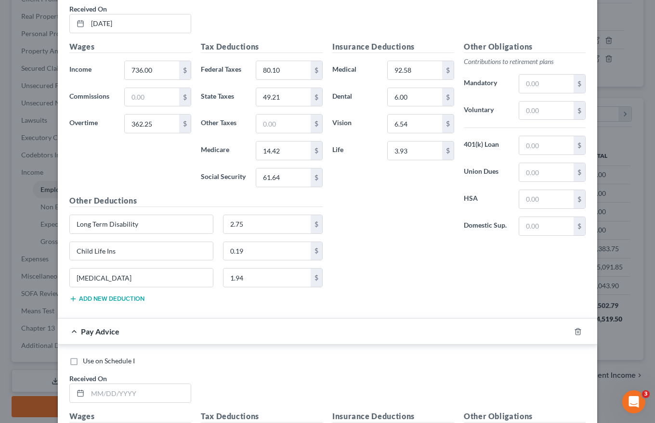
scroll to position [3655, 0]
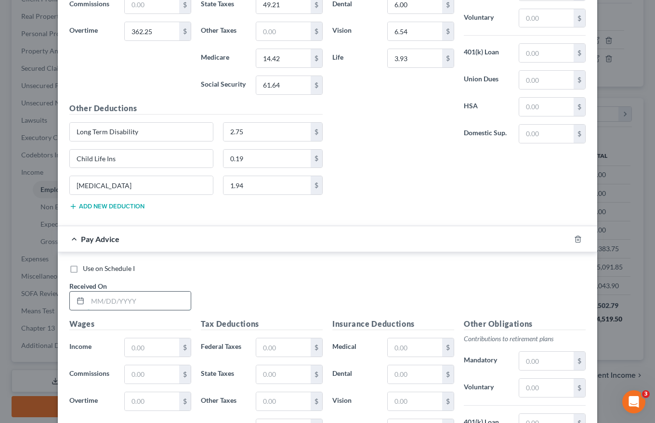
click at [89, 301] on input "text" at bounding box center [139, 301] width 103 height 18
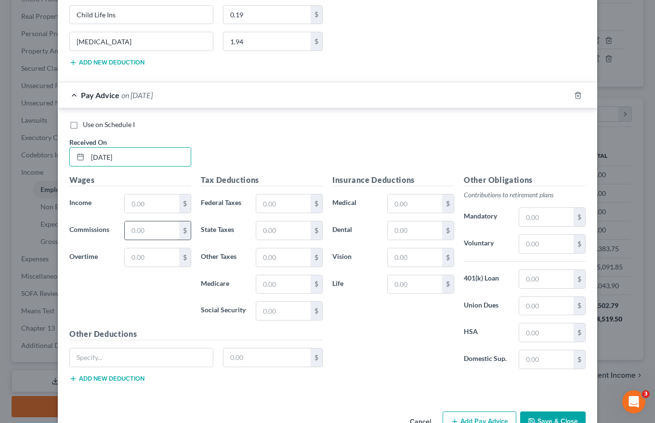
scroll to position [3800, 0]
type input "[DATE]"
click at [143, 203] on input "text" at bounding box center [152, 203] width 54 height 18
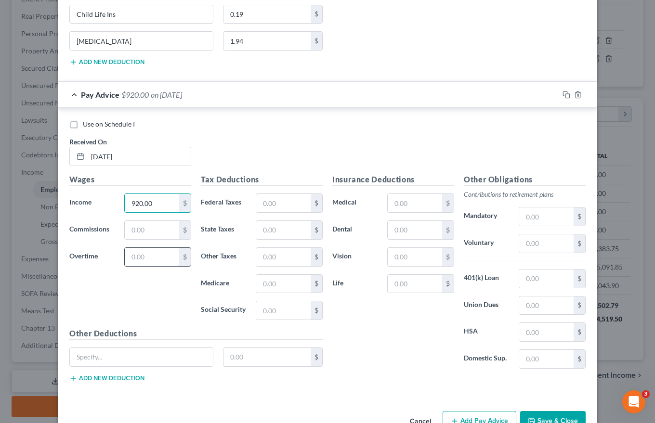
type input "920.00"
click at [127, 259] on input "text" at bounding box center [152, 257] width 54 height 18
type input "657.90"
click at [260, 201] on input "text" at bounding box center [283, 203] width 54 height 18
type input "162.98"
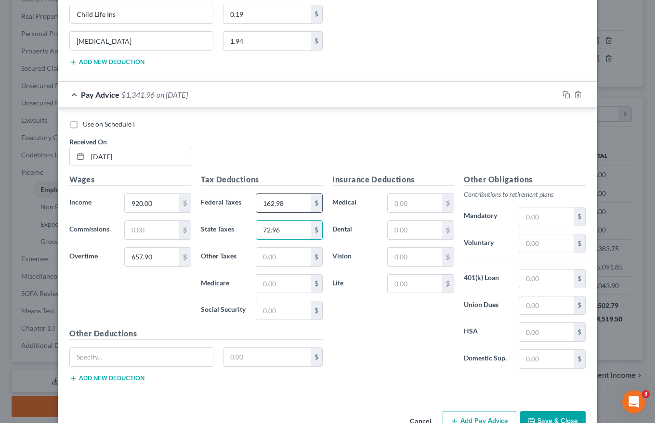
type input "72.96"
type input "21.37"
type input "91.38"
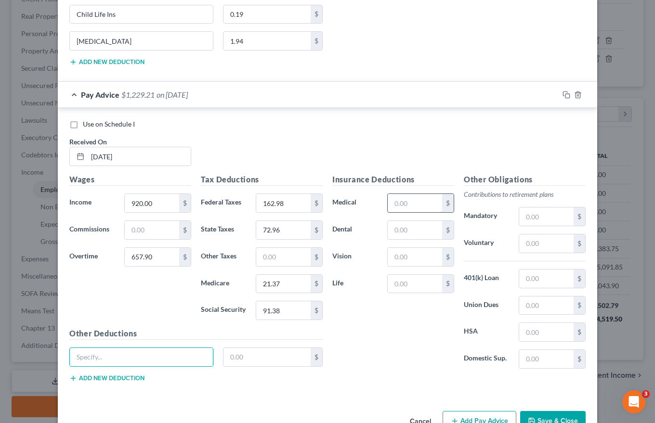
click at [395, 204] on input "text" at bounding box center [415, 203] width 54 height 18
type input "92.58"
click at [400, 227] on input "text" at bounding box center [415, 230] width 54 height 18
type input "6.00"
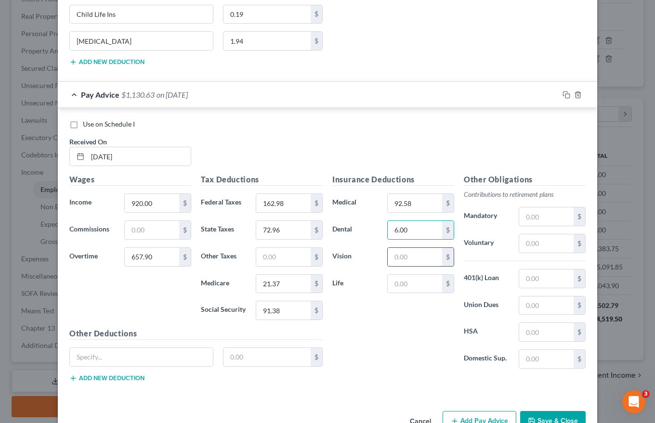
click at [415, 259] on input "text" at bounding box center [415, 257] width 54 height 18
type input "6.54"
click at [400, 285] on input "text" at bounding box center [415, 284] width 54 height 18
type input "3.93"
click at [95, 360] on input "text" at bounding box center [141, 357] width 143 height 18
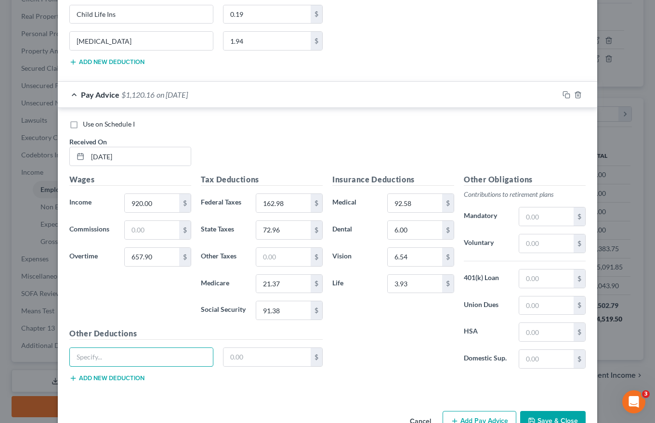
type input "Long Term Disability"
click at [228, 359] on input "text" at bounding box center [267, 357] width 88 height 18
type input "2.75"
click at [96, 379] on button "Add new deduction" at bounding box center [106, 379] width 75 height 8
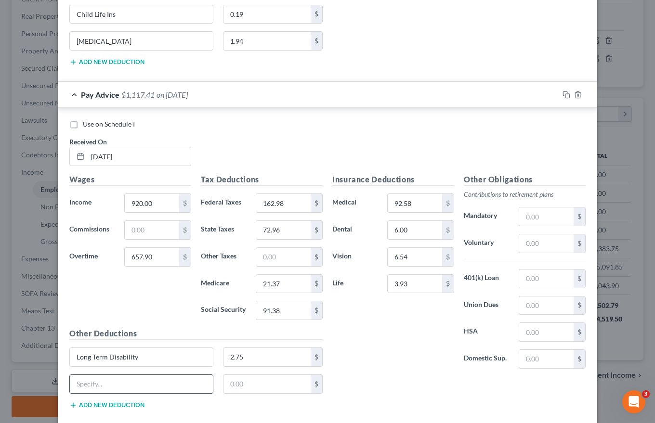
drag, startPoint x: 88, startPoint y: 382, endPoint x: 100, endPoint y: 380, distance: 11.8
click at [88, 382] on input "text" at bounding box center [141, 384] width 143 height 18
type input "Child Life Ins"
click at [227, 379] on input "text" at bounding box center [267, 384] width 88 height 18
click at [230, 383] on input "text" at bounding box center [267, 384] width 88 height 18
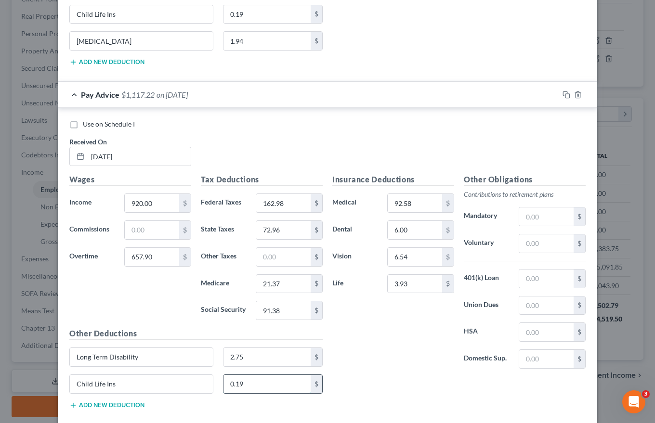
type input "0.19"
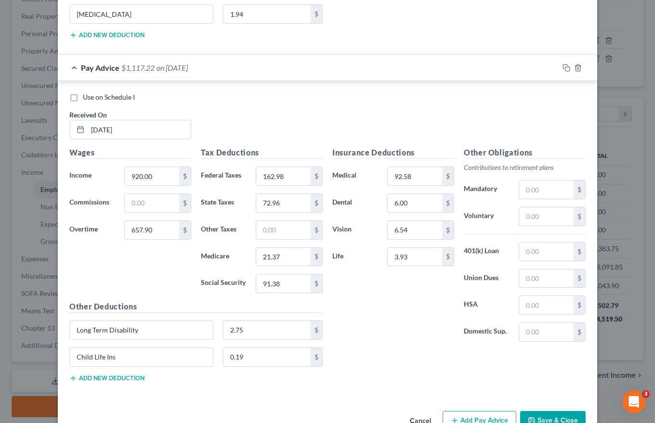
scroll to position [3853, 0]
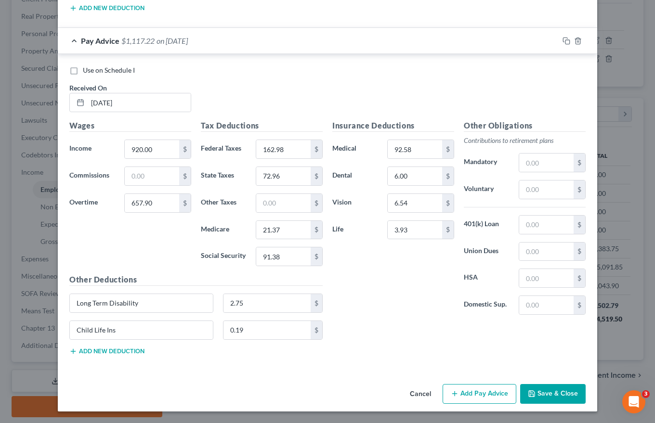
click at [100, 351] on button "Add new deduction" at bounding box center [106, 352] width 75 height 8
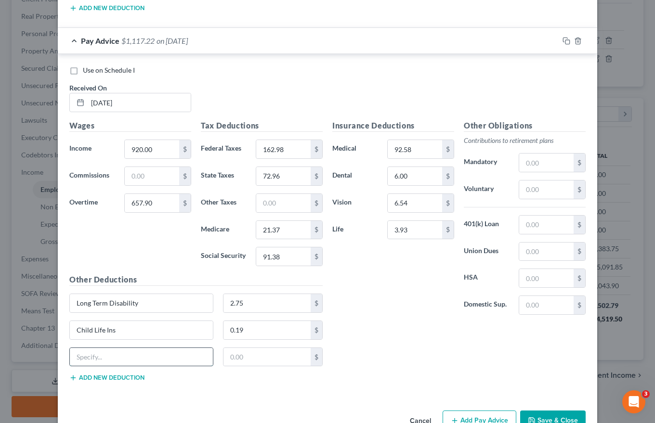
click at [81, 360] on input "text" at bounding box center [141, 357] width 143 height 18
type input "[MEDICAL_DATA]"
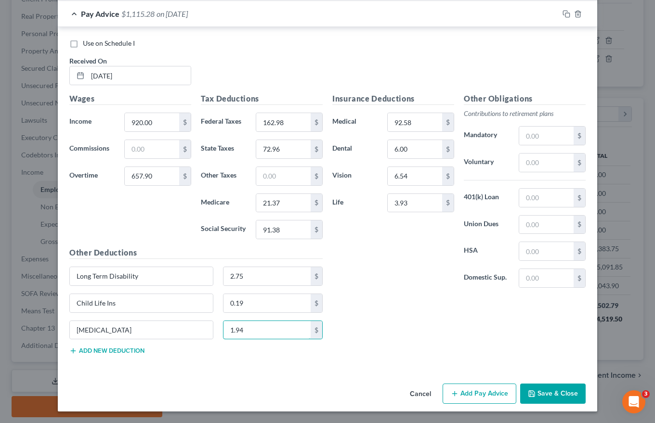
type input "1.94"
click at [471, 397] on button "Add Pay Advice" at bounding box center [479, 394] width 74 height 20
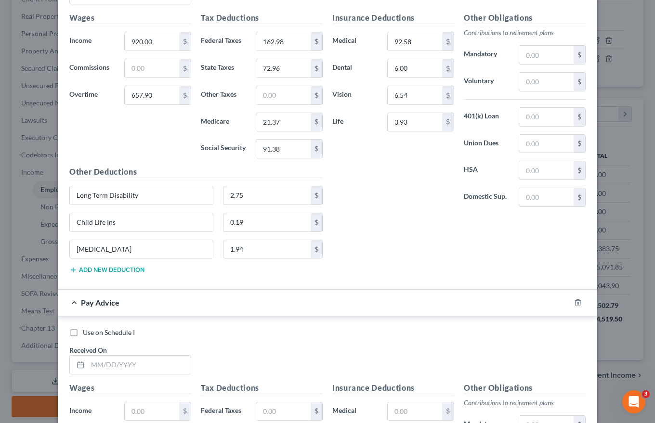
scroll to position [3977, 0]
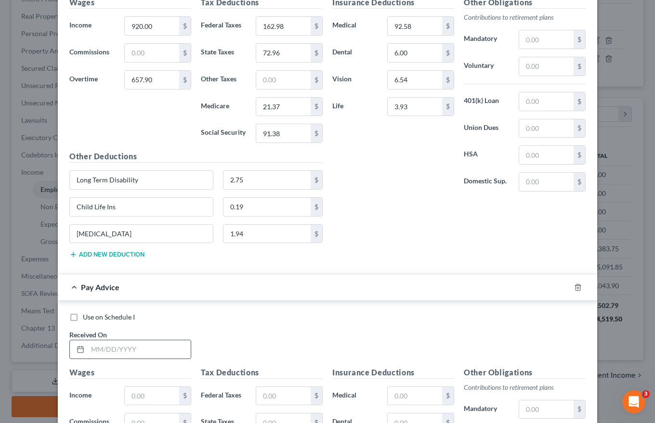
click at [91, 348] on input "text" at bounding box center [139, 349] width 103 height 18
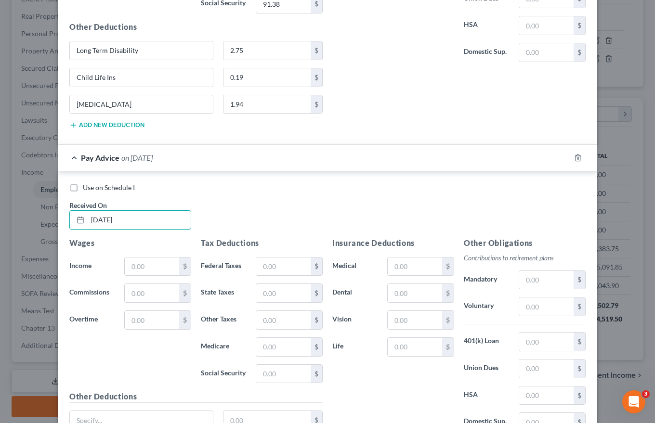
scroll to position [4121, 0]
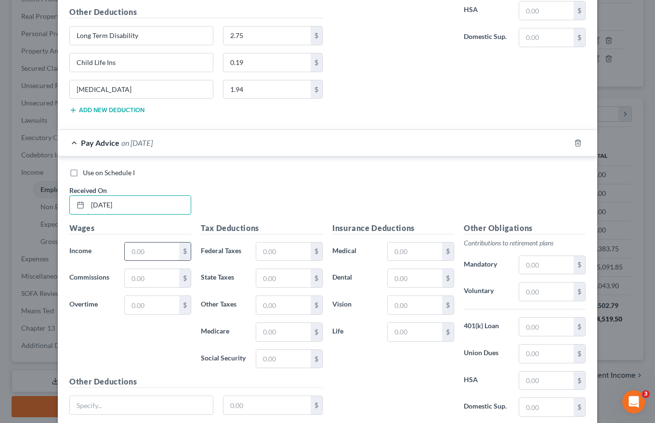
type input "[DATE]"
click at [131, 251] on input "text" at bounding box center [152, 252] width 54 height 18
type input "920.00"
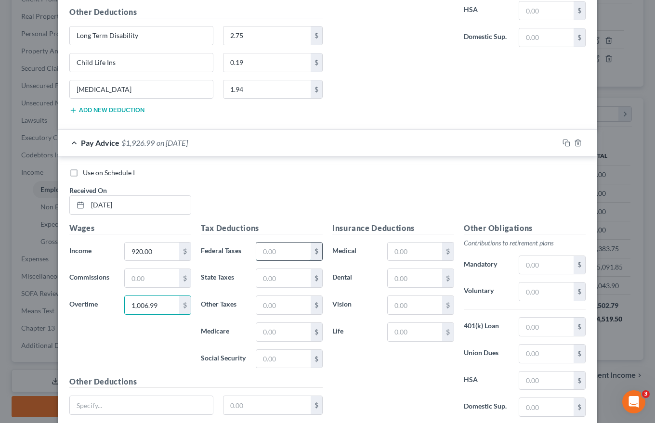
click at [271, 251] on input "text" at bounding box center [283, 252] width 54 height 18
click at [266, 361] on input "text" at bounding box center [283, 359] width 54 height 18
click at [389, 252] on input "text" at bounding box center [415, 252] width 54 height 18
click at [410, 277] on input "text" at bounding box center [415, 278] width 54 height 18
click at [410, 307] on input "text" at bounding box center [415, 305] width 54 height 18
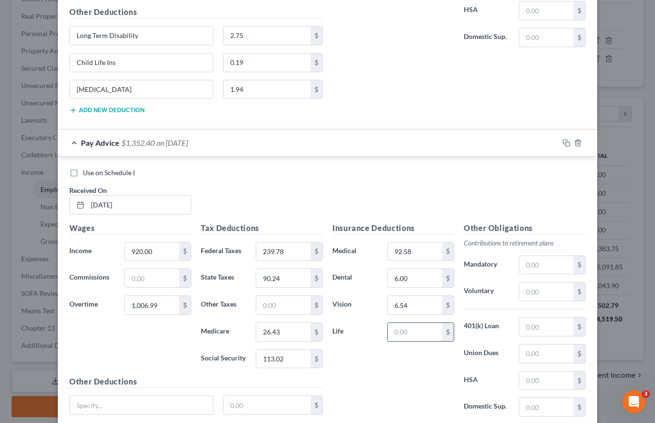
click at [392, 331] on input "text" at bounding box center [415, 332] width 54 height 18
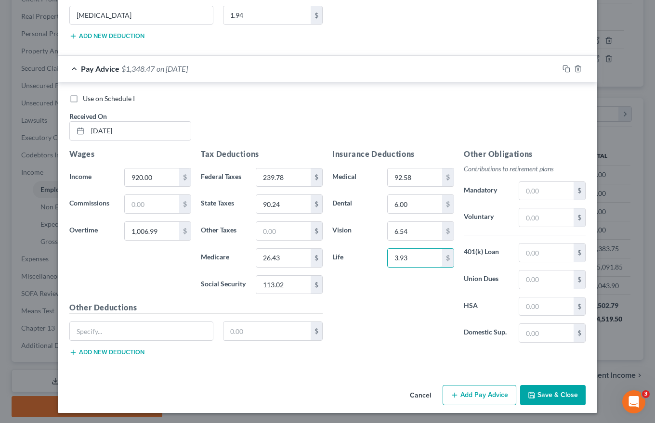
scroll to position [4197, 0]
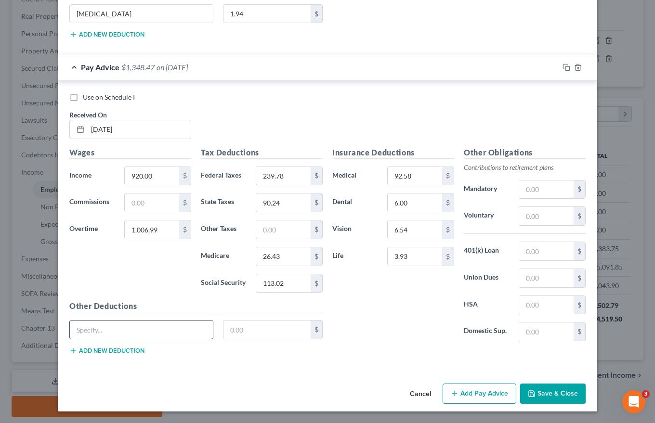
click at [98, 334] on input "text" at bounding box center [141, 330] width 143 height 18
drag, startPoint x: 228, startPoint y: 326, endPoint x: 232, endPoint y: 330, distance: 5.1
click at [228, 326] on input "text" at bounding box center [267, 330] width 88 height 18
click at [114, 348] on button "Add new deduction" at bounding box center [106, 351] width 75 height 8
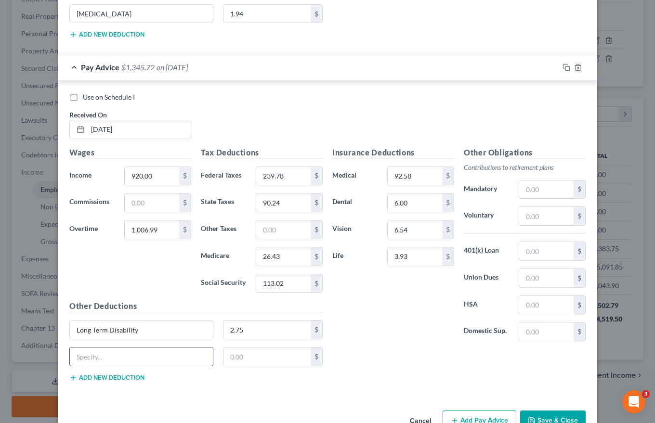
click at [97, 353] on input "text" at bounding box center [141, 357] width 143 height 18
click at [225, 358] on input "text" at bounding box center [267, 357] width 88 height 18
click at [128, 374] on div "Child Life Ins 0.19 $" at bounding box center [196, 360] width 263 height 27
click at [84, 380] on button "Add new deduction" at bounding box center [106, 378] width 75 height 8
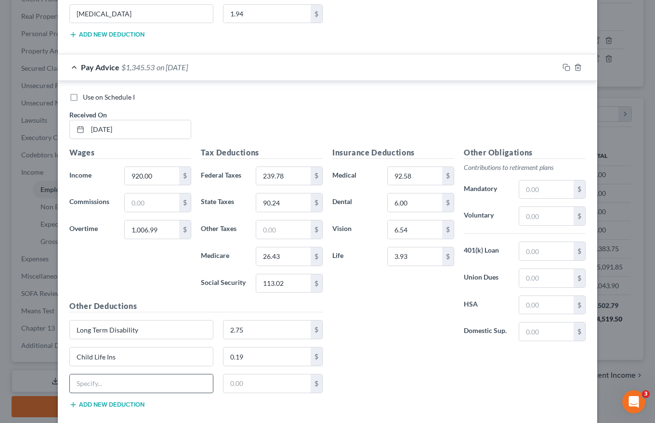
click at [76, 381] on input "text" at bounding box center [141, 384] width 143 height 18
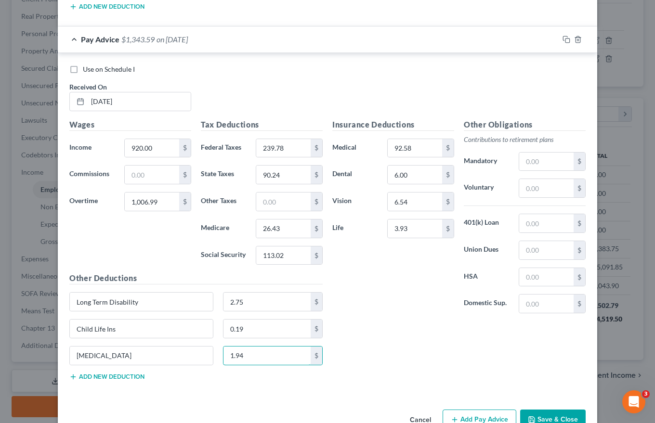
scroll to position [4250, 0]
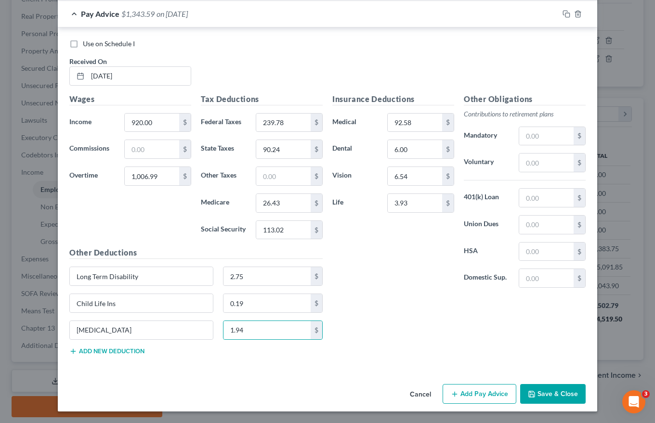
click at [474, 395] on button "Add Pay Advice" at bounding box center [479, 394] width 74 height 20
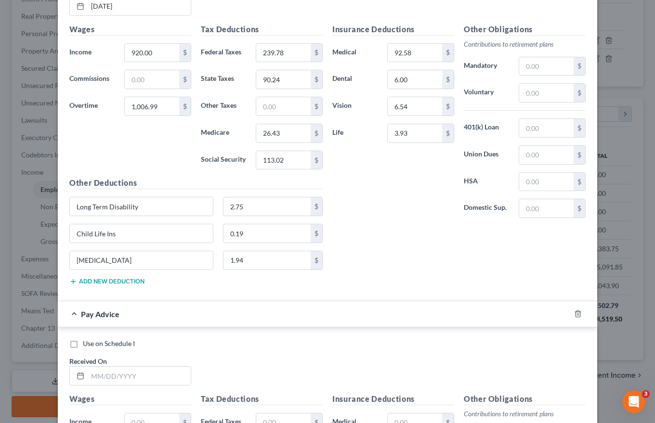
scroll to position [4443, 0]
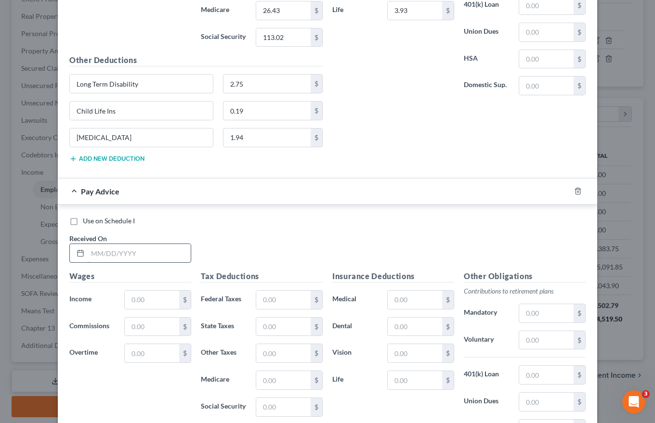
click at [88, 255] on input "text" at bounding box center [139, 253] width 103 height 18
click at [128, 303] on input "text" at bounding box center [152, 300] width 54 height 18
click at [135, 351] on input "text" at bounding box center [152, 353] width 54 height 18
click at [259, 294] on input "text" at bounding box center [283, 300] width 54 height 18
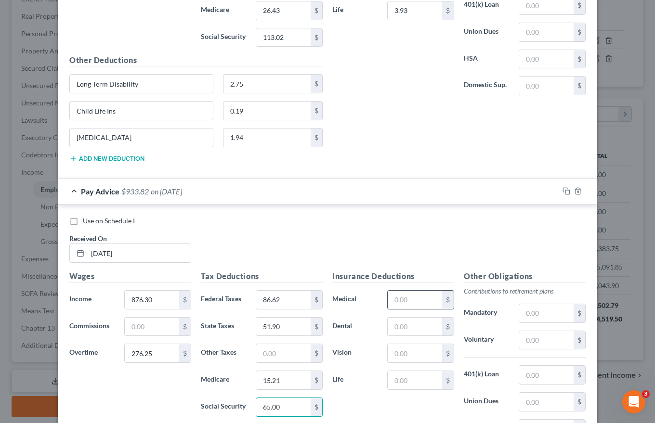
click at [393, 299] on input "text" at bounding box center [415, 300] width 54 height 18
click at [415, 326] on input "text" at bounding box center [415, 327] width 54 height 18
click at [414, 353] on input "text" at bounding box center [415, 353] width 54 height 18
click at [409, 383] on input "text" at bounding box center [415, 380] width 54 height 18
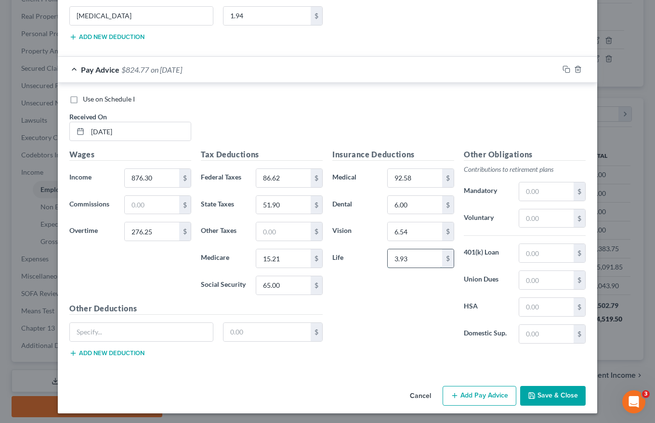
scroll to position [4566, 0]
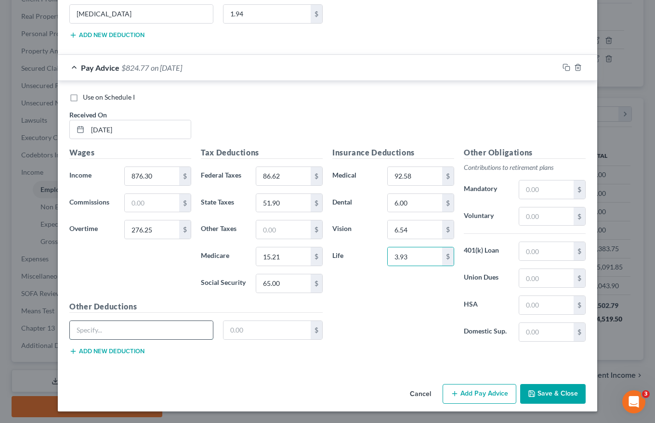
click at [96, 327] on input "text" at bounding box center [141, 330] width 143 height 18
drag, startPoint x: 223, startPoint y: 330, endPoint x: 230, endPoint y: 330, distance: 6.7
click at [223, 330] on input "text" at bounding box center [267, 330] width 88 height 18
click at [131, 350] on button "Add new deduction" at bounding box center [106, 352] width 75 height 8
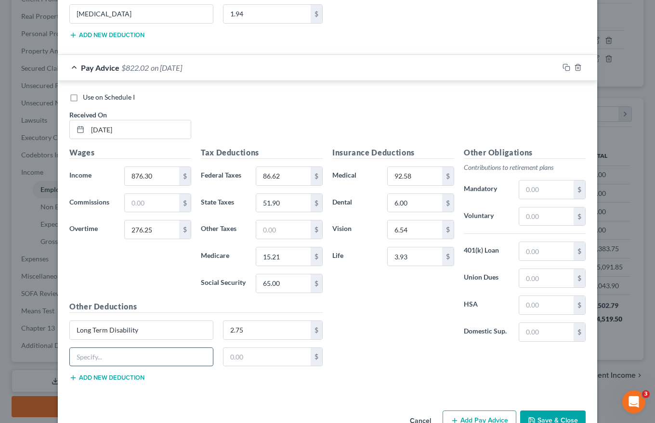
click at [117, 351] on input "text" at bounding box center [141, 357] width 143 height 18
click at [225, 353] on input "text" at bounding box center [267, 357] width 88 height 18
click at [115, 379] on button "Add new deduction" at bounding box center [106, 378] width 75 height 8
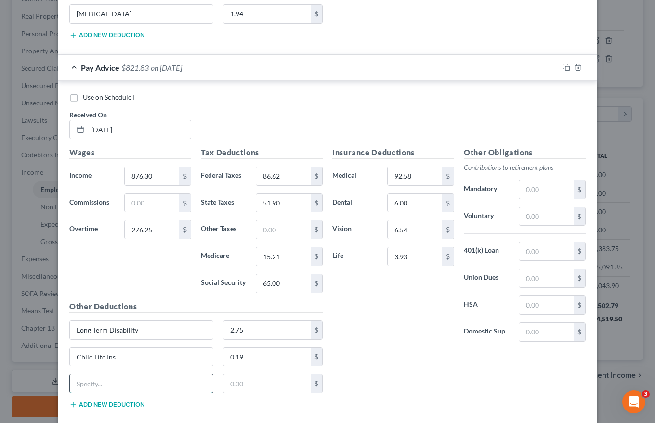
click at [91, 386] on input "text" at bounding box center [141, 384] width 143 height 18
click at [230, 387] on input "text" at bounding box center [267, 384] width 88 height 18
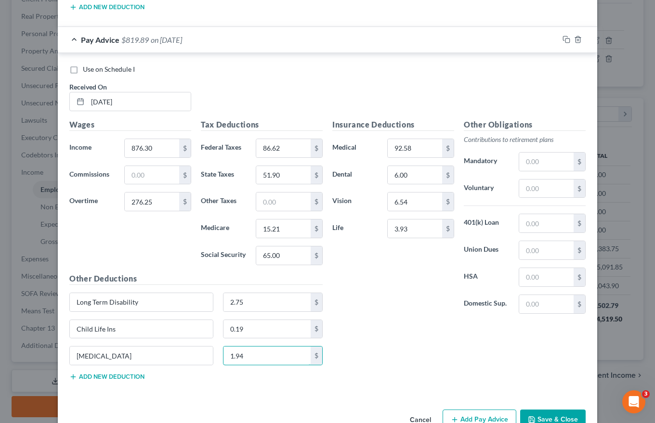
scroll to position [4620, 0]
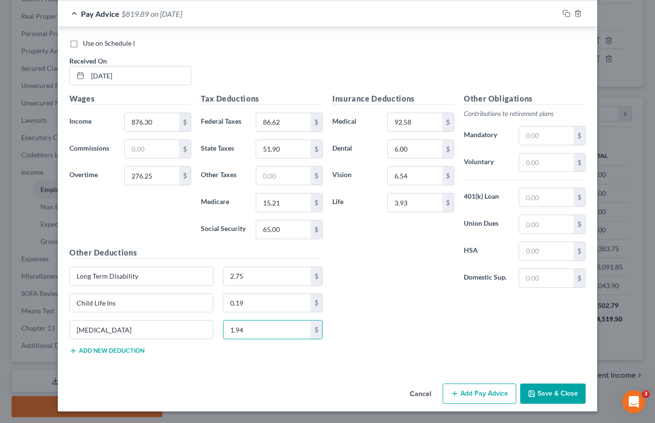
click at [96, 349] on button "Add new deduction" at bounding box center [106, 351] width 75 height 8
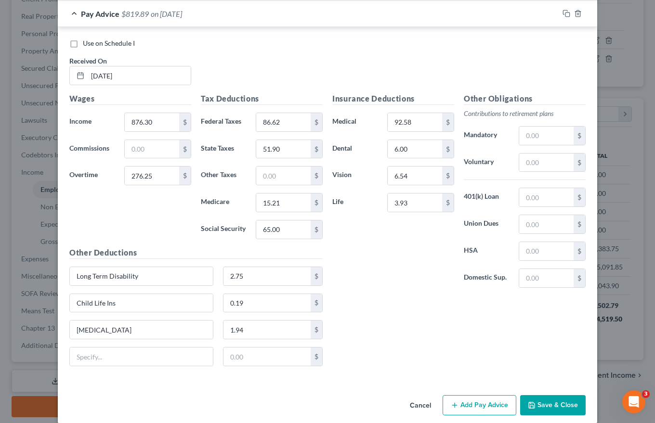
click at [388, 364] on div "Insurance Deductions Medical 92.58 $ Dental 6.00 $ Vision 6.54 $ Life 3.93 $ Ot…" at bounding box center [458, 233] width 263 height 281
click at [483, 407] on button "Add Pay Advice" at bounding box center [479, 405] width 74 height 20
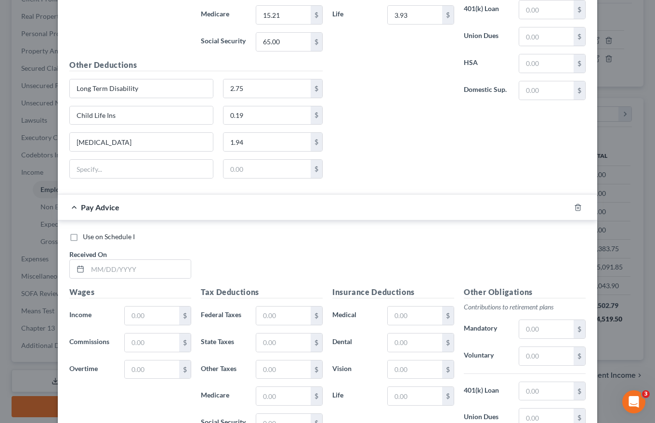
scroll to position [4813, 0]
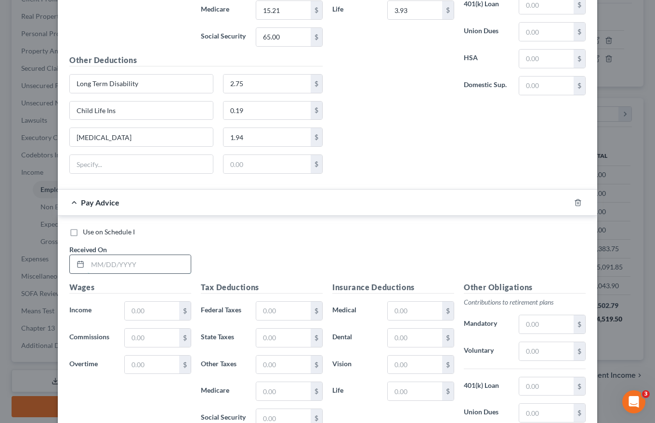
click at [91, 265] on input "text" at bounding box center [139, 264] width 103 height 18
click at [132, 307] on input "text" at bounding box center [152, 311] width 54 height 18
click at [261, 308] on input "text" at bounding box center [283, 311] width 54 height 18
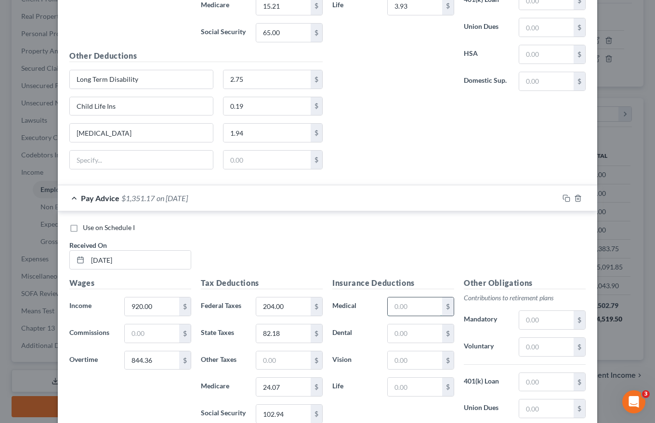
click at [392, 308] on input "text" at bounding box center [415, 307] width 54 height 18
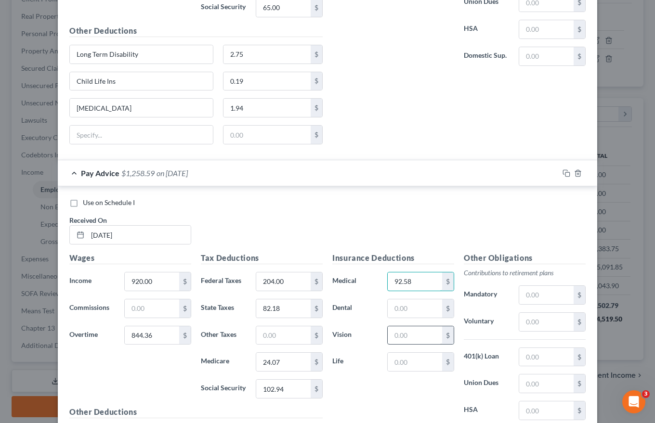
scroll to position [4865, 0]
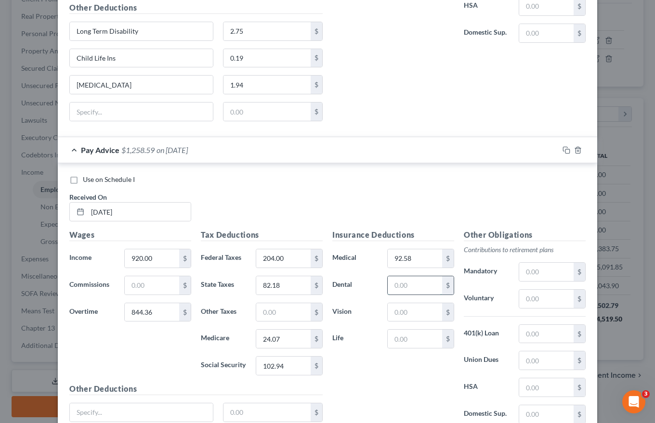
click at [397, 288] on input "text" at bounding box center [415, 285] width 54 height 18
click at [403, 317] on input "text" at bounding box center [415, 312] width 54 height 18
click at [410, 338] on input "text" at bounding box center [415, 339] width 54 height 18
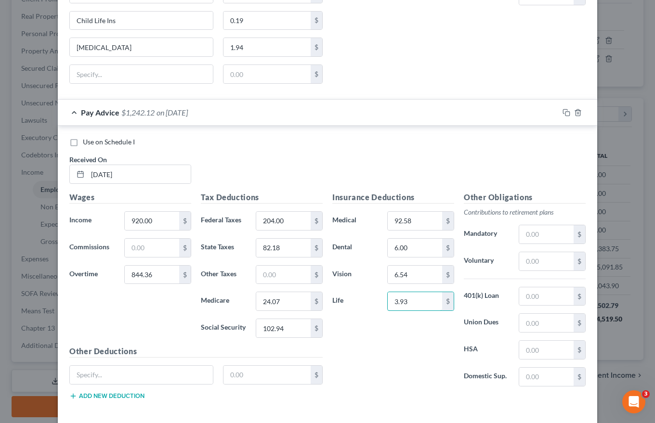
scroll to position [4948, 0]
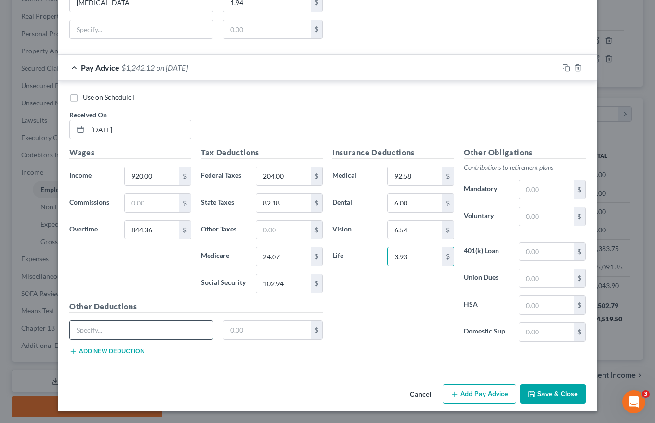
click at [85, 330] on input "text" at bounding box center [141, 330] width 143 height 18
click at [231, 329] on input "text" at bounding box center [267, 330] width 88 height 18
click at [111, 348] on button "Add new deduction" at bounding box center [106, 352] width 75 height 8
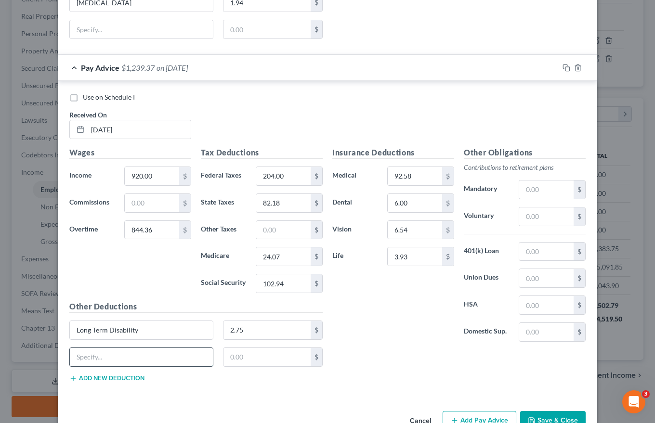
click at [95, 357] on input "text" at bounding box center [141, 357] width 143 height 18
click at [241, 360] on input "text" at bounding box center [267, 357] width 88 height 18
click at [84, 379] on button "Add new deduction" at bounding box center [106, 379] width 75 height 8
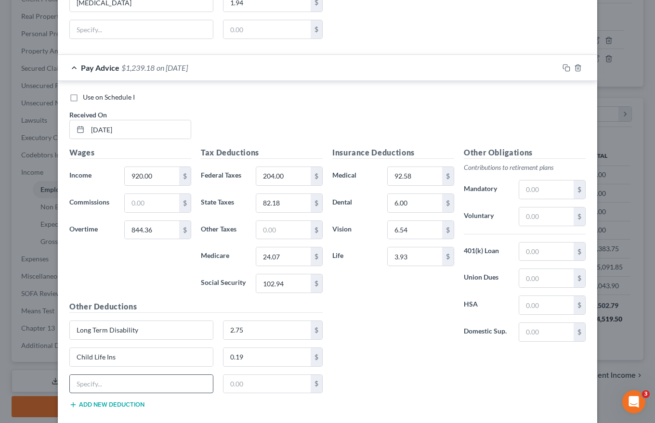
click at [83, 383] on input "text" at bounding box center [141, 384] width 143 height 18
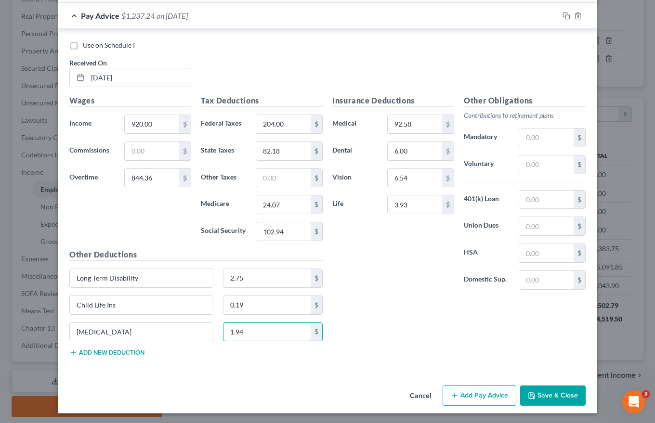
scroll to position [5002, 0]
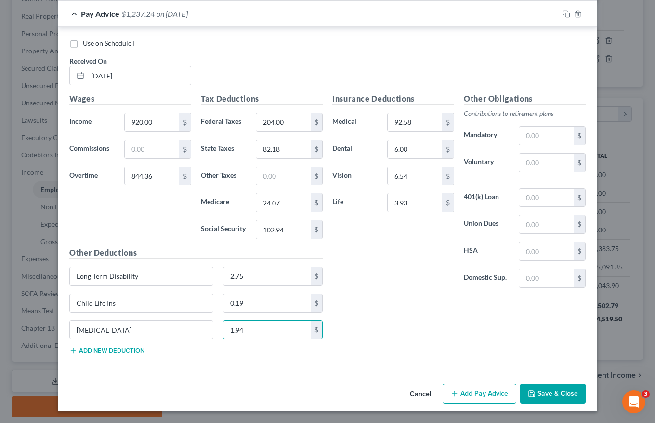
click at [453, 392] on icon "button" at bounding box center [455, 394] width 8 height 8
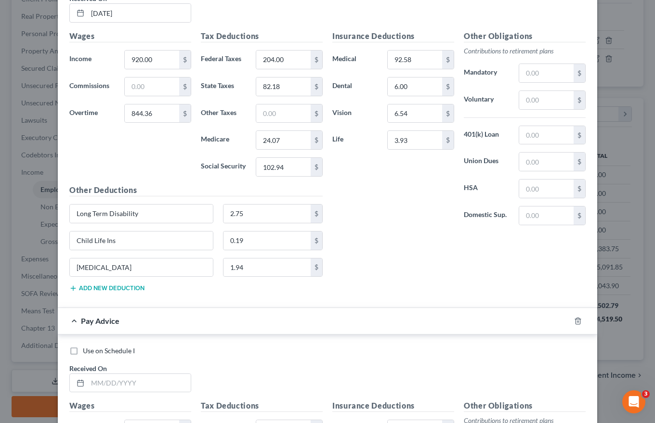
scroll to position [5146, 0]
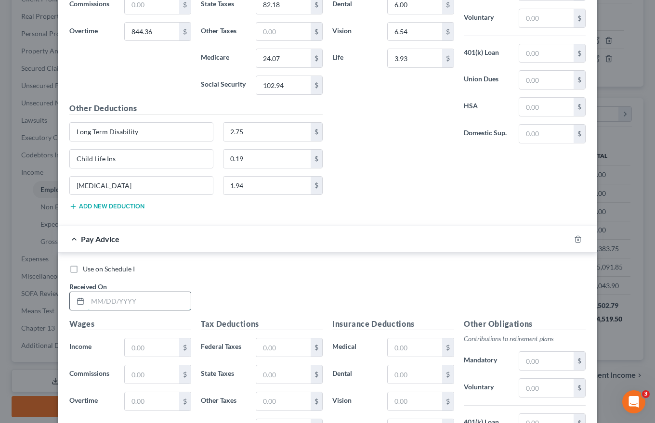
click at [97, 303] on input "text" at bounding box center [139, 301] width 103 height 18
click at [129, 349] on input "text" at bounding box center [152, 347] width 54 height 18
click at [136, 399] on input "text" at bounding box center [152, 401] width 54 height 18
click at [263, 348] on input "text" at bounding box center [283, 347] width 54 height 18
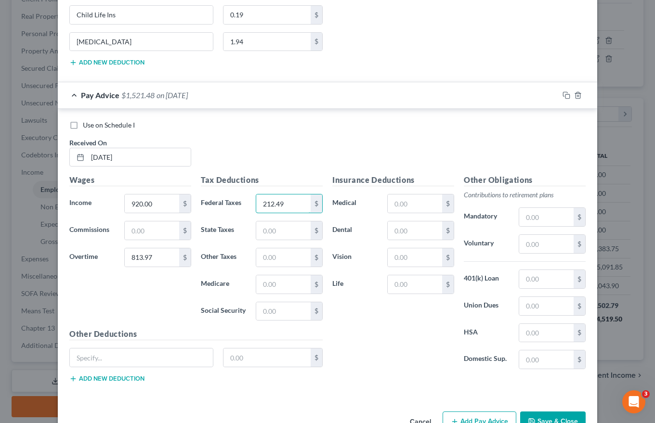
scroll to position [5291, 0]
click at [259, 230] on input "text" at bounding box center [283, 230] width 54 height 18
click at [401, 205] on input "text" at bounding box center [415, 203] width 54 height 18
click at [409, 225] on input "text" at bounding box center [415, 230] width 54 height 18
click at [424, 256] on input "text" at bounding box center [415, 257] width 54 height 18
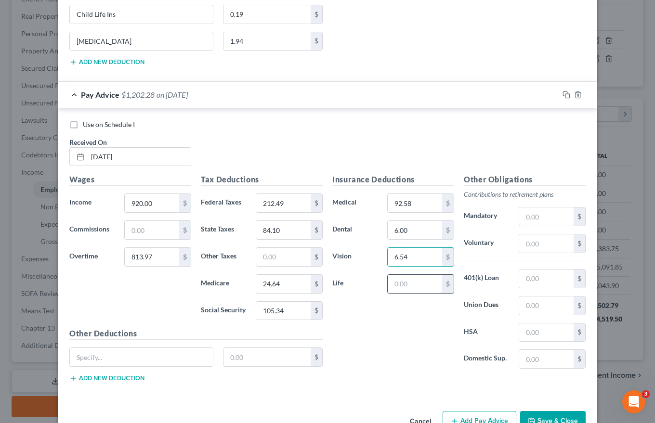
click at [405, 282] on input "text" at bounding box center [415, 284] width 54 height 18
click at [84, 376] on button "Add new deduction" at bounding box center [106, 379] width 75 height 8
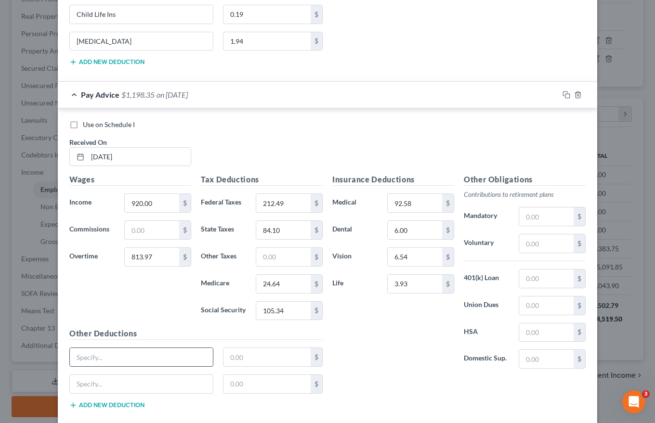
click at [90, 358] on input "text" at bounding box center [141, 357] width 143 height 18
click at [226, 361] on input "text" at bounding box center [267, 357] width 88 height 18
click at [96, 387] on input "text" at bounding box center [141, 384] width 143 height 18
drag, startPoint x: 224, startPoint y: 383, endPoint x: 231, endPoint y: 385, distance: 6.4
click at [224, 383] on input "text" at bounding box center [267, 384] width 88 height 18
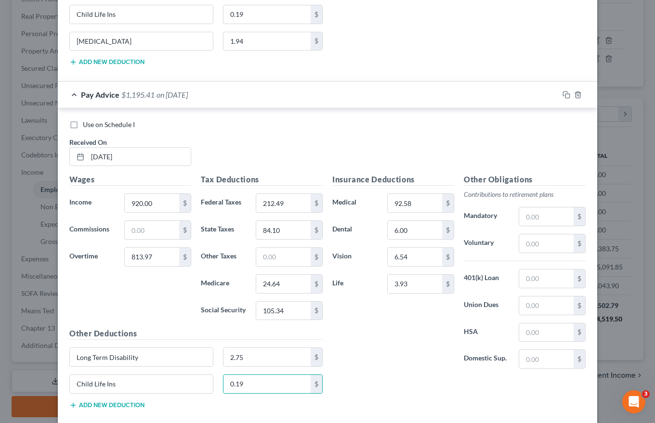
click at [108, 407] on button "Add new deduction" at bounding box center [106, 406] width 75 height 8
click at [74, 407] on input "text" at bounding box center [141, 411] width 143 height 18
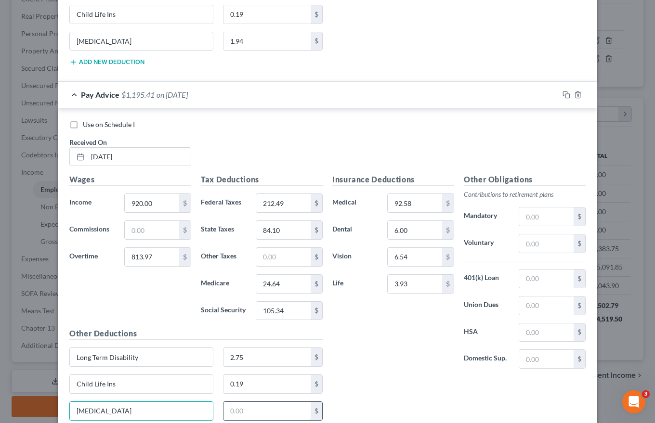
click at [223, 413] on input "text" at bounding box center [267, 411] width 88 height 18
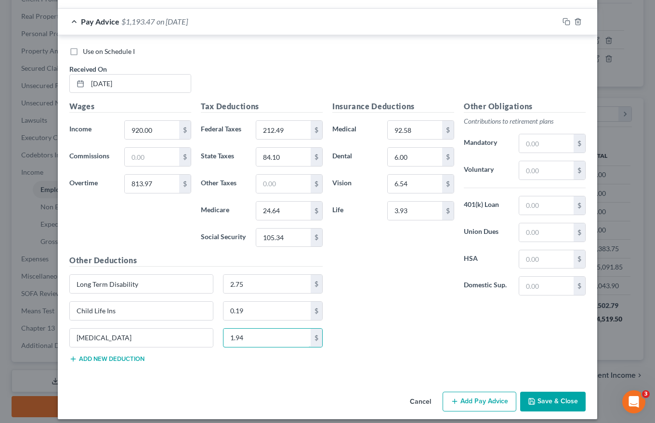
scroll to position [5371, 0]
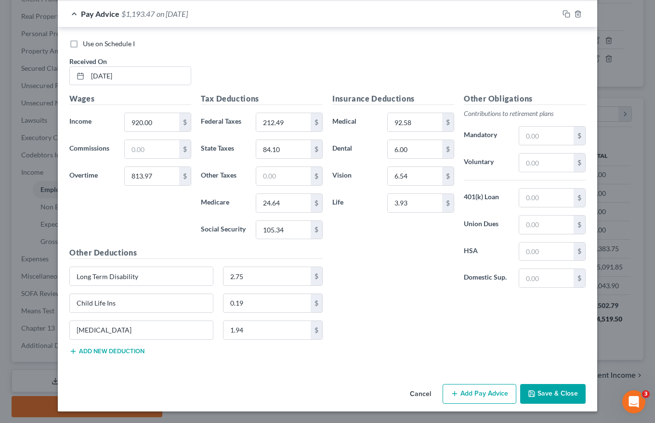
click at [459, 392] on button "Add Pay Advice" at bounding box center [479, 394] width 74 height 20
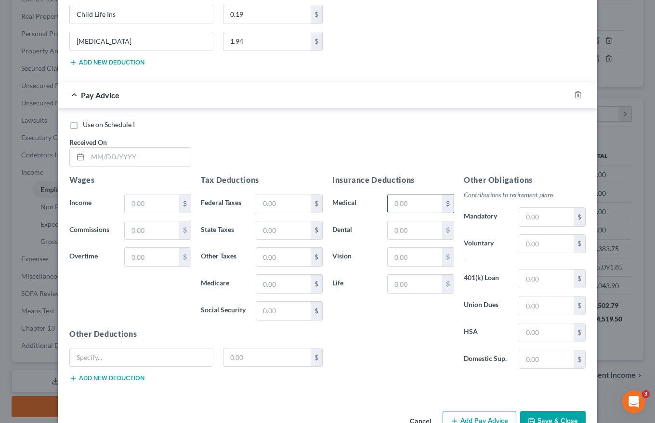
scroll to position [5688, 0]
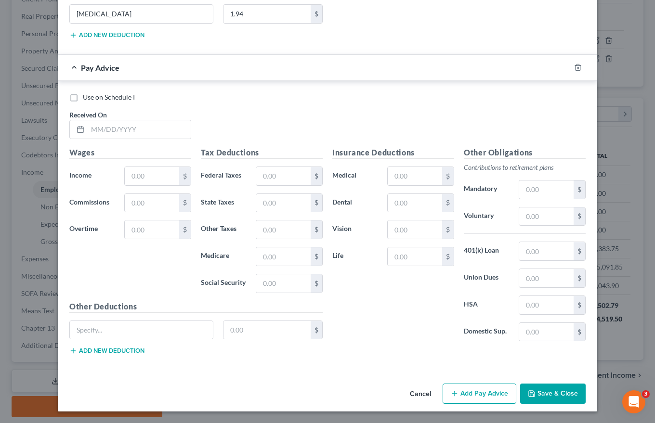
click at [554, 394] on button "Save & Close" at bounding box center [552, 394] width 65 height 20
click at [575, 65] on icon "button" at bounding box center [577, 68] width 4 height 6
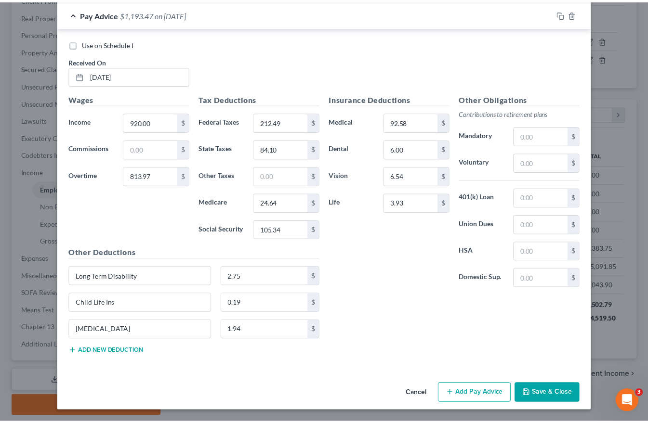
scroll to position [5371, 0]
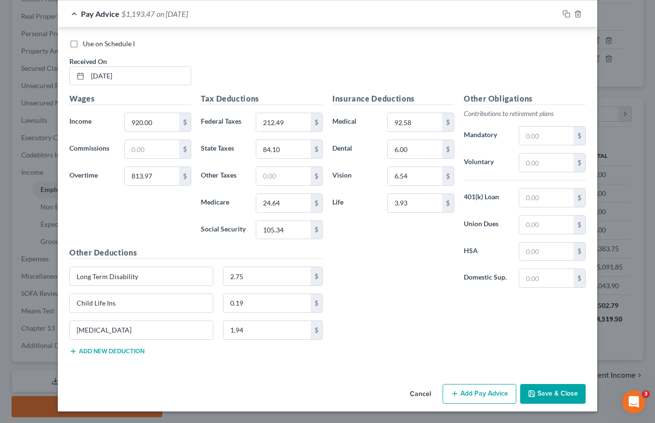
click at [534, 394] on button "Save & Close" at bounding box center [552, 394] width 65 height 20
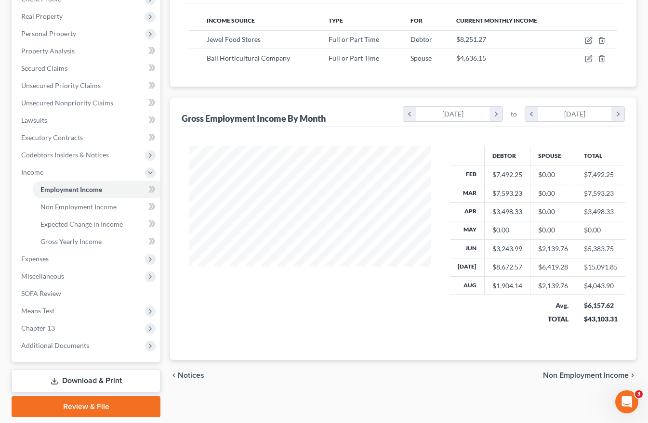
scroll to position [175, 0]
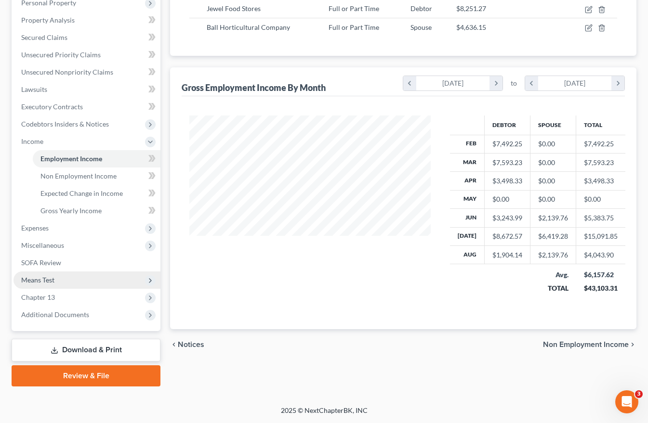
click at [39, 280] on span "Means Test" at bounding box center [37, 280] width 33 height 8
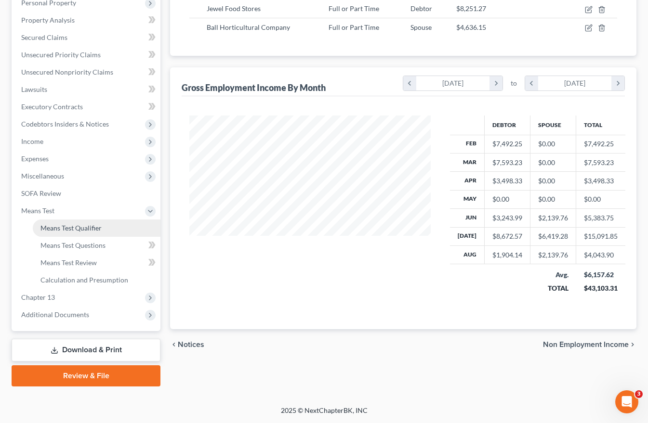
click at [77, 226] on span "Means Test Qualifier" at bounding box center [70, 228] width 61 height 8
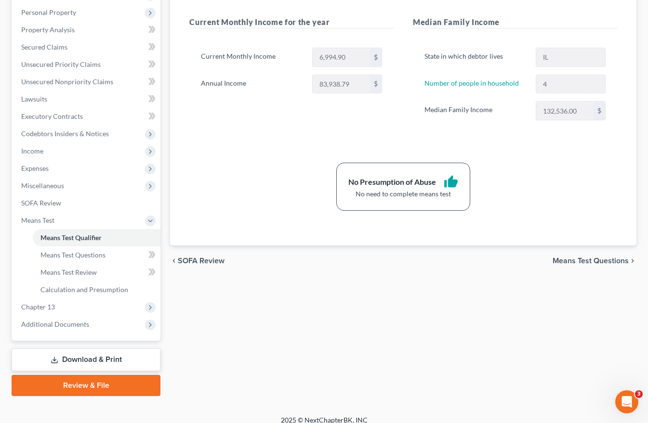
scroll to position [175, 0]
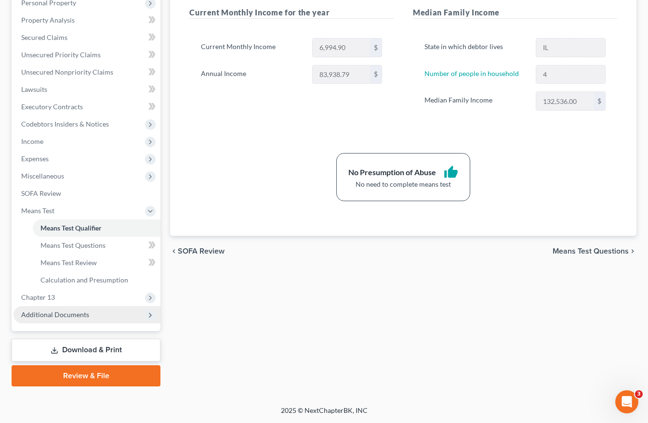
click at [60, 313] on span "Additional Documents" at bounding box center [55, 315] width 68 height 8
